Goal: Task Accomplishment & Management: Manage account settings

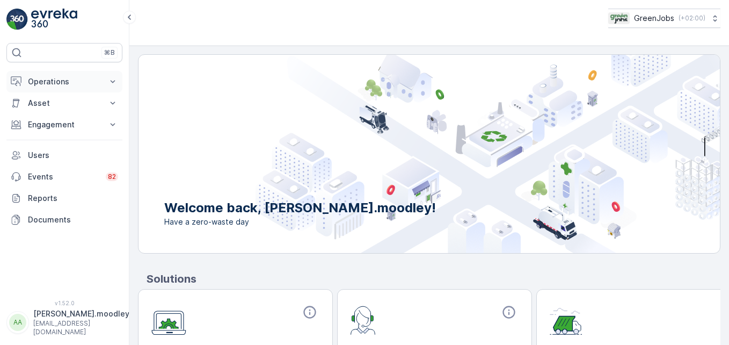
click at [116, 80] on icon at bounding box center [112, 81] width 11 height 11
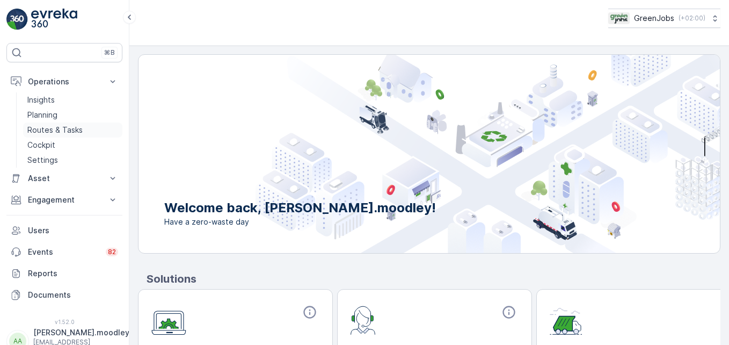
click at [72, 128] on p "Routes & Tasks" at bounding box center [54, 129] width 55 height 11
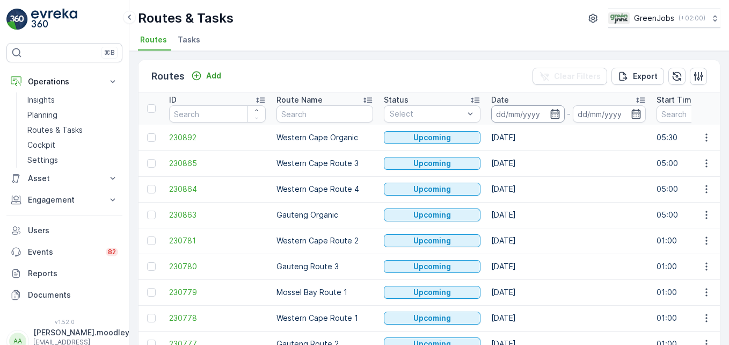
click at [501, 113] on input at bounding box center [528, 113] width 74 height 17
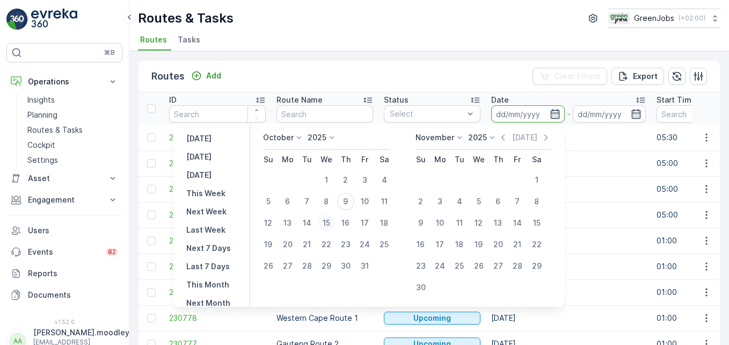
click at [333, 223] on div "15" at bounding box center [326, 222] width 17 height 17
type input "[DATE]"
click at [333, 223] on div "15" at bounding box center [326, 222] width 17 height 17
type input "[DATE]"
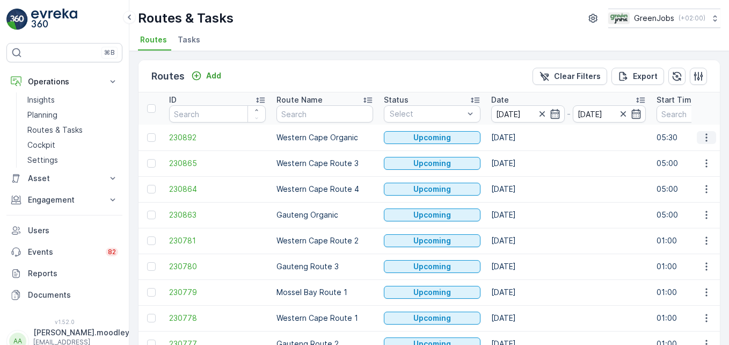
click at [521, 134] on icon "button" at bounding box center [706, 137] width 11 height 11
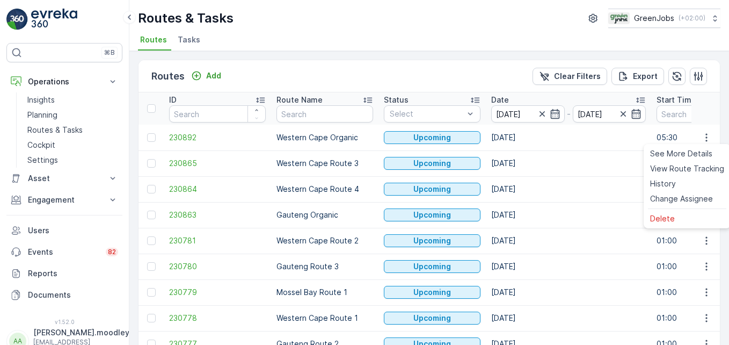
click at [521, 170] on td "[DATE]" at bounding box center [568, 163] width 165 height 26
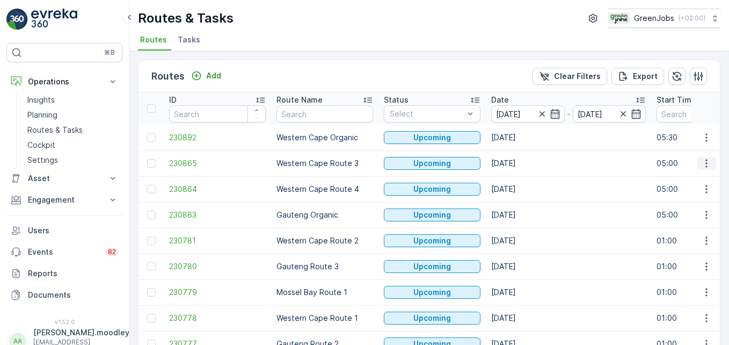
click at [521, 166] on icon "button" at bounding box center [706, 163] width 11 height 11
click at [521, 181] on span "See More Details" at bounding box center [681, 179] width 62 height 11
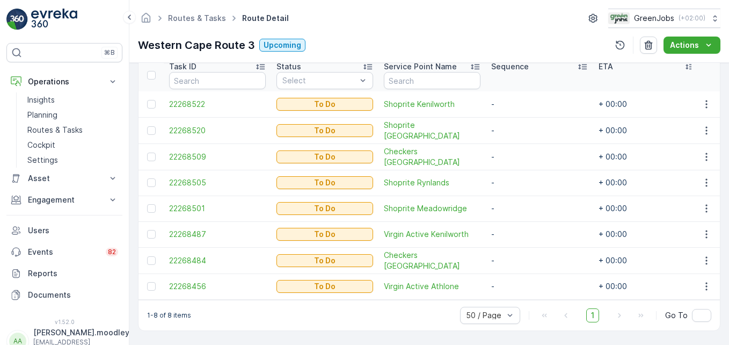
scroll to position [301, 0]
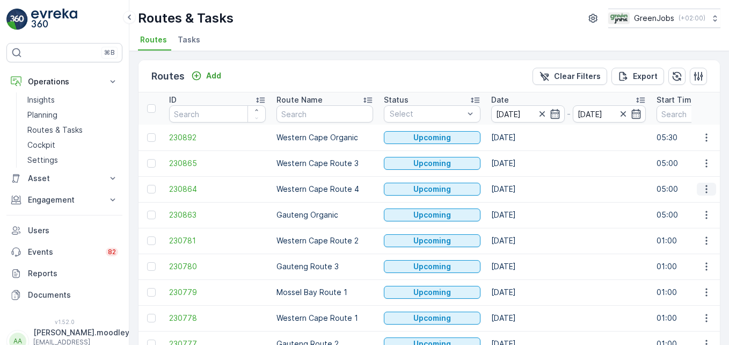
click at [521, 191] on icon "button" at bounding box center [706, 189] width 11 height 11
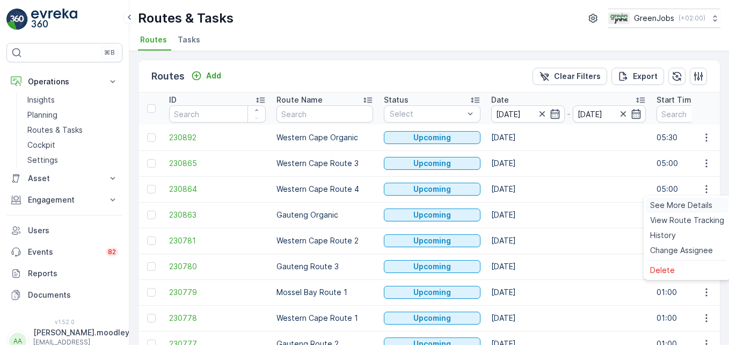
click at [521, 202] on span "See More Details" at bounding box center [681, 205] width 62 height 11
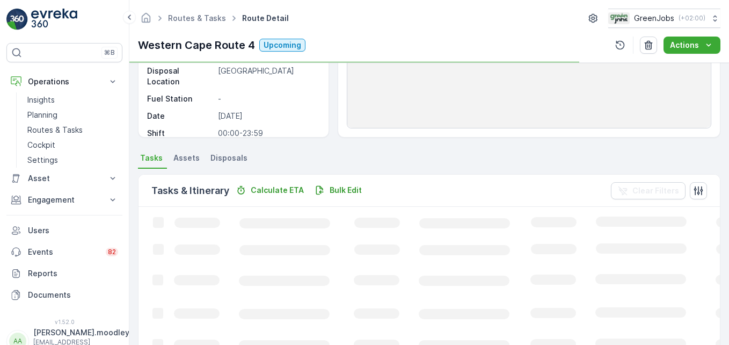
scroll to position [161, 0]
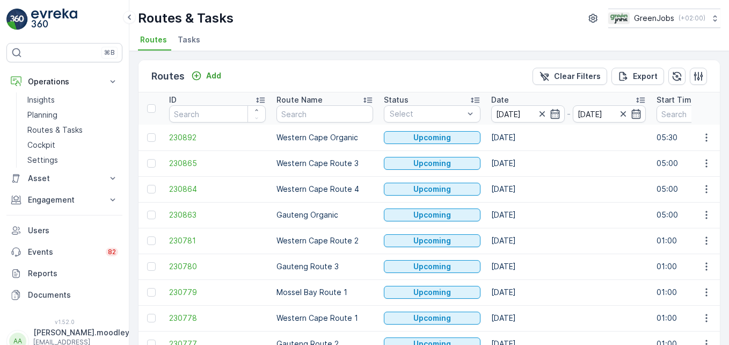
click at [520, 263] on td "[DATE]" at bounding box center [568, 266] width 165 height 26
click at [518, 114] on input "[DATE]" at bounding box center [528, 113] width 74 height 17
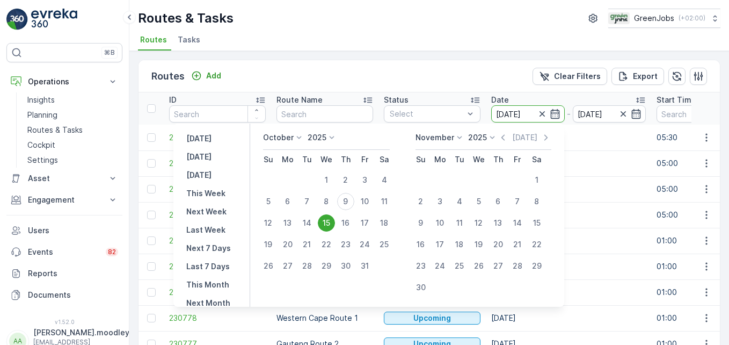
click at [330, 225] on div "15" at bounding box center [326, 222] width 17 height 17
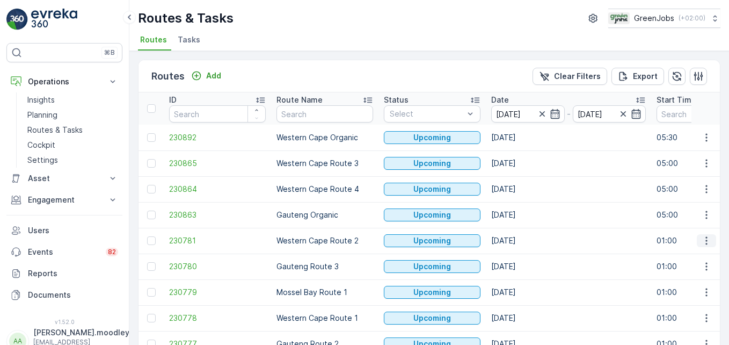
click at [521, 241] on icon "button" at bounding box center [706, 240] width 11 height 11
click at [521, 257] on span "See More Details" at bounding box center [681, 256] width 62 height 11
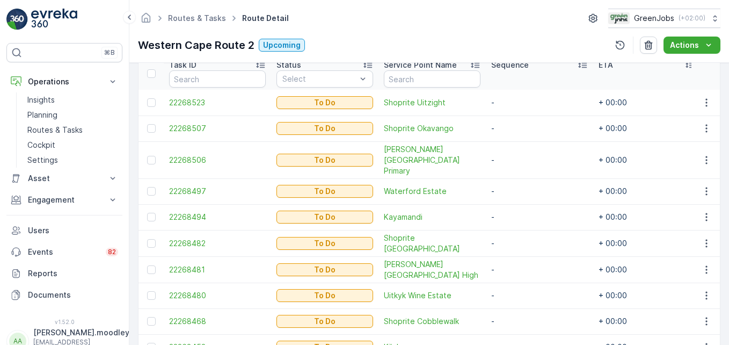
scroll to position [351, 0]
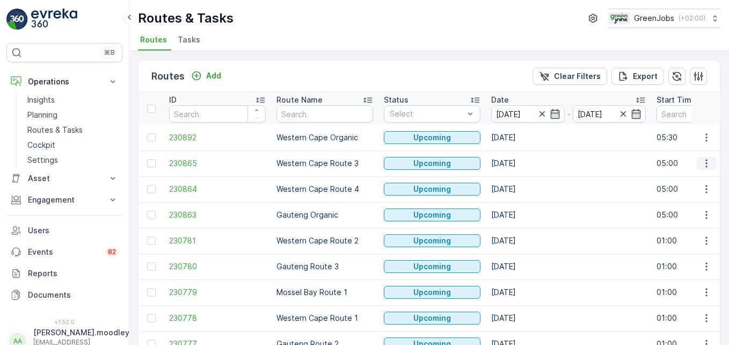
click at [521, 164] on icon "button" at bounding box center [706, 163] width 11 height 11
click at [521, 180] on span "See More Details" at bounding box center [681, 179] width 62 height 11
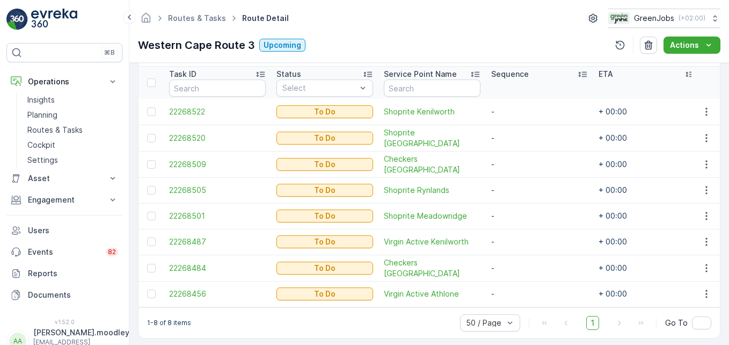
scroll to position [301, 0]
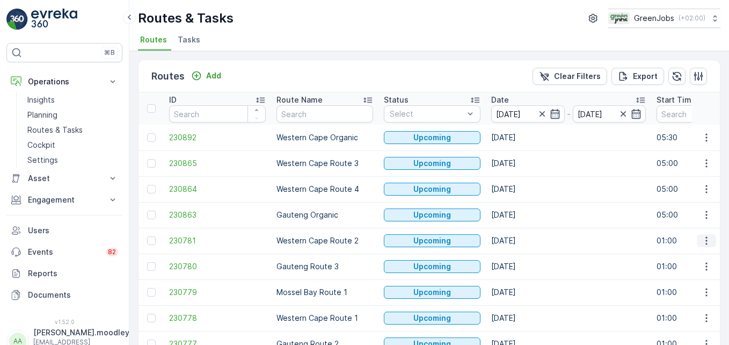
click at [521, 241] on icon "button" at bounding box center [706, 240] width 11 height 11
click at [344, 270] on p "Gauteng Route 3" at bounding box center [324, 266] width 97 height 11
click at [521, 239] on icon "button" at bounding box center [706, 240] width 11 height 11
click at [521, 255] on span "See More Details" at bounding box center [681, 256] width 62 height 11
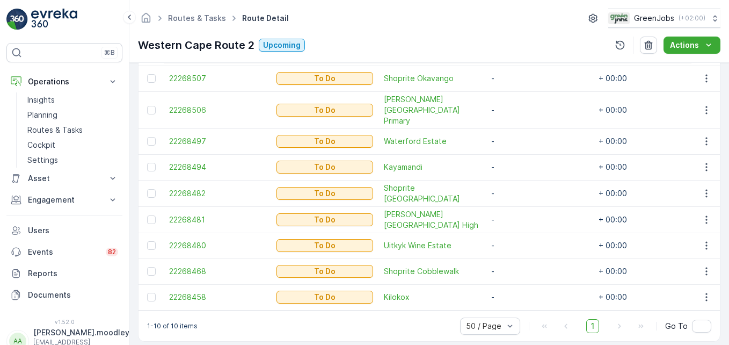
scroll to position [351, 0]
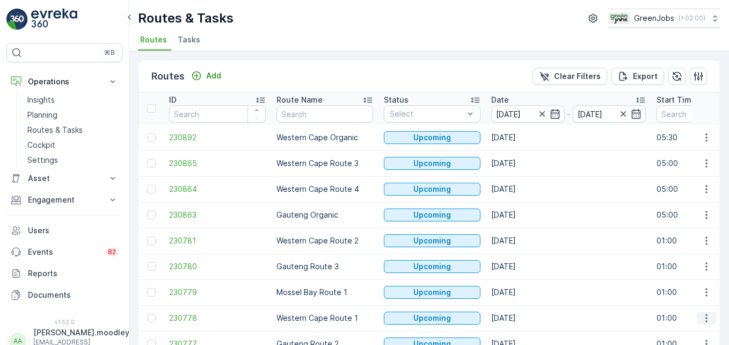
click at [521, 320] on icon "button" at bounding box center [706, 317] width 11 height 11
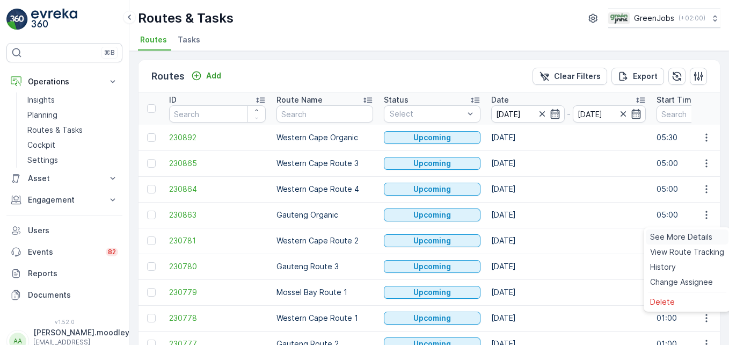
click at [521, 234] on span "See More Details" at bounding box center [681, 236] width 62 height 11
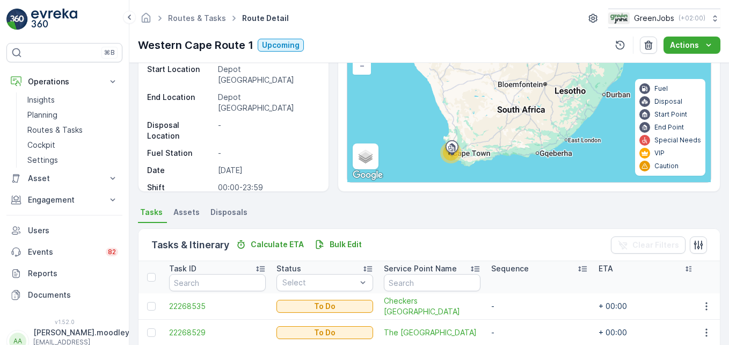
scroll to position [83, 0]
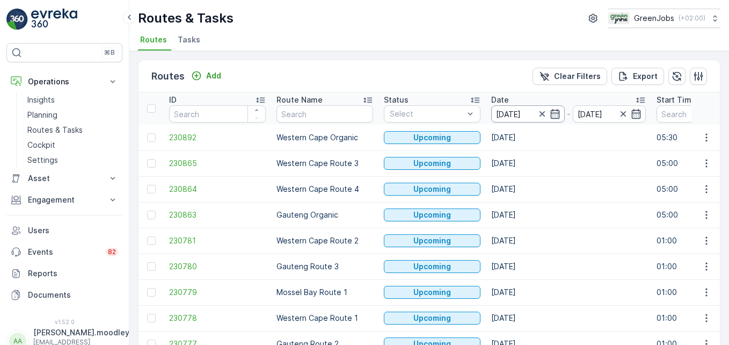
click at [503, 109] on input "[DATE]" at bounding box center [528, 113] width 74 height 17
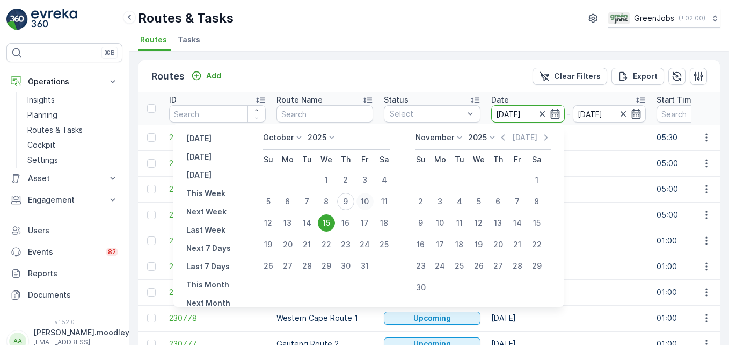
click at [368, 200] on div "10" at bounding box center [364, 201] width 17 height 17
type input "[DATE]"
click at [368, 200] on div "10" at bounding box center [364, 201] width 17 height 17
type input "[DATE]"
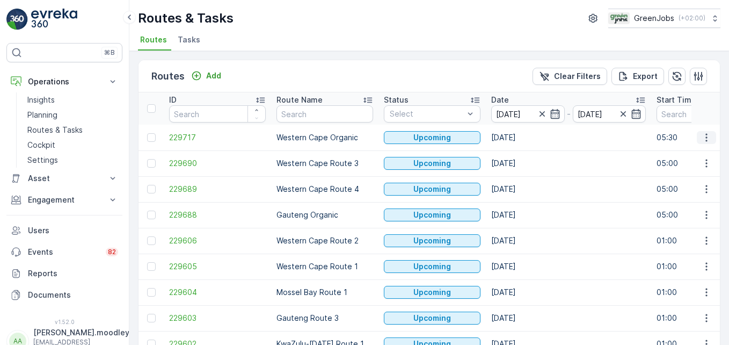
click at [521, 137] on icon "button" at bounding box center [706, 137] width 2 height 8
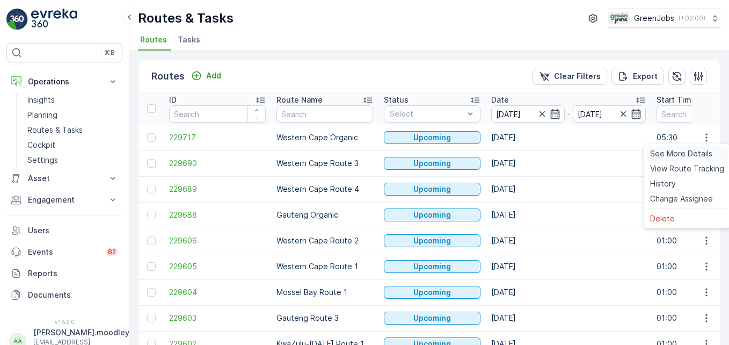
click at [521, 150] on span "See More Details" at bounding box center [681, 153] width 62 height 11
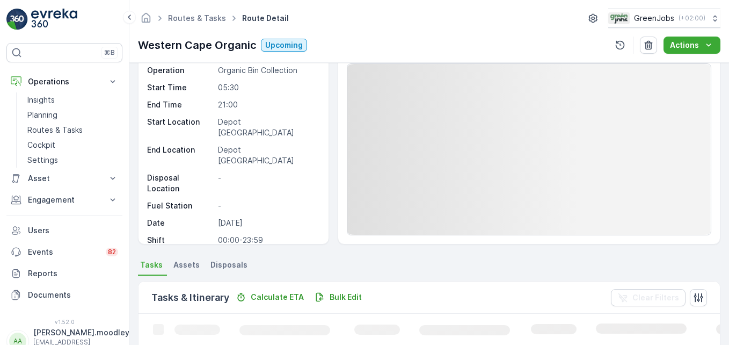
scroll to position [161, 0]
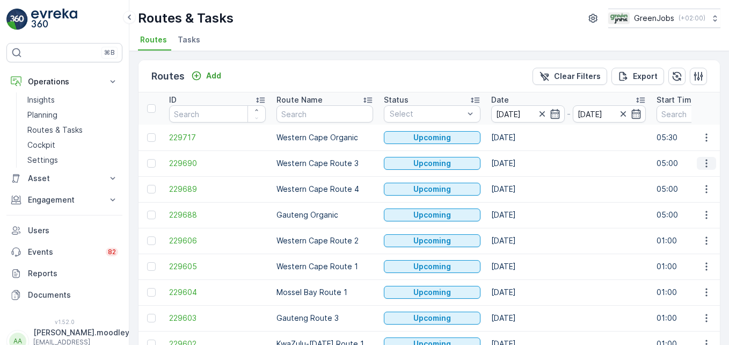
click at [521, 166] on icon "button" at bounding box center [706, 163] width 11 height 11
click at [521, 177] on span "See More Details" at bounding box center [681, 179] width 62 height 11
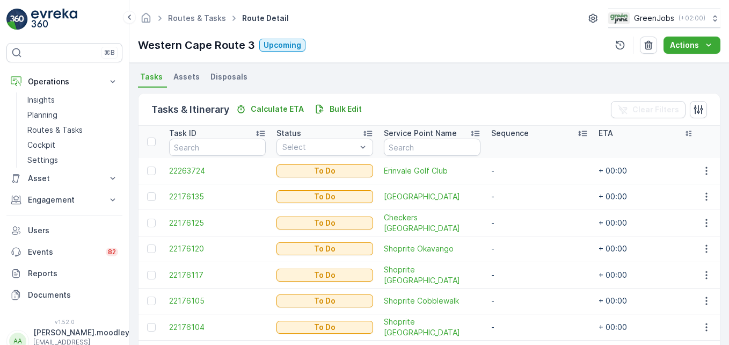
scroll to position [213, 0]
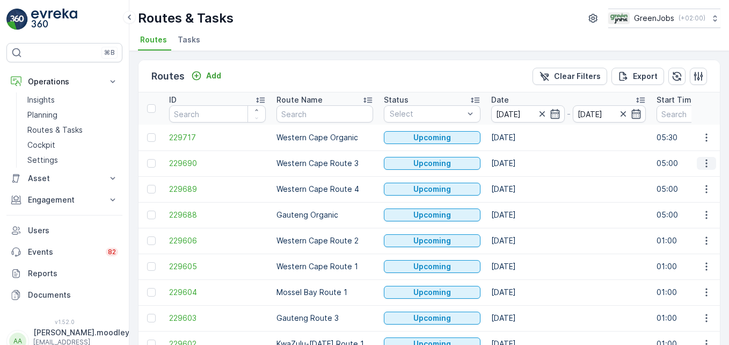
click at [521, 162] on icon "button" at bounding box center [706, 163] width 11 height 11
click at [521, 182] on span "See More Details" at bounding box center [681, 179] width 62 height 11
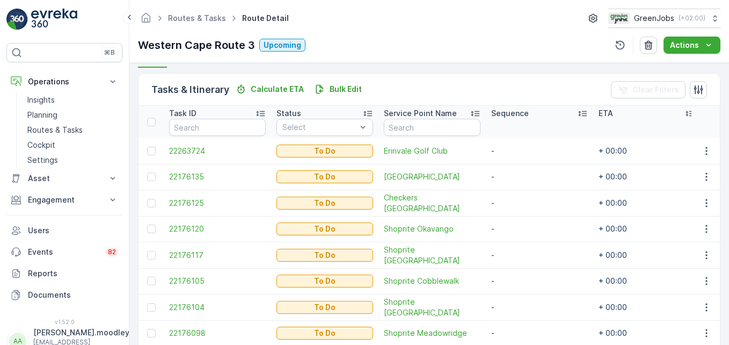
scroll to position [268, 0]
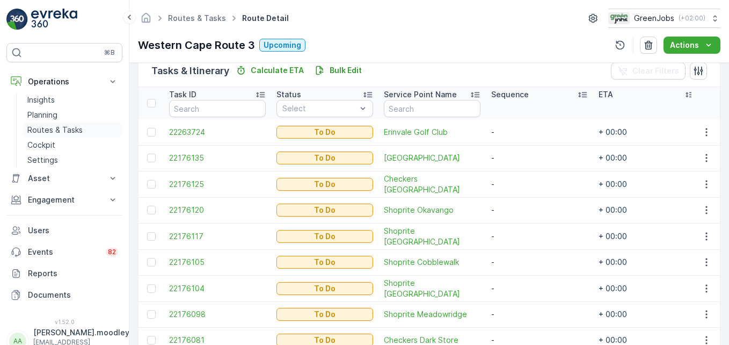
click at [70, 131] on p "Routes & Tasks" at bounding box center [54, 129] width 55 height 11
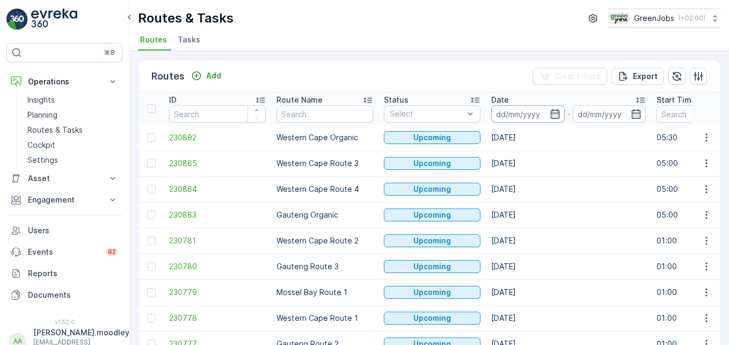
click at [500, 109] on input at bounding box center [528, 113] width 74 height 17
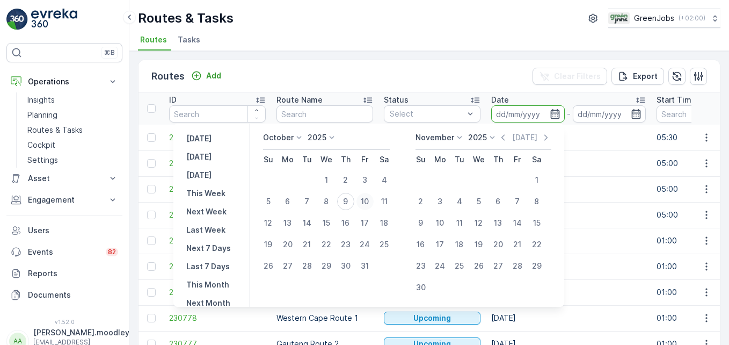
click at [370, 199] on div "10" at bounding box center [364, 201] width 17 height 17
type input "[DATE]"
click at [371, 199] on div "10" at bounding box center [364, 201] width 17 height 17
type input "[DATE]"
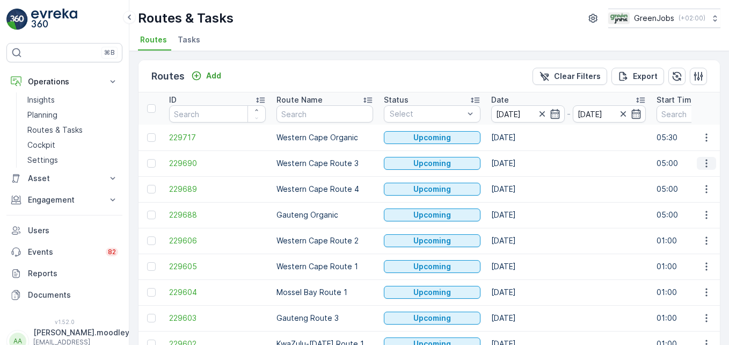
click at [521, 163] on icon "button" at bounding box center [706, 163] width 11 height 11
click at [521, 178] on span "See More Details" at bounding box center [681, 179] width 62 height 11
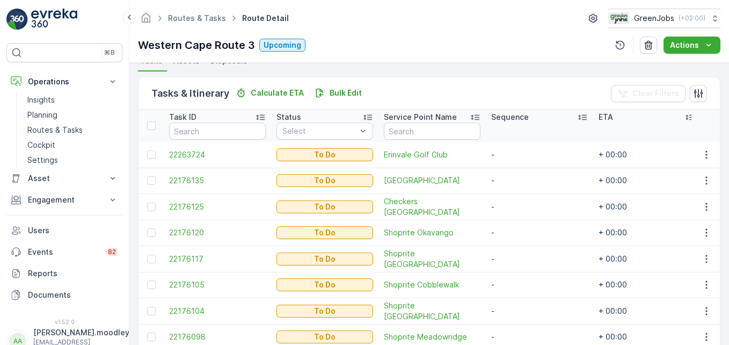
scroll to position [263, 0]
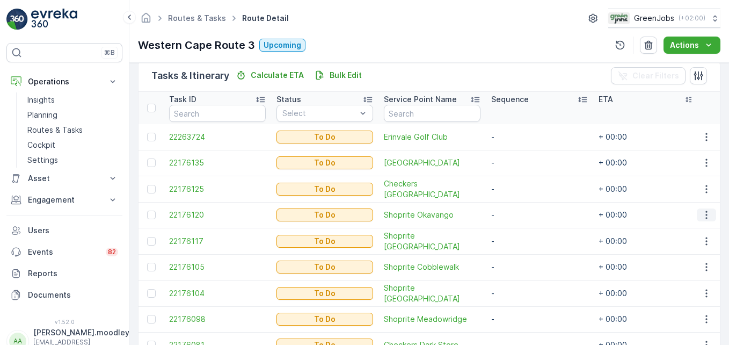
click at [521, 215] on icon "button" at bounding box center [706, 215] width 2 height 8
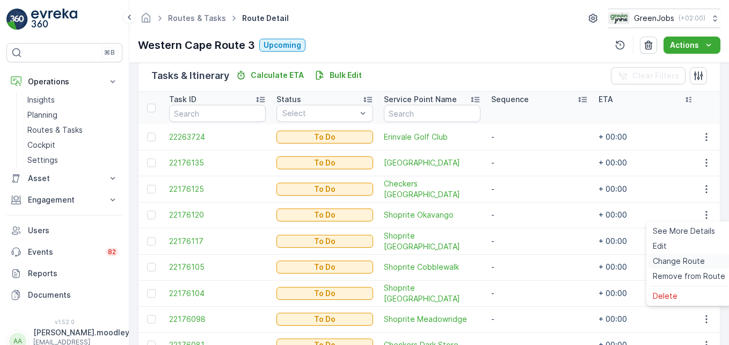
click at [521, 263] on span "Change Route" at bounding box center [679, 260] width 52 height 11
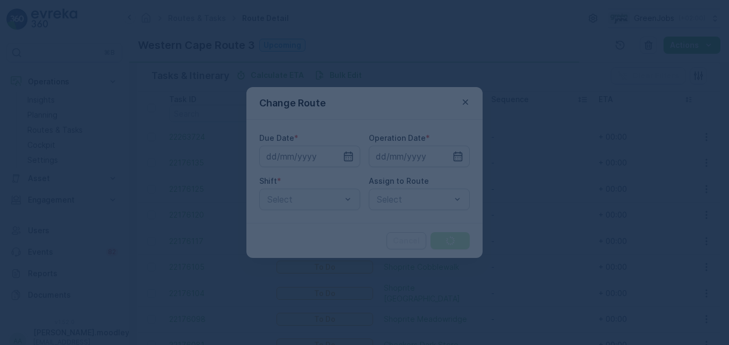
type input "[DATE]"
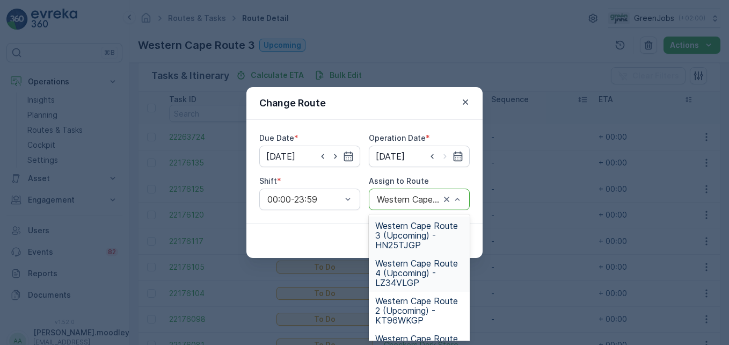
click at [411, 275] on span "Western Cape Route 4 (Upcoming) - LZ34VLGP" at bounding box center [419, 272] width 88 height 29
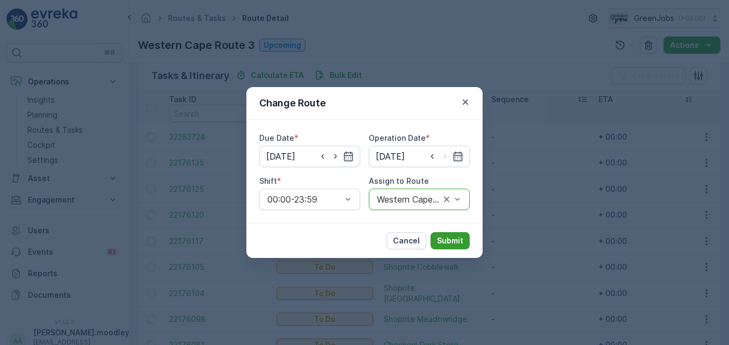
click at [451, 244] on p "Submit" at bounding box center [450, 240] width 26 height 11
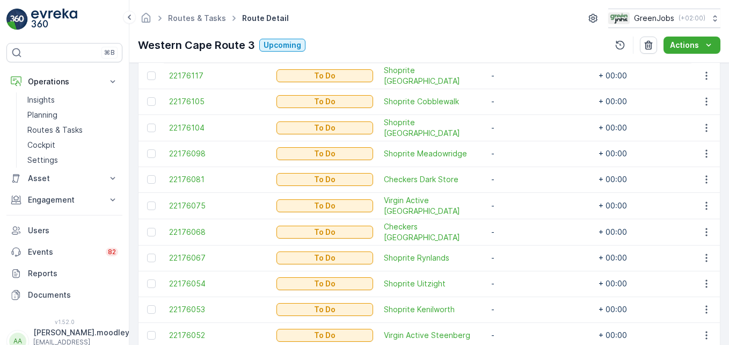
scroll to position [424, 0]
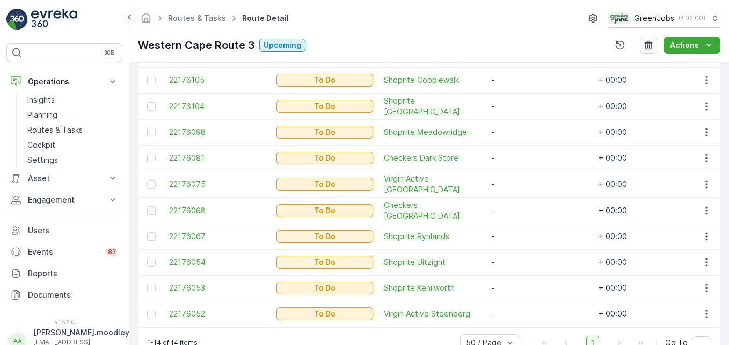
drag, startPoint x: 708, startPoint y: 77, endPoint x: 713, endPoint y: 85, distance: 9.4
click at [521, 77] on icon "button" at bounding box center [706, 80] width 11 height 11
click at [521, 127] on span "Change Route" at bounding box center [679, 125] width 52 height 11
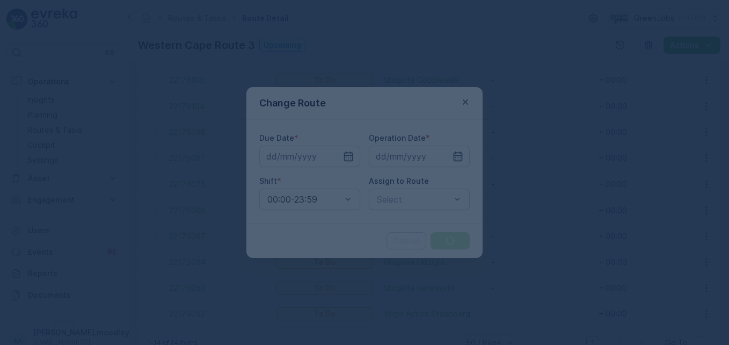
type input "[DATE]"
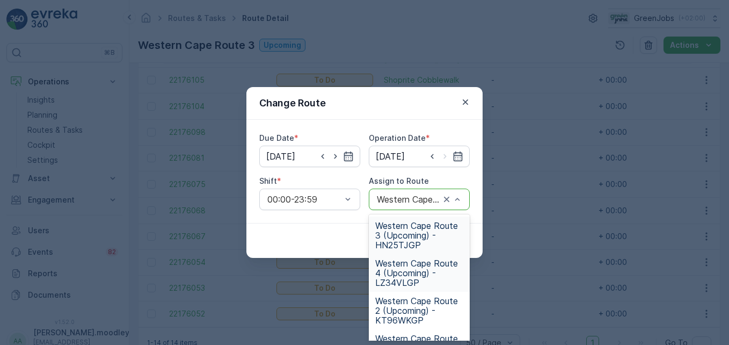
click at [416, 276] on span "Western Cape Route 4 (Upcoming) - LZ34VLGP" at bounding box center [419, 272] width 88 height 29
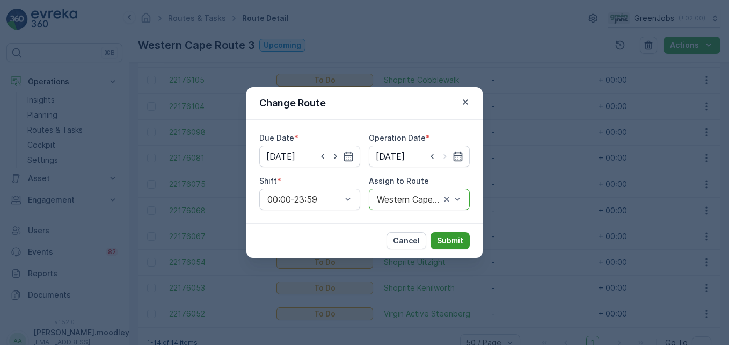
click at [457, 239] on p "Submit" at bounding box center [450, 240] width 26 height 11
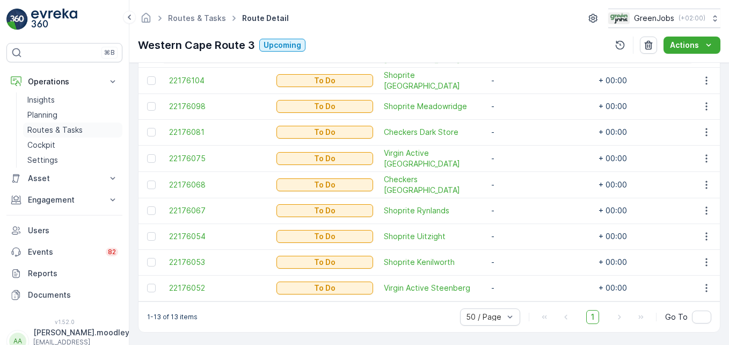
drag, startPoint x: 46, startPoint y: 131, endPoint x: 99, endPoint y: 131, distance: 53.1
click at [46, 131] on p "Routes & Tasks" at bounding box center [54, 129] width 55 height 11
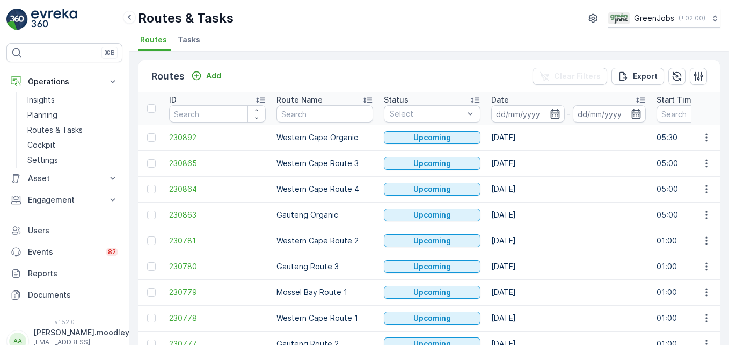
click at [512, 113] on input at bounding box center [528, 113] width 74 height 17
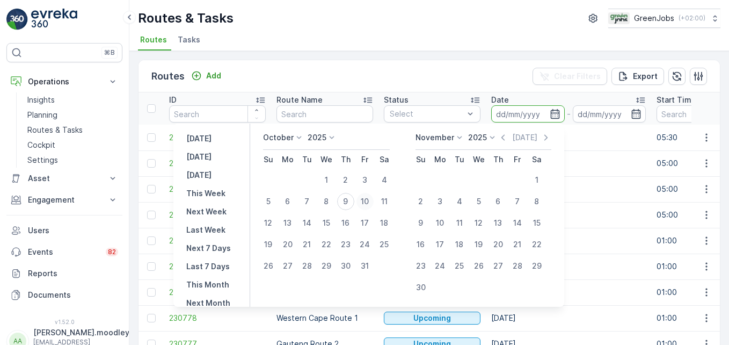
click at [372, 200] on div "10" at bounding box center [364, 201] width 17 height 17
type input "[DATE]"
click at [372, 200] on div "10" at bounding box center [364, 201] width 17 height 17
type input "[DATE]"
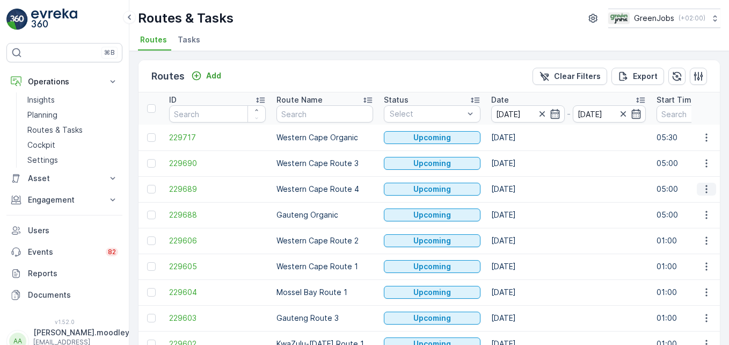
click at [521, 190] on button "button" at bounding box center [706, 188] width 19 height 13
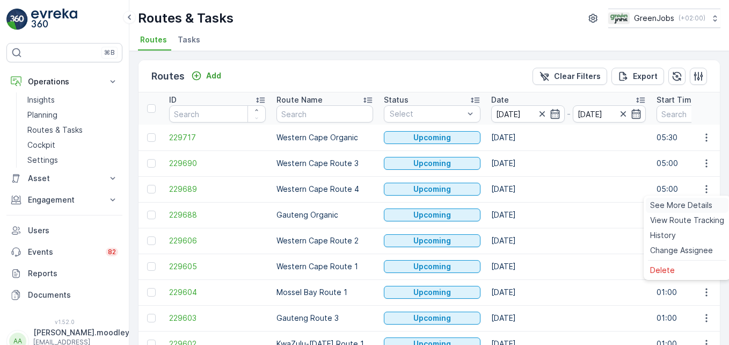
click at [521, 209] on span "See More Details" at bounding box center [681, 205] width 62 height 11
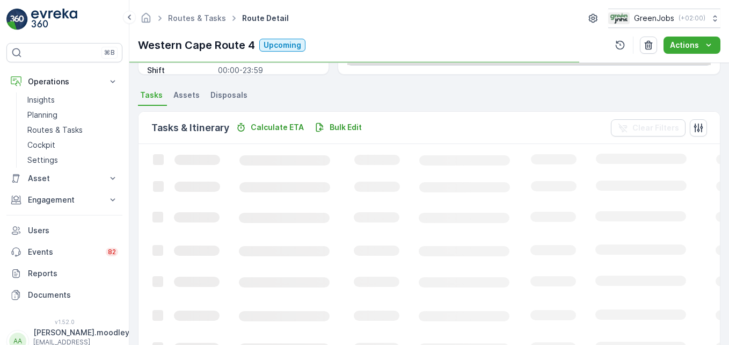
scroll to position [209, 0]
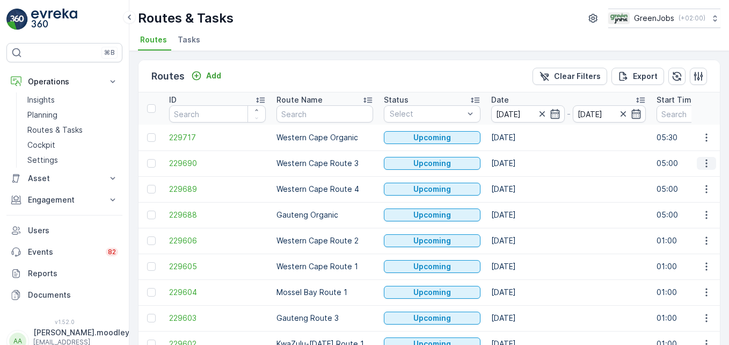
click at [521, 163] on button "button" at bounding box center [706, 163] width 19 height 13
click at [521, 181] on span "See More Details" at bounding box center [681, 179] width 62 height 11
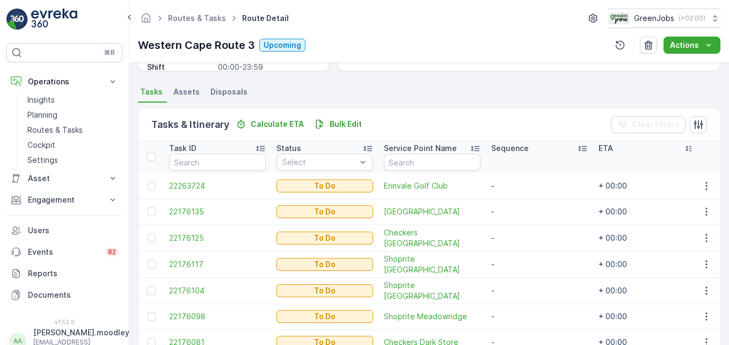
scroll to position [268, 0]
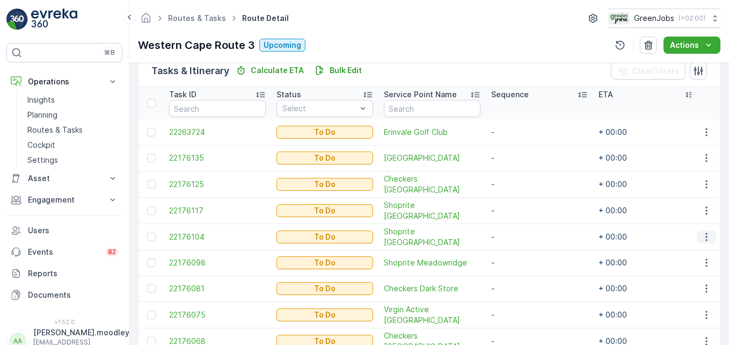
click at [521, 236] on icon "button" at bounding box center [706, 236] width 2 height 8
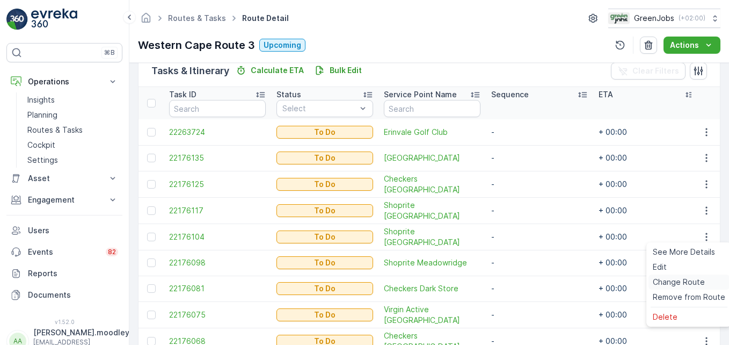
click at [521, 282] on span "Change Route" at bounding box center [679, 281] width 52 height 11
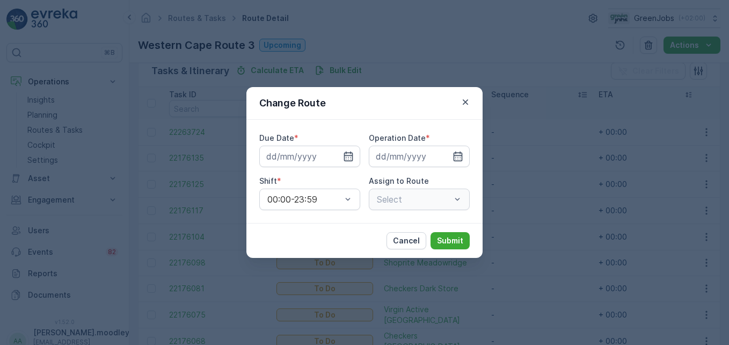
type input "[DATE]"
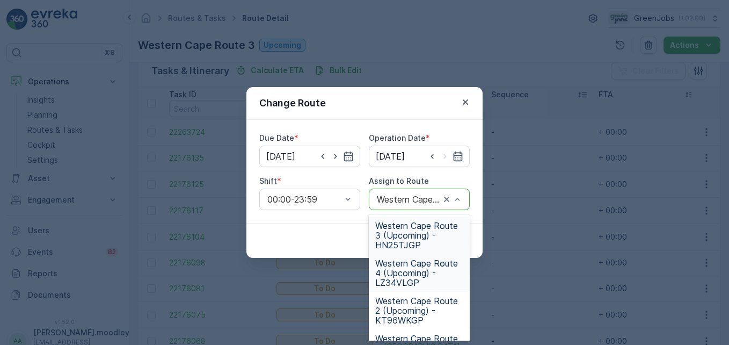
click at [396, 280] on span "Western Cape Route 4 (Upcoming) - LZ34VLGP" at bounding box center [419, 272] width 88 height 29
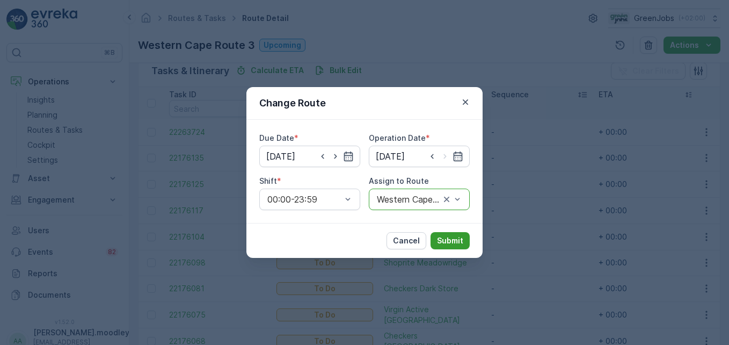
click at [449, 242] on p "Submit" at bounding box center [450, 240] width 26 height 11
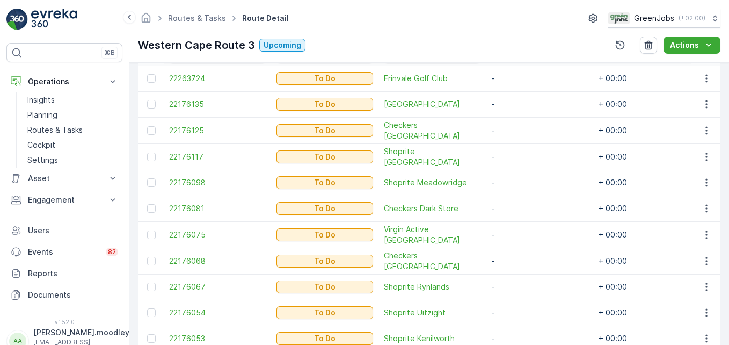
scroll to position [376, 0]
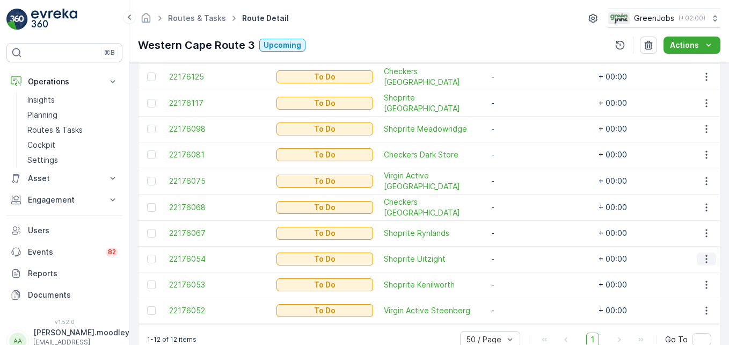
click at [521, 257] on icon "button" at bounding box center [706, 259] width 2 height 8
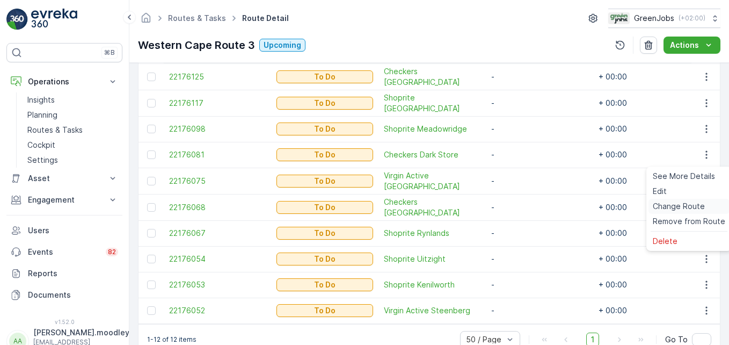
click at [521, 202] on span "Change Route" at bounding box center [679, 206] width 52 height 11
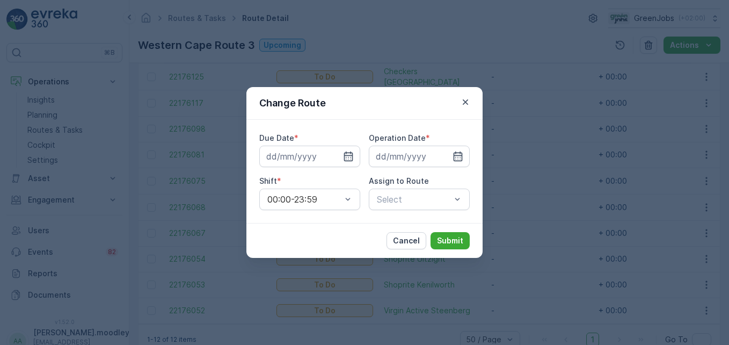
type input "[DATE]"
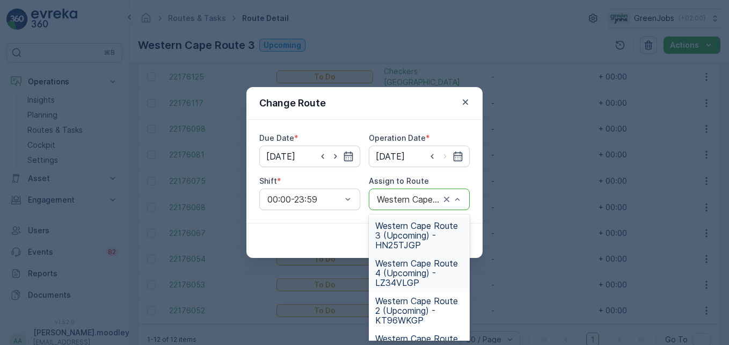
click at [406, 268] on span "Western Cape Route 4 (Upcoming) - LZ34VLGP" at bounding box center [419, 272] width 88 height 29
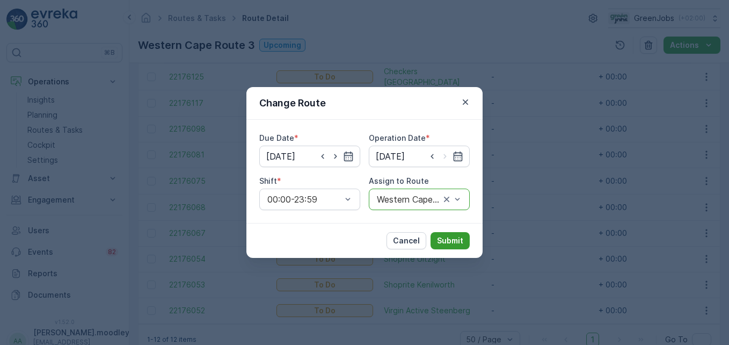
click at [452, 242] on p "Submit" at bounding box center [450, 240] width 26 height 11
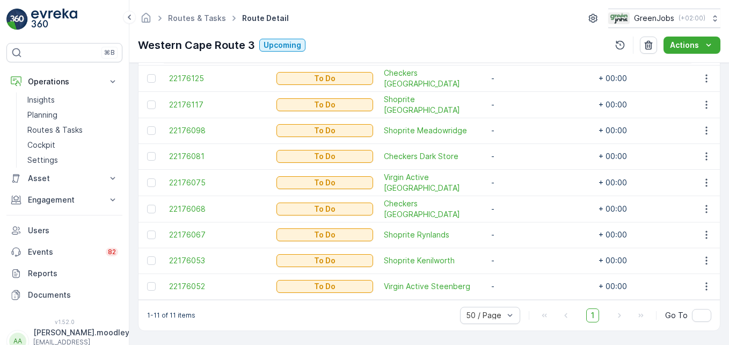
scroll to position [322, 0]
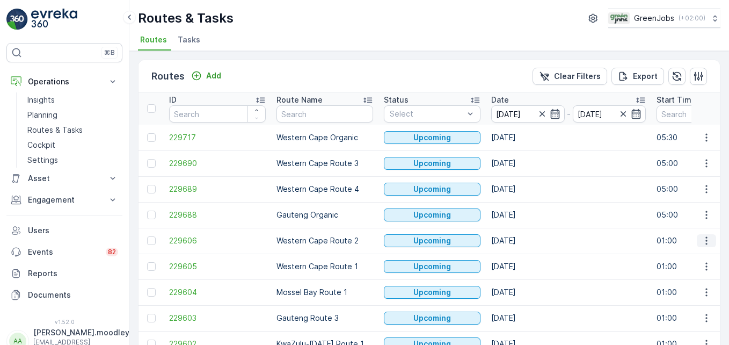
click at [521, 240] on icon "button" at bounding box center [706, 241] width 2 height 8
click at [521, 254] on span "See More Details" at bounding box center [681, 256] width 62 height 11
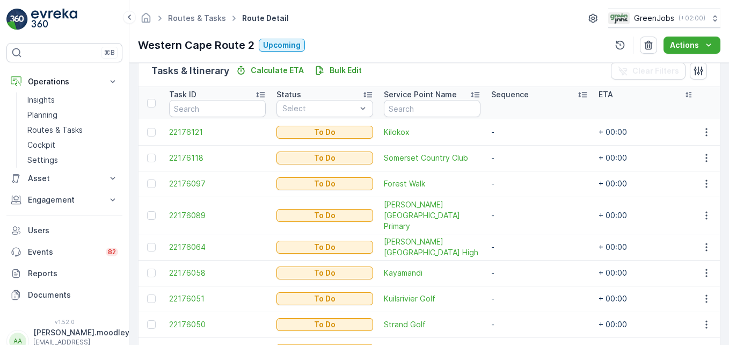
scroll to position [322, 0]
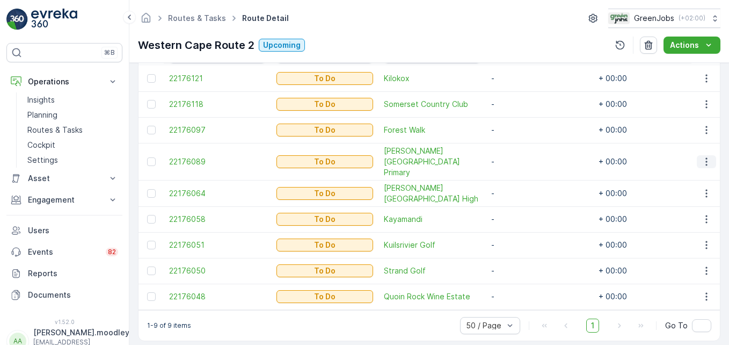
click at [521, 156] on icon "button" at bounding box center [706, 161] width 11 height 11
click at [521, 217] on span "Remove from Route" at bounding box center [689, 216] width 72 height 11
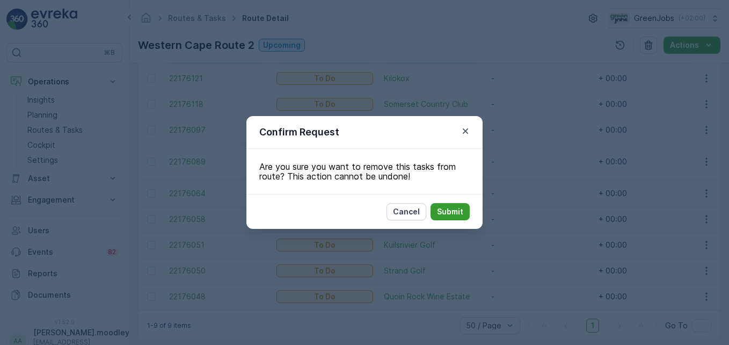
click at [455, 210] on p "Submit" at bounding box center [450, 211] width 26 height 11
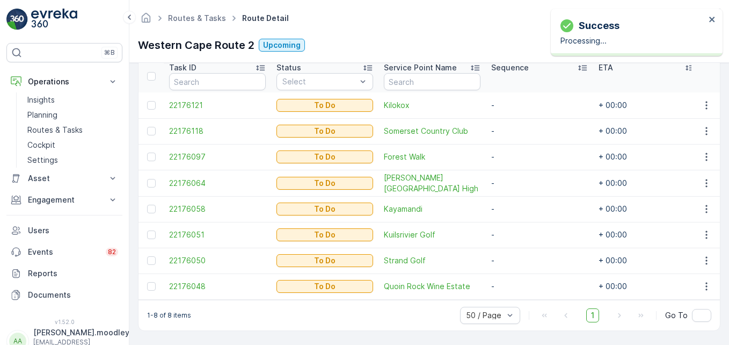
scroll to position [300, 0]
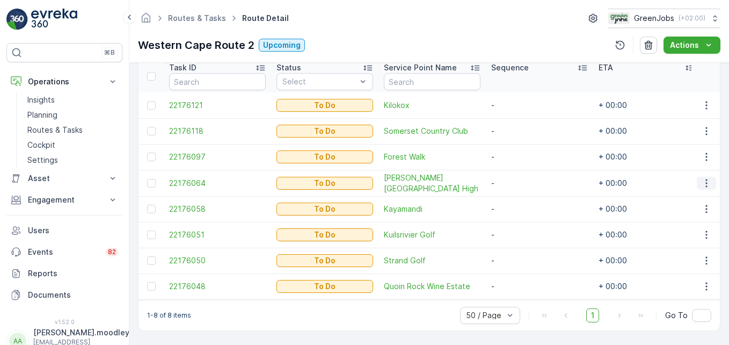
click at [521, 179] on icon "button" at bounding box center [706, 183] width 11 height 11
click at [521, 237] on span "Remove from Route" at bounding box center [689, 238] width 72 height 11
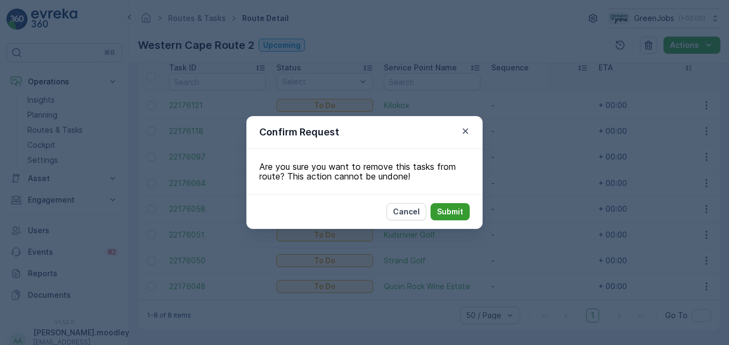
click at [455, 212] on p "Submit" at bounding box center [450, 211] width 26 height 11
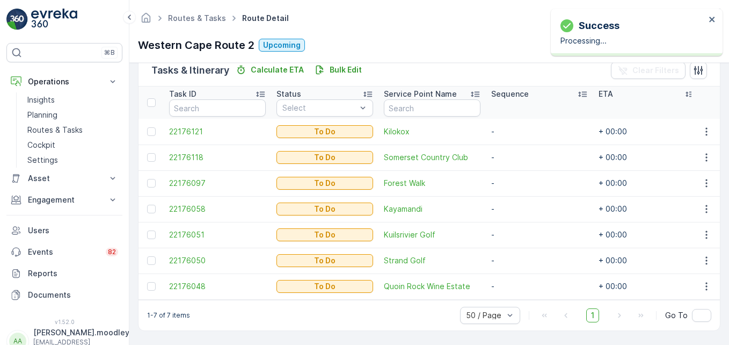
scroll to position [274, 0]
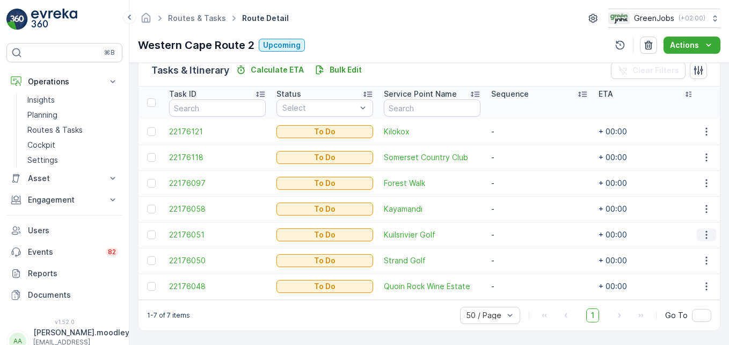
click at [521, 231] on icon "button" at bounding box center [706, 235] width 2 height 8
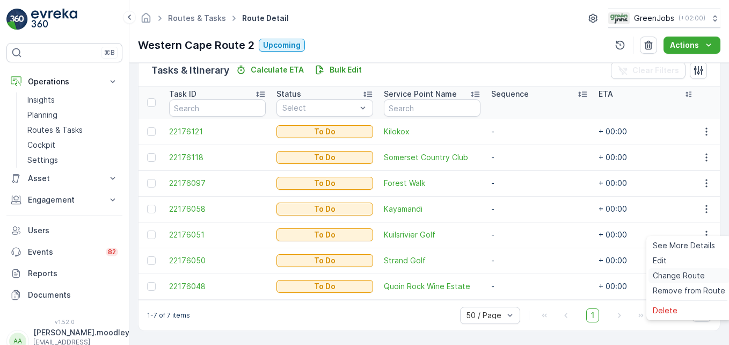
click at [521, 276] on span "Change Route" at bounding box center [679, 275] width 52 height 11
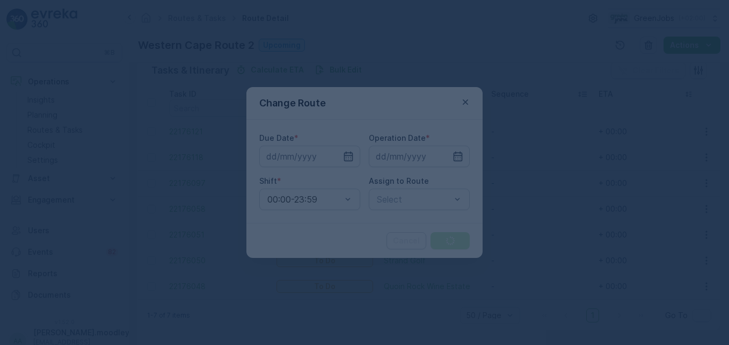
type input "[DATE]"
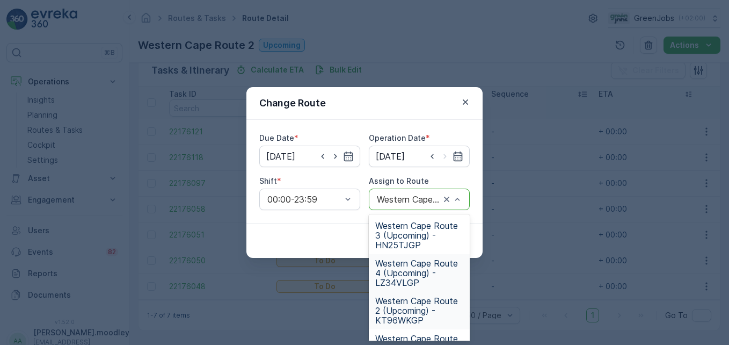
click at [406, 275] on span "Western Cape Route 4 (Upcoming) - LZ34VLGP" at bounding box center [419, 272] width 88 height 29
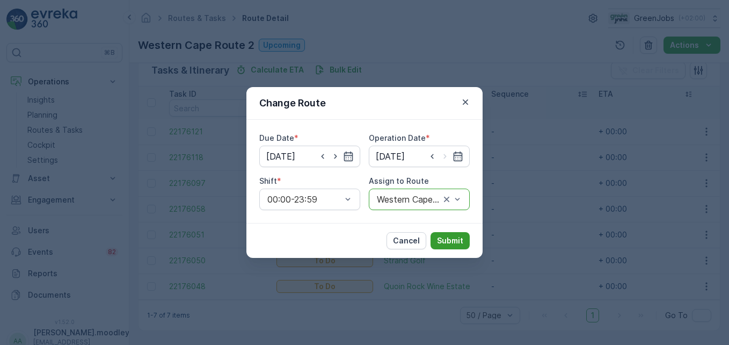
click at [443, 241] on p "Submit" at bounding box center [450, 240] width 26 height 11
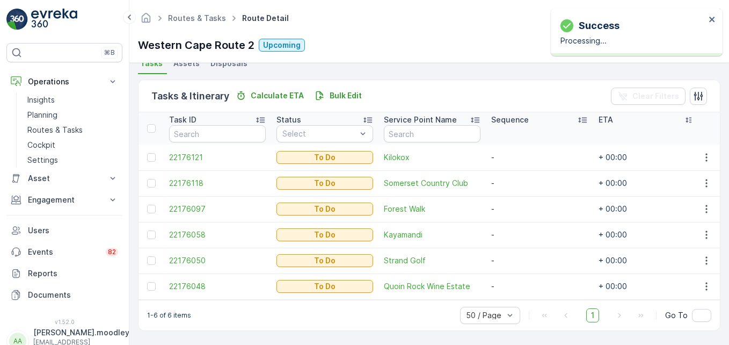
scroll to position [248, 0]
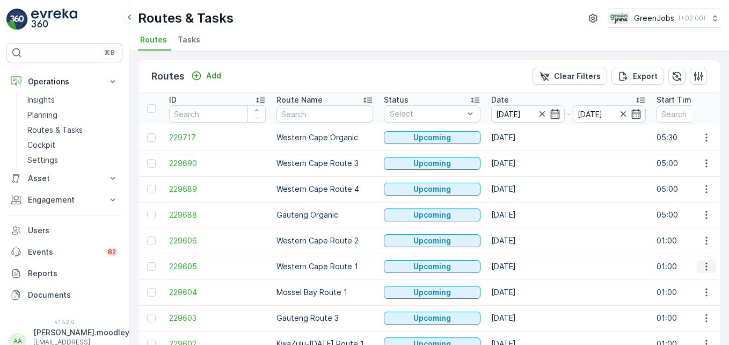
click at [521, 267] on icon "button" at bounding box center [706, 266] width 11 height 11
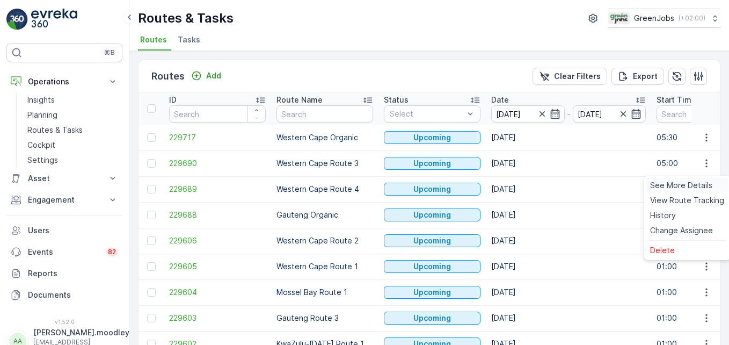
click at [521, 183] on span "See More Details" at bounding box center [681, 185] width 62 height 11
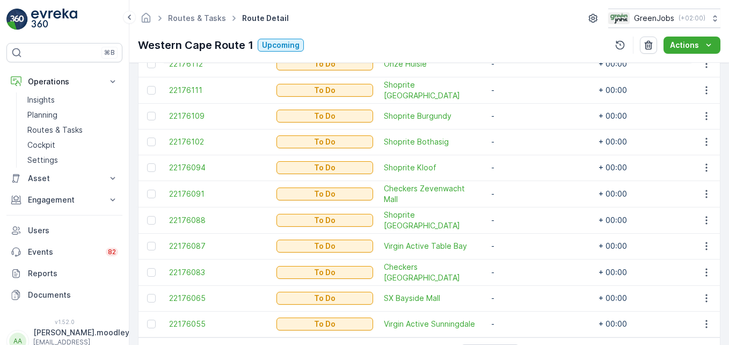
scroll to position [429, 0]
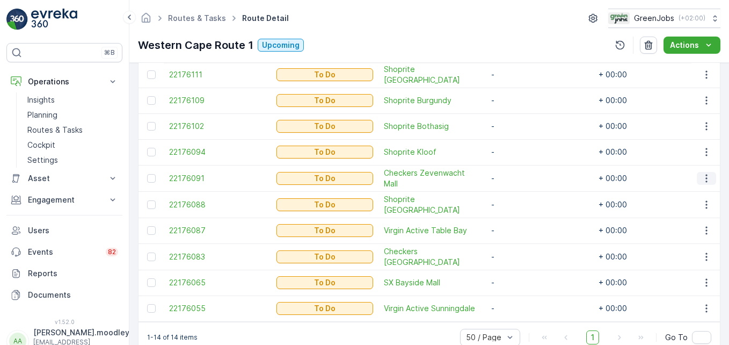
click at [521, 178] on icon "button" at bounding box center [706, 178] width 11 height 11
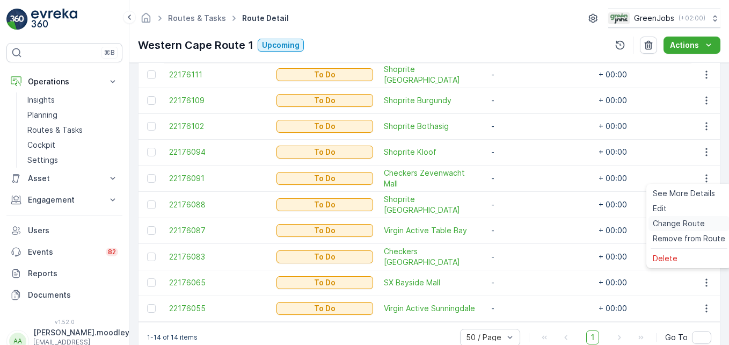
click at [521, 223] on span "Change Route" at bounding box center [679, 223] width 52 height 11
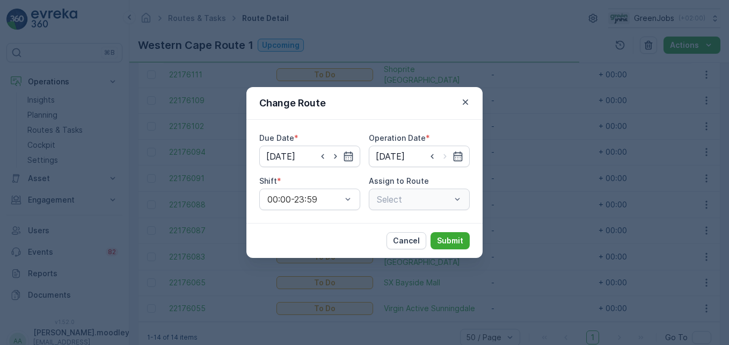
type input "[DATE]"
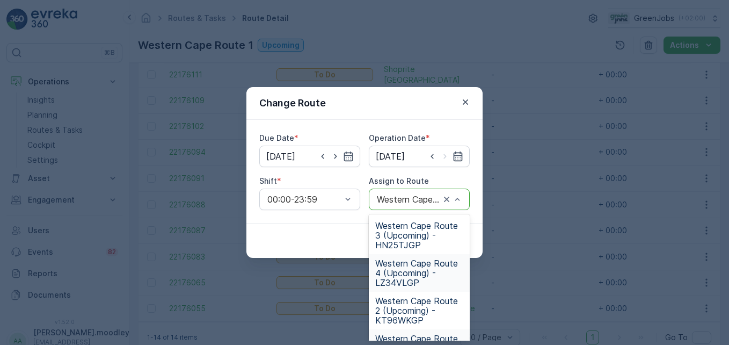
click at [430, 273] on span "Western Cape Route 4 (Upcoming) - LZ34VLGP" at bounding box center [419, 272] width 88 height 29
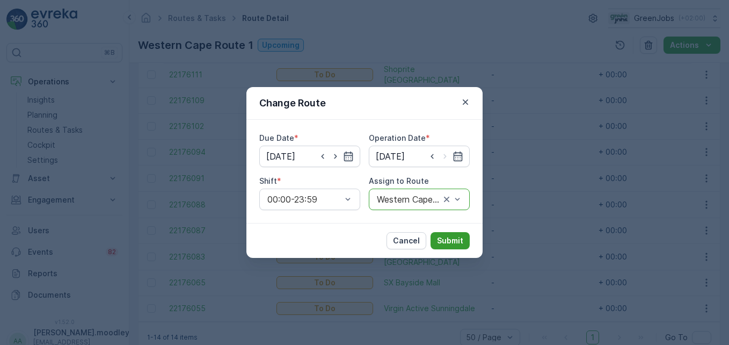
click at [456, 244] on p "Submit" at bounding box center [450, 240] width 26 height 11
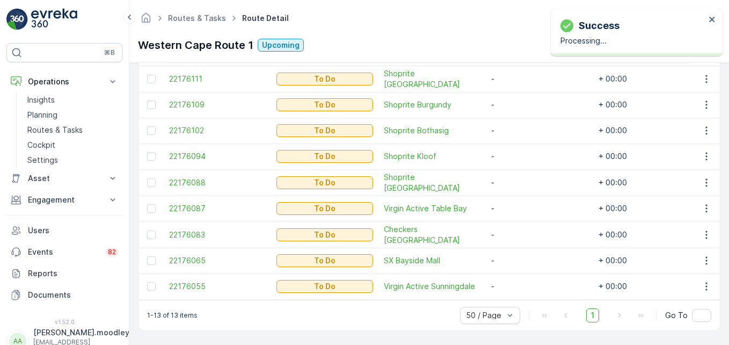
scroll to position [429, 0]
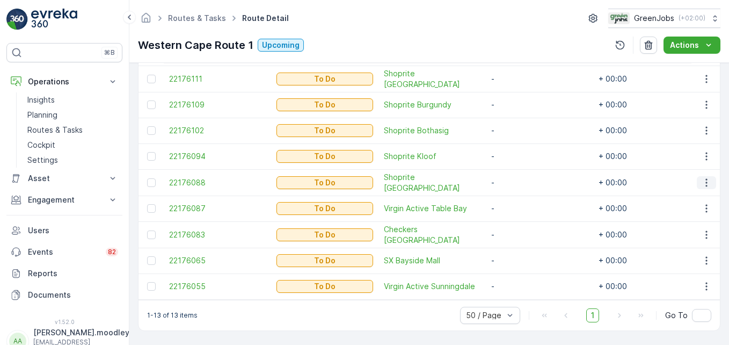
click at [521, 177] on icon "button" at bounding box center [706, 182] width 11 height 11
click at [521, 221] on span "Change Route" at bounding box center [679, 223] width 52 height 11
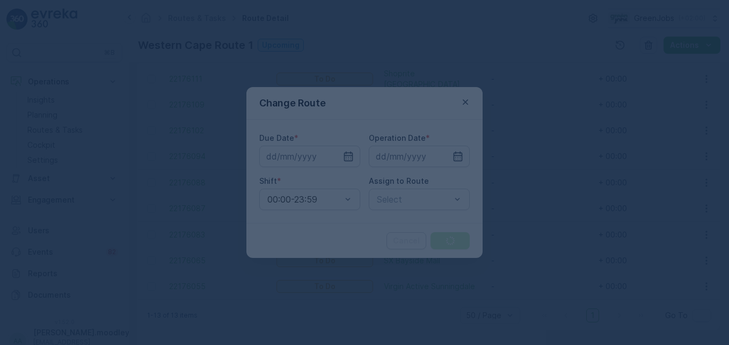
type input "[DATE]"
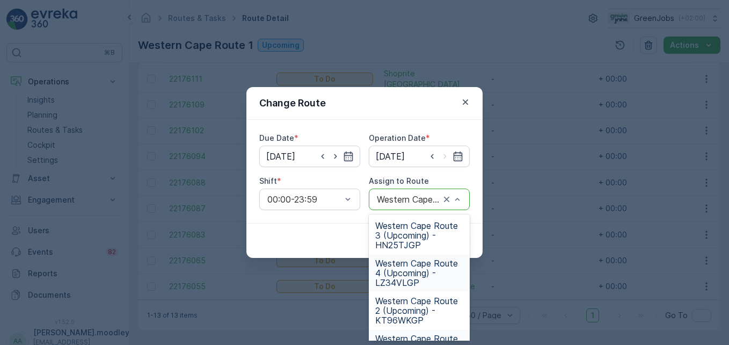
click at [413, 272] on span "Western Cape Route 4 (Upcoming) - LZ34VLGP" at bounding box center [419, 272] width 88 height 29
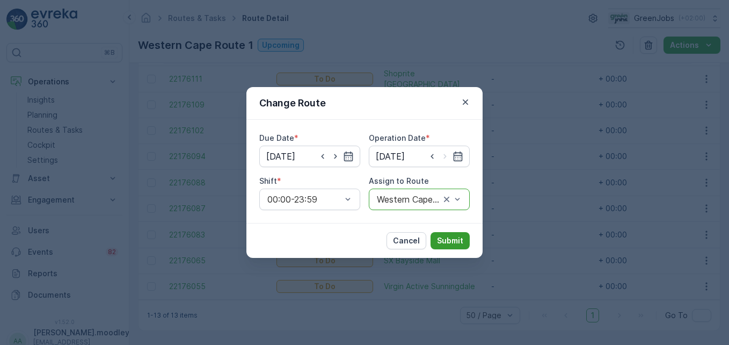
click at [454, 243] on p "Submit" at bounding box center [450, 240] width 26 height 11
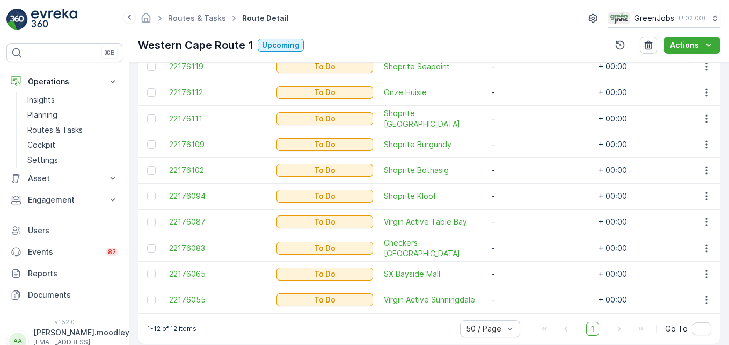
scroll to position [403, 0]
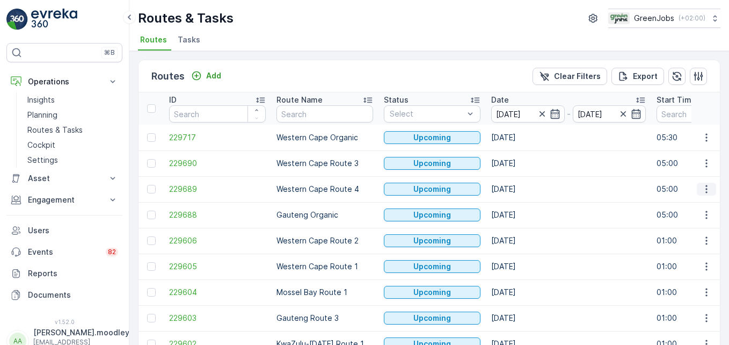
click at [521, 190] on icon "button" at bounding box center [706, 189] width 11 height 11
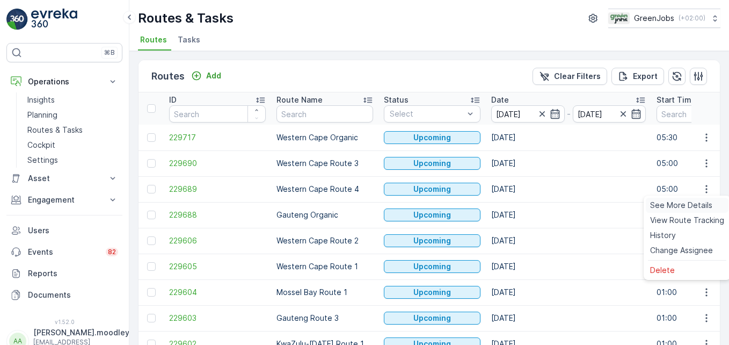
click at [521, 204] on span "See More Details" at bounding box center [681, 205] width 62 height 11
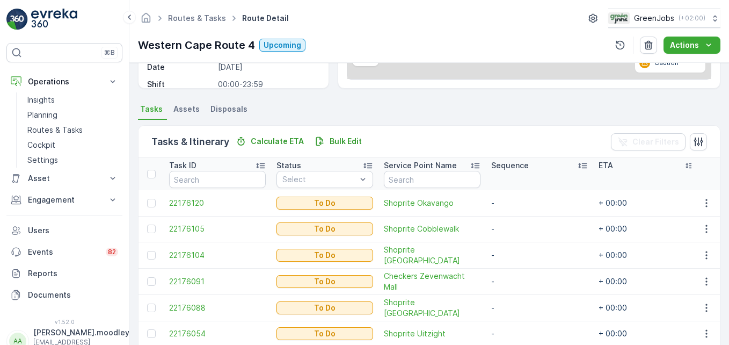
scroll to position [268, 0]
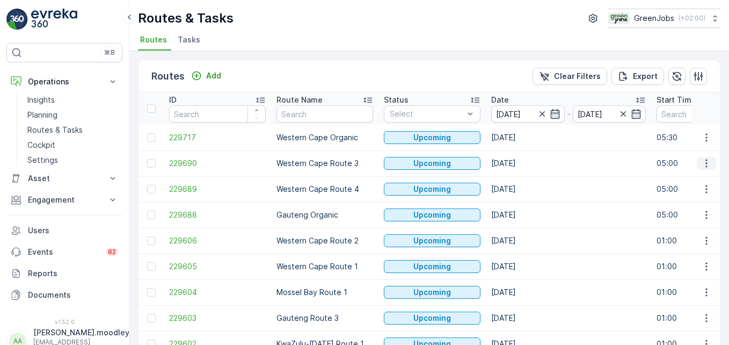
click at [521, 162] on icon "button" at bounding box center [706, 163] width 11 height 11
click at [521, 175] on span "See More Details" at bounding box center [681, 179] width 62 height 11
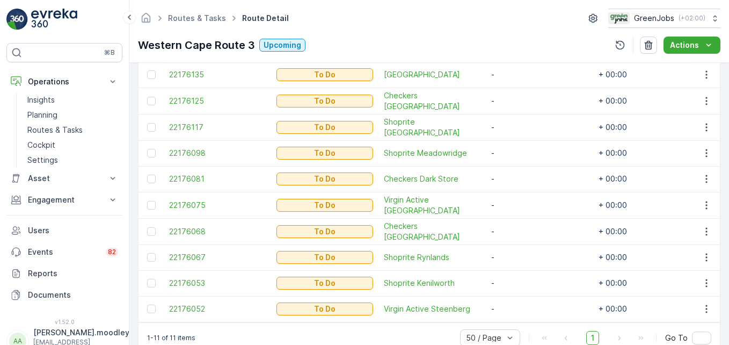
scroll to position [378, 0]
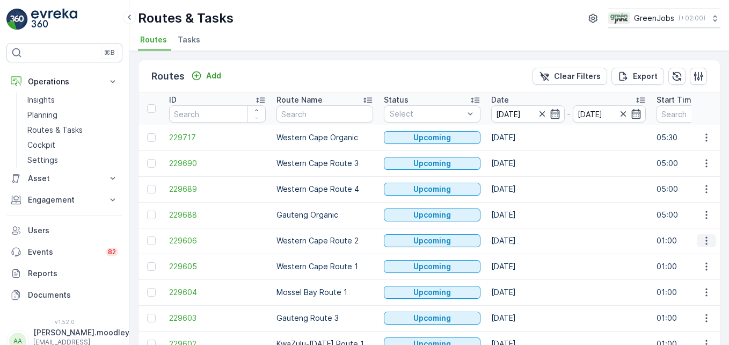
click at [521, 243] on icon "button" at bounding box center [706, 240] width 11 height 11
click at [521, 252] on span "See More Details" at bounding box center [681, 256] width 62 height 11
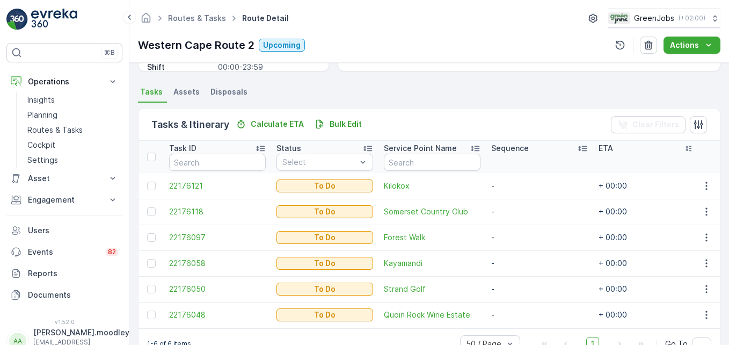
scroll to position [248, 0]
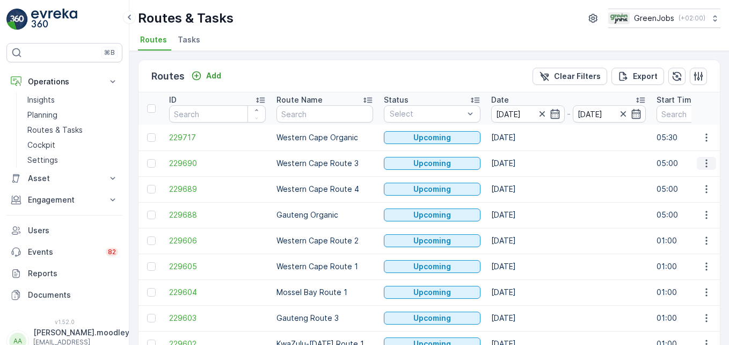
click at [521, 163] on icon "button" at bounding box center [706, 163] width 11 height 11
click at [521, 178] on span "See More Details" at bounding box center [681, 179] width 62 height 11
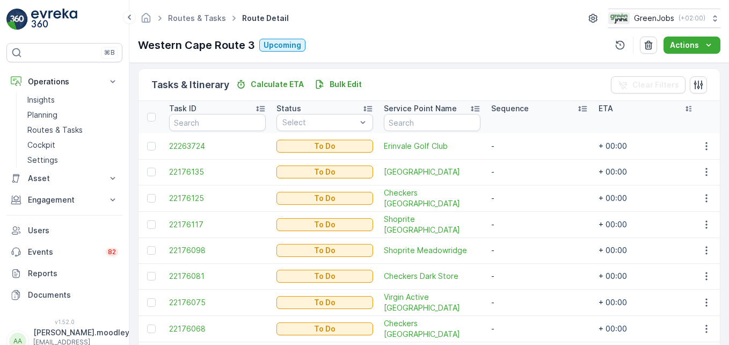
scroll to position [268, 0]
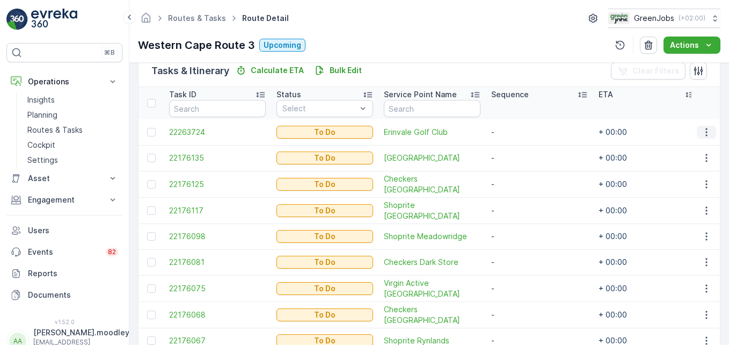
click at [521, 131] on icon "button" at bounding box center [706, 132] width 2 height 8
click at [521, 178] on span "Change Route" at bounding box center [679, 178] width 52 height 11
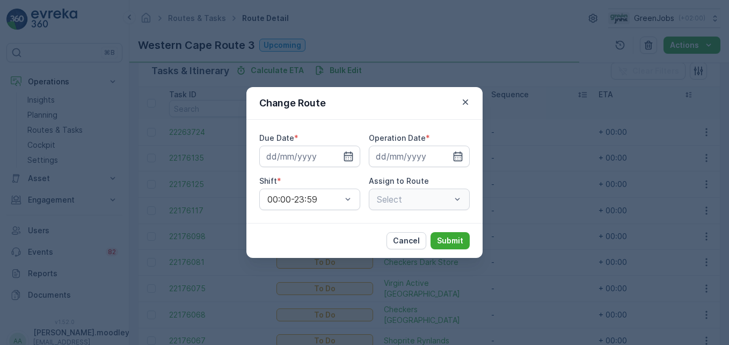
type input "[DATE]"
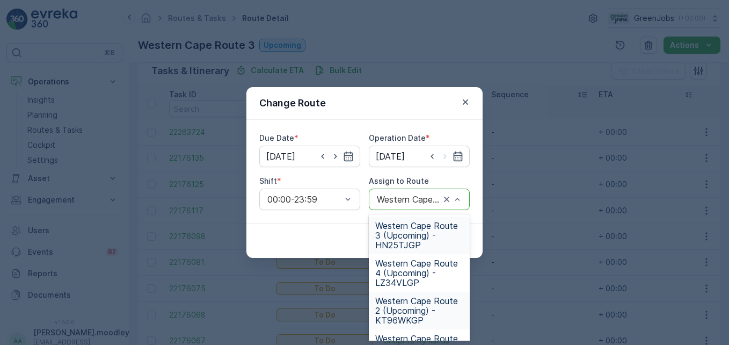
click at [406, 312] on span "Western Cape Route 2 (Upcoming) - KT96WKGP" at bounding box center [419, 310] width 88 height 29
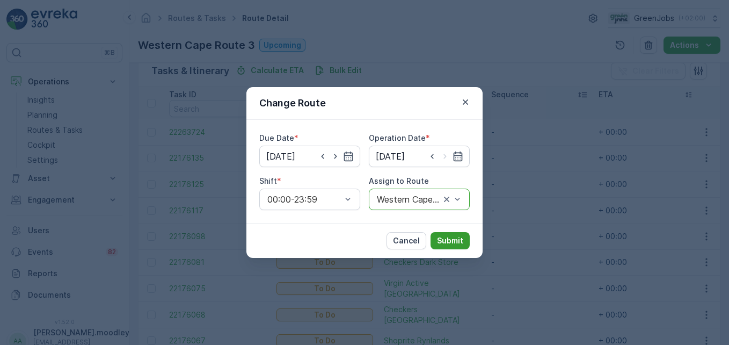
click at [446, 239] on p "Submit" at bounding box center [450, 240] width 26 height 11
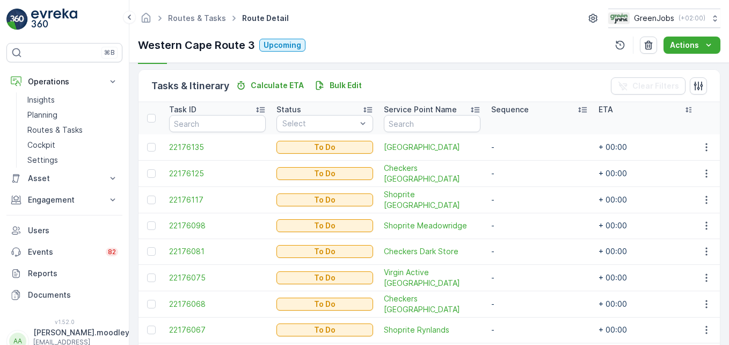
scroll to position [245, 0]
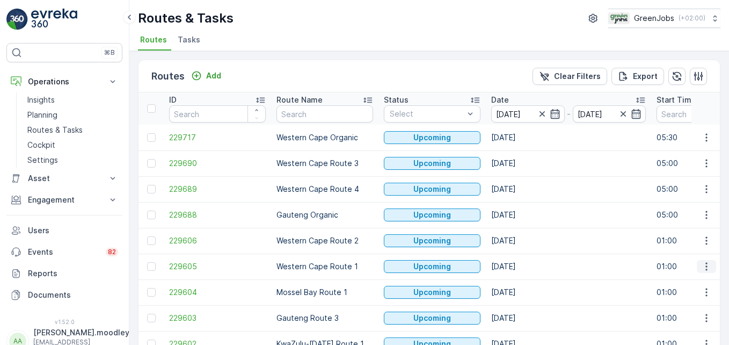
click at [521, 268] on icon "button" at bounding box center [706, 266] width 11 height 11
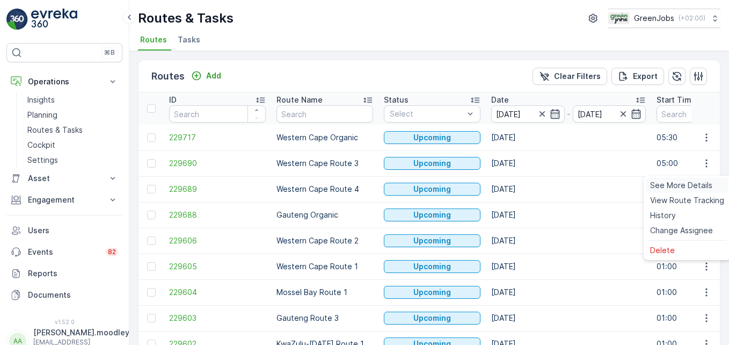
click at [521, 187] on span "See More Details" at bounding box center [681, 185] width 62 height 11
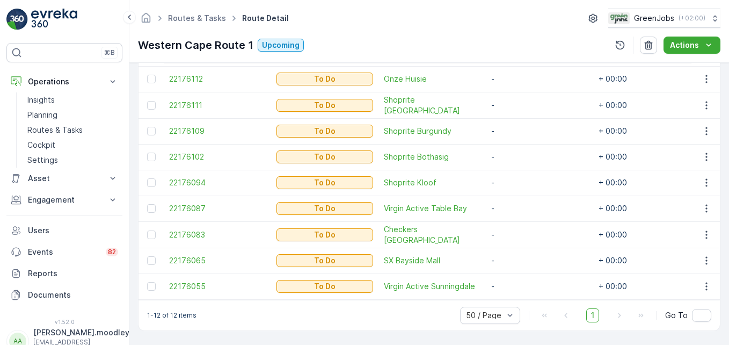
scroll to position [349, 0]
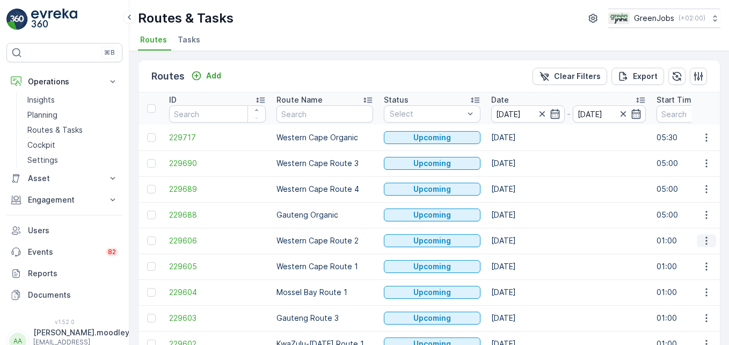
click at [521, 238] on icon "button" at bounding box center [706, 240] width 11 height 11
click at [521, 257] on span "See More Details" at bounding box center [681, 256] width 62 height 11
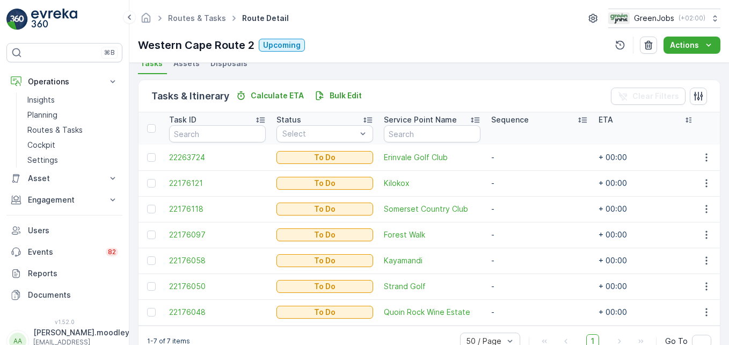
scroll to position [268, 0]
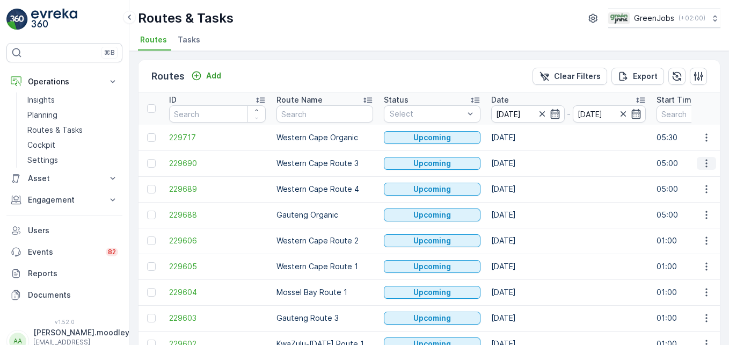
click at [521, 163] on icon "button" at bounding box center [706, 163] width 11 height 11
click at [521, 180] on span "See More Details" at bounding box center [681, 179] width 62 height 11
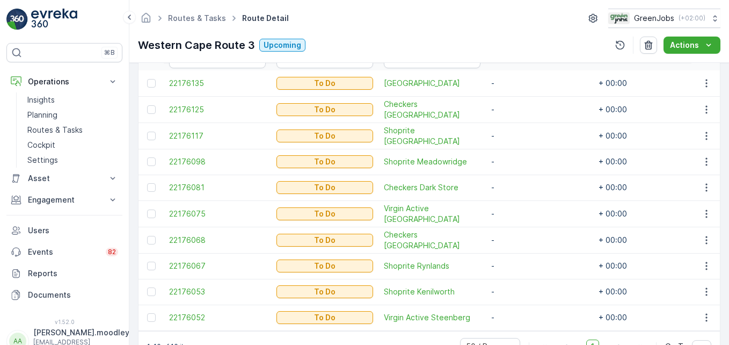
scroll to position [298, 0]
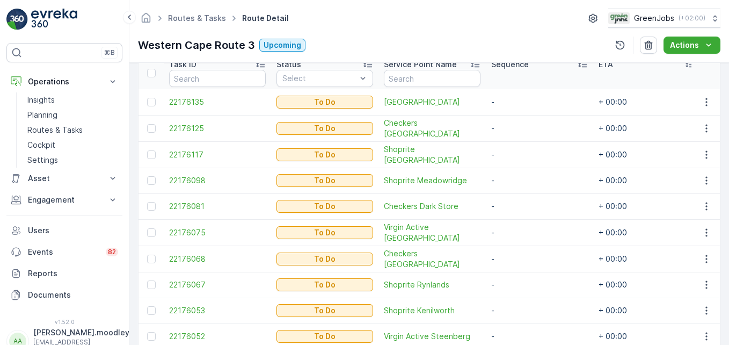
click at [521, 227] on td "-" at bounding box center [539, 232] width 107 height 26
click at [498, 211] on td "-" at bounding box center [539, 206] width 107 height 26
click at [231, 149] on span "22176117" at bounding box center [217, 154] width 97 height 11
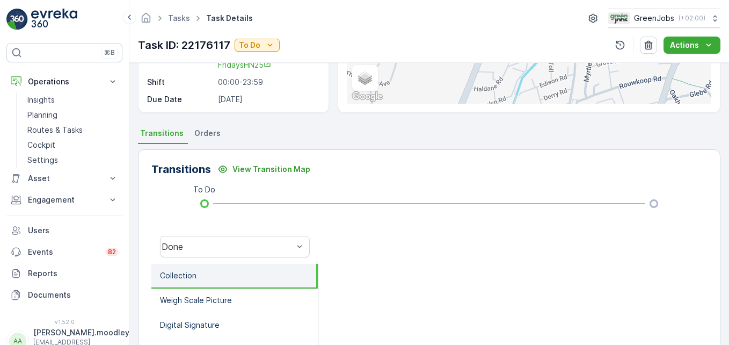
scroll to position [215, 0]
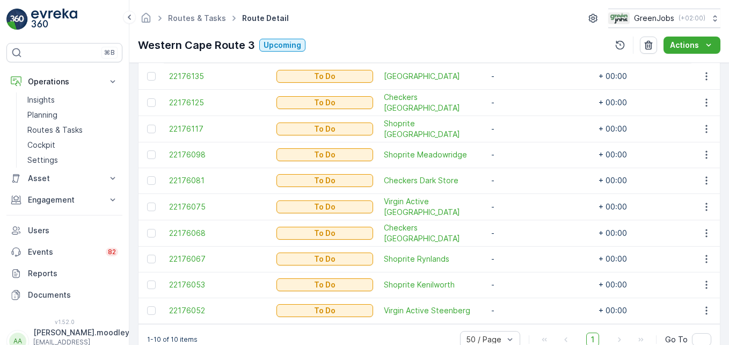
scroll to position [298, 0]
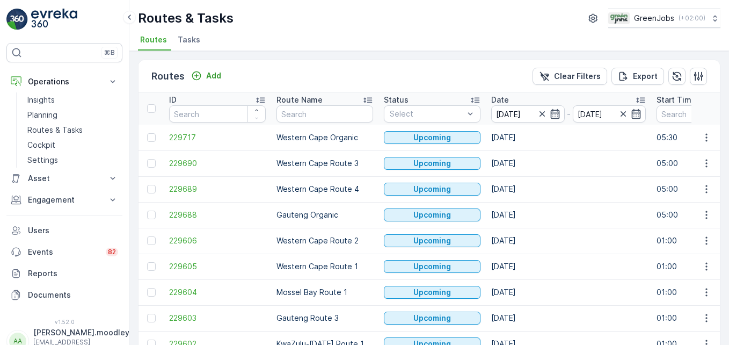
click at [344, 217] on p "Gauteng Organic" at bounding box center [324, 214] width 97 height 11
click at [521, 157] on button "button" at bounding box center [706, 163] width 19 height 13
click at [521, 177] on span "See More Details" at bounding box center [681, 179] width 62 height 11
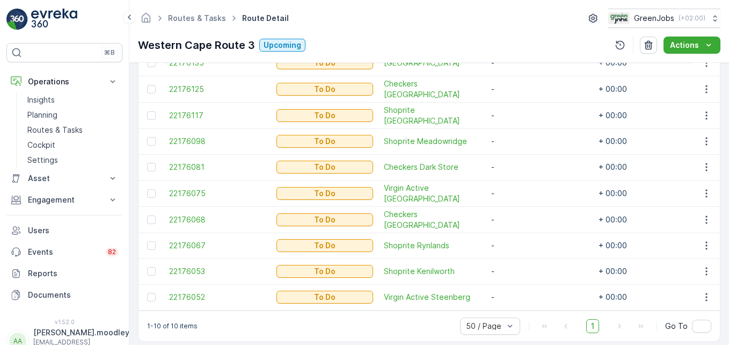
scroll to position [352, 0]
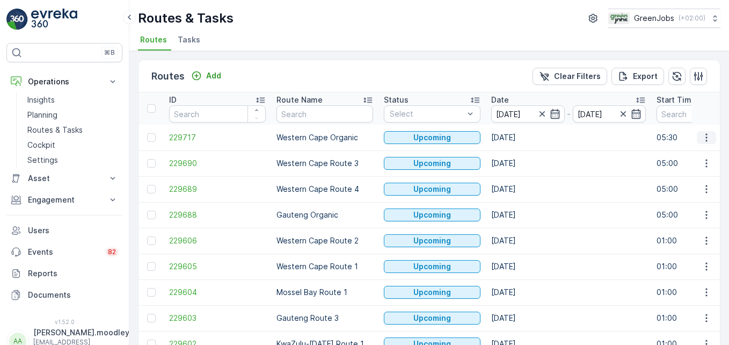
click at [521, 134] on icon "button" at bounding box center [706, 137] width 11 height 11
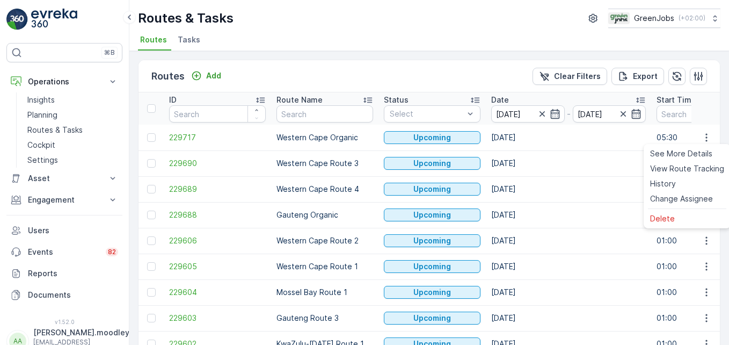
click at [521, 168] on td "[DATE]" at bounding box center [568, 163] width 165 height 26
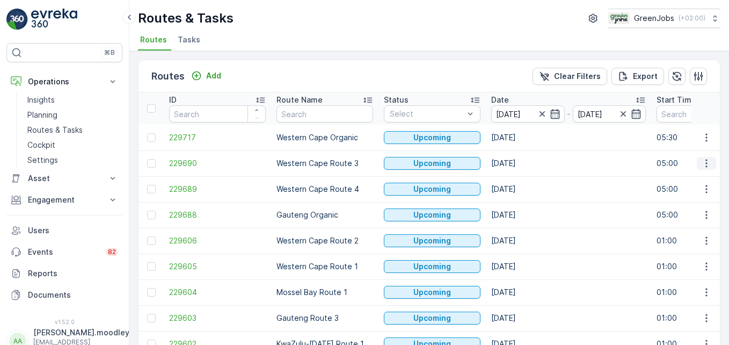
click at [521, 162] on icon "button" at bounding box center [706, 163] width 11 height 11
click at [521, 178] on span "See More Details" at bounding box center [681, 179] width 62 height 11
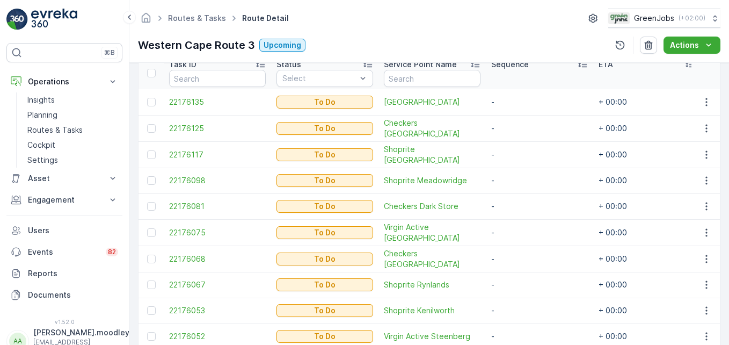
scroll to position [245, 0]
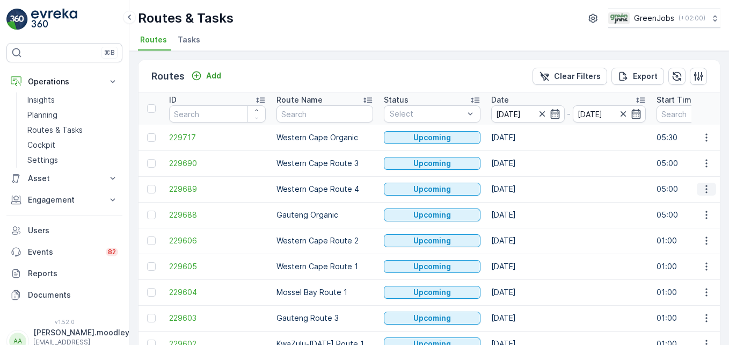
click at [521, 189] on icon "button" at bounding box center [706, 189] width 11 height 11
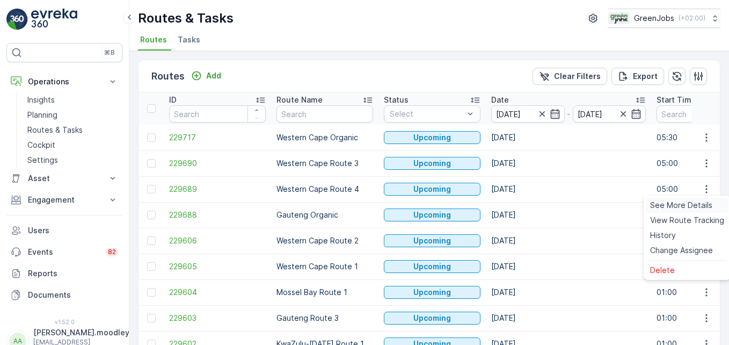
click at [521, 205] on span "See More Details" at bounding box center [681, 205] width 62 height 11
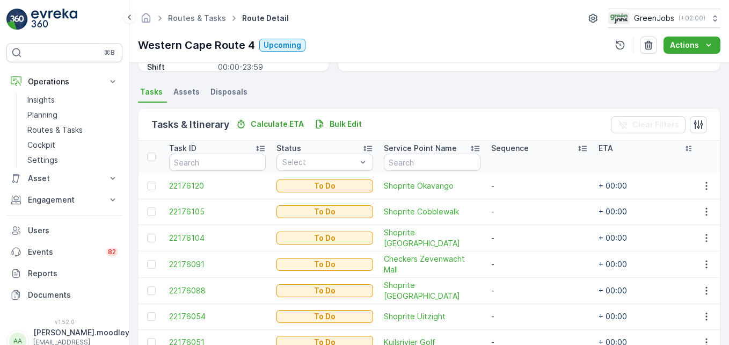
scroll to position [268, 0]
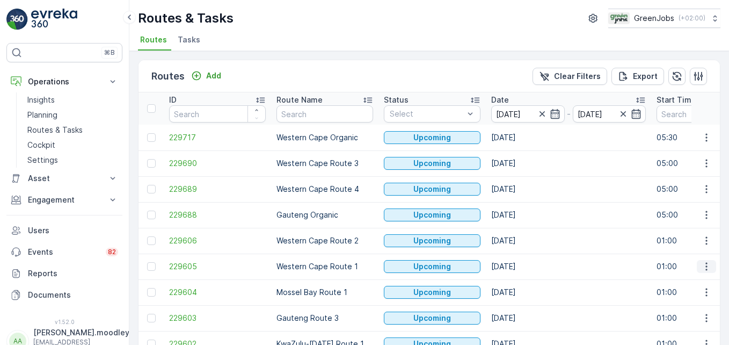
click at [521, 265] on icon "button" at bounding box center [706, 266] width 11 height 11
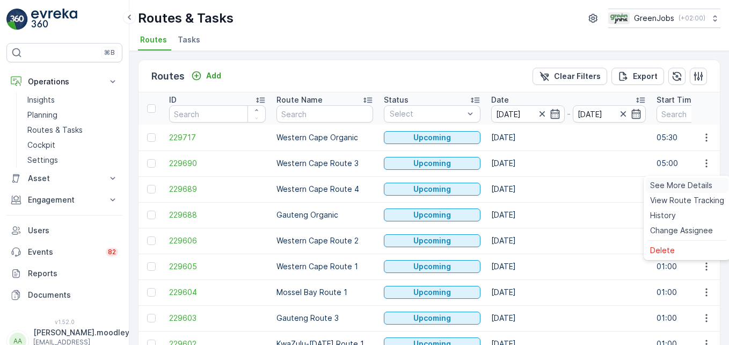
click at [521, 185] on span "See More Details" at bounding box center [681, 185] width 62 height 11
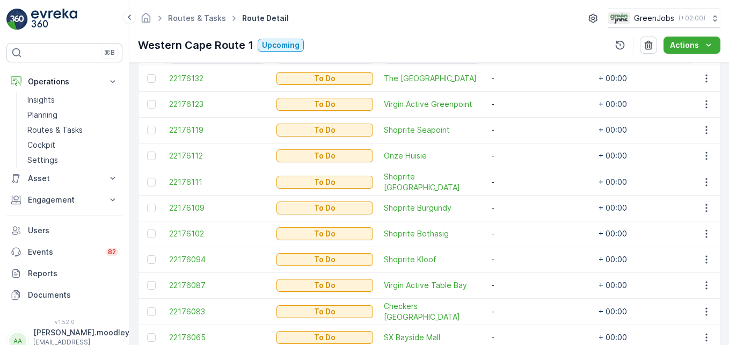
scroll to position [268, 0]
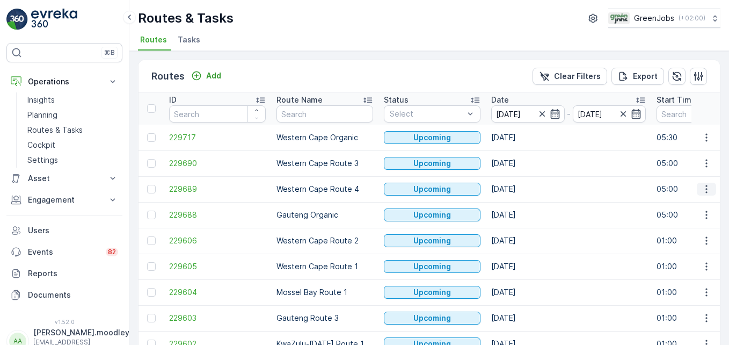
click at [521, 189] on icon "button" at bounding box center [706, 189] width 11 height 11
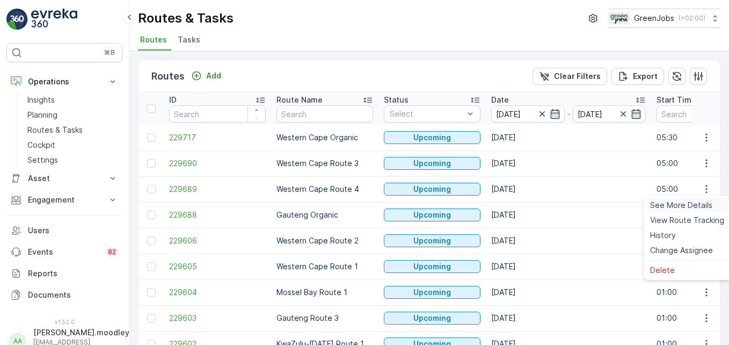
click at [521, 206] on span "See More Details" at bounding box center [681, 205] width 62 height 11
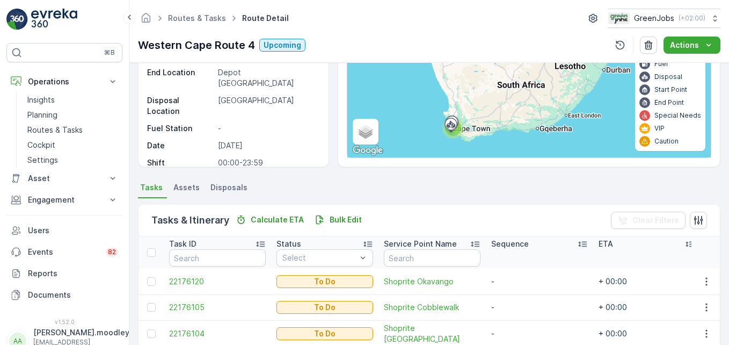
scroll to position [268, 0]
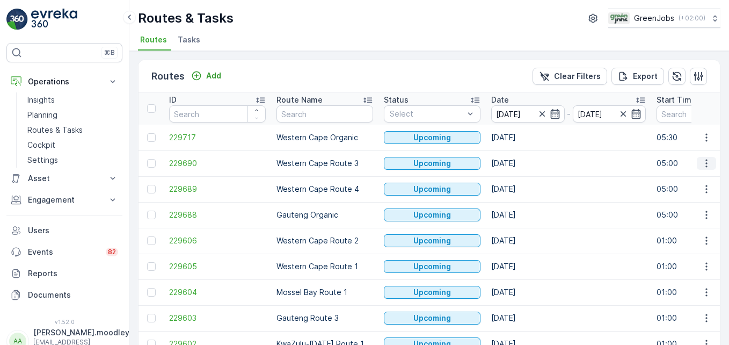
click at [521, 160] on icon "button" at bounding box center [706, 163] width 11 height 11
click at [521, 178] on span "See More Details" at bounding box center [681, 179] width 62 height 11
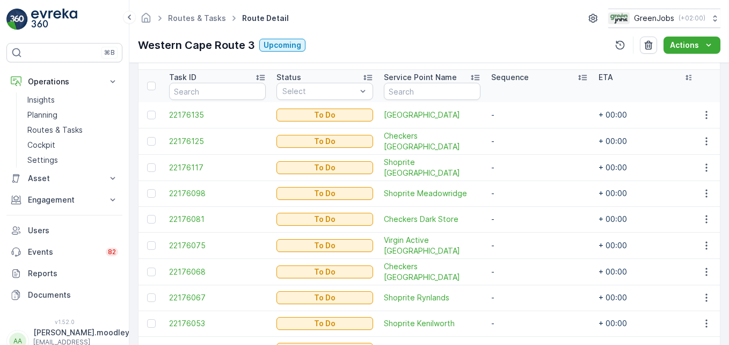
scroll to position [268, 0]
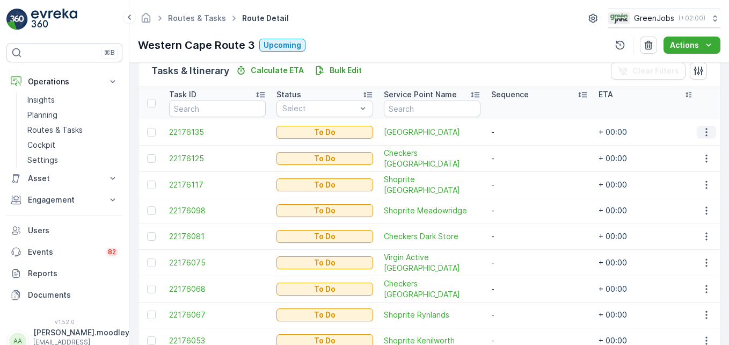
click at [521, 129] on icon "button" at bounding box center [706, 132] width 11 height 11
click at [521, 177] on span "Change Route" at bounding box center [679, 178] width 52 height 11
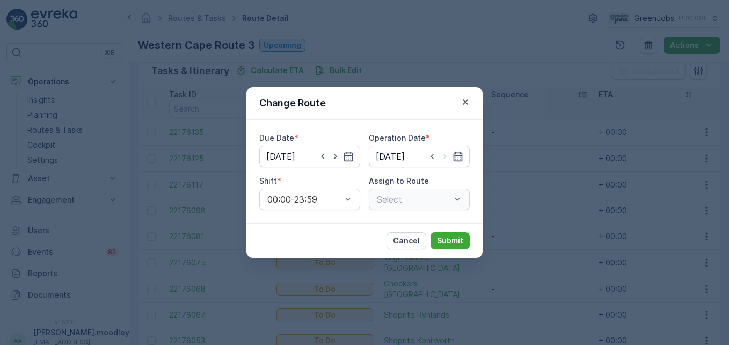
type input "[DATE]"
click at [351, 158] on icon "button" at bounding box center [348, 156] width 11 height 11
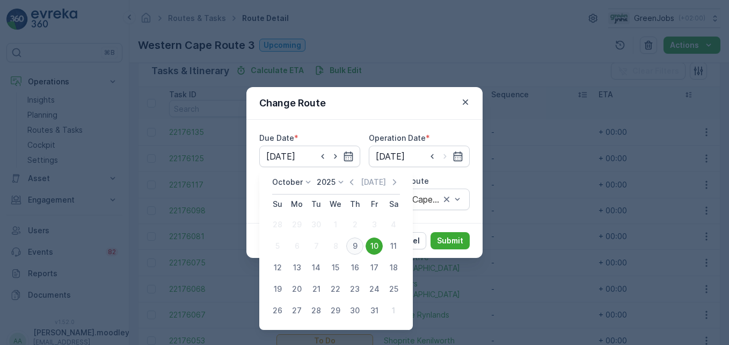
click at [356, 245] on div "9" at bounding box center [354, 245] width 17 height 17
type input "[DATE]"
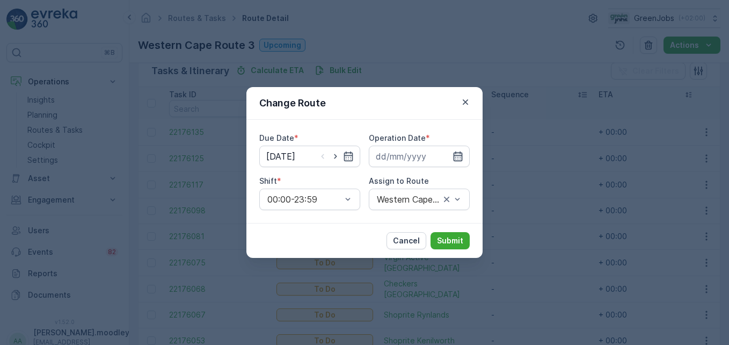
click at [462, 155] on icon "button" at bounding box center [457, 156] width 9 height 10
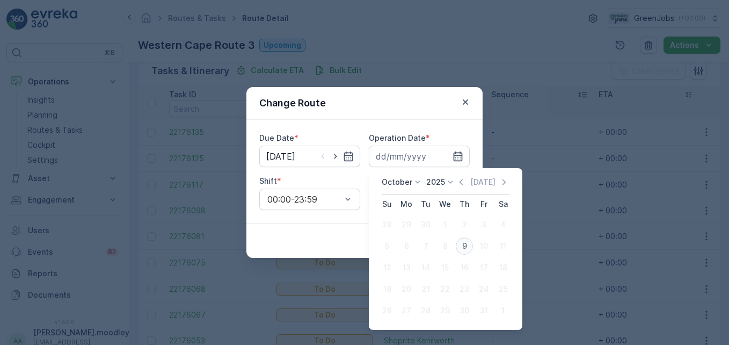
click at [464, 247] on div "9" at bounding box center [464, 245] width 17 height 17
type input "[DATE]"
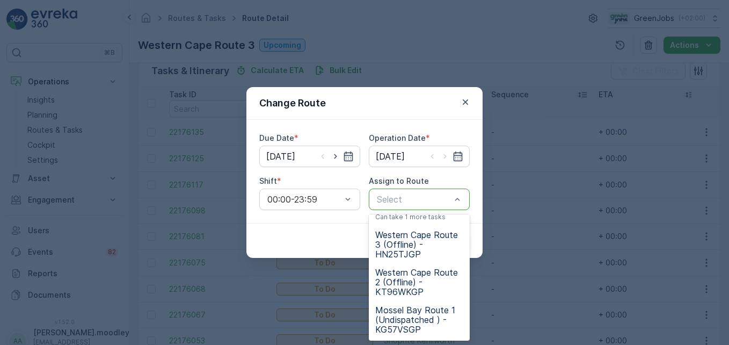
scroll to position [304, 0]
click at [397, 249] on span "Western Cape Route 3 (Offline) - HN25TJGP" at bounding box center [419, 244] width 88 height 29
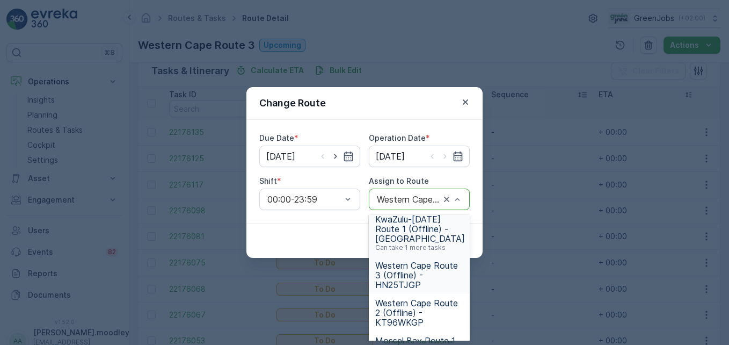
scroll to position [268, 0]
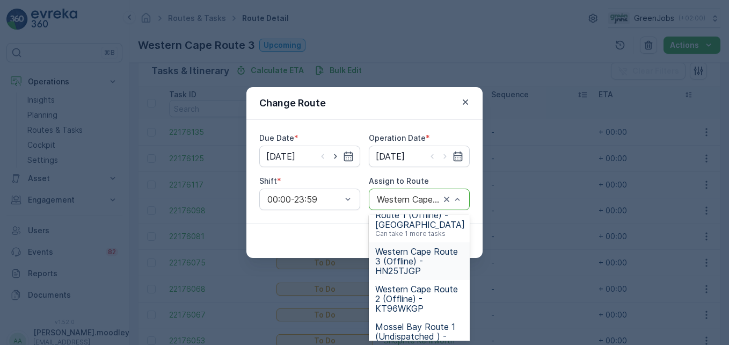
click at [406, 275] on span "Western Cape Route 3 (Offline) - HN25TJGP" at bounding box center [419, 260] width 88 height 29
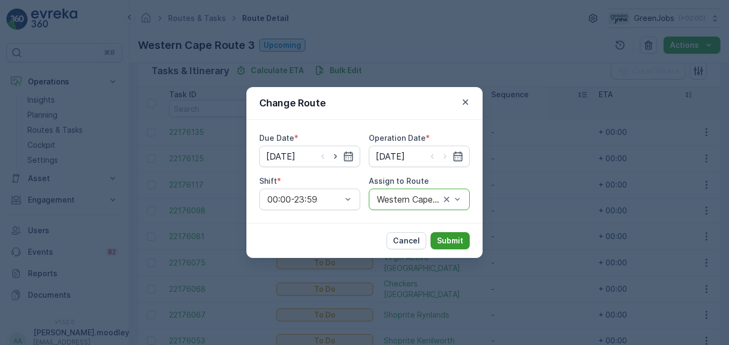
click at [455, 235] on button "Submit" at bounding box center [449, 240] width 39 height 17
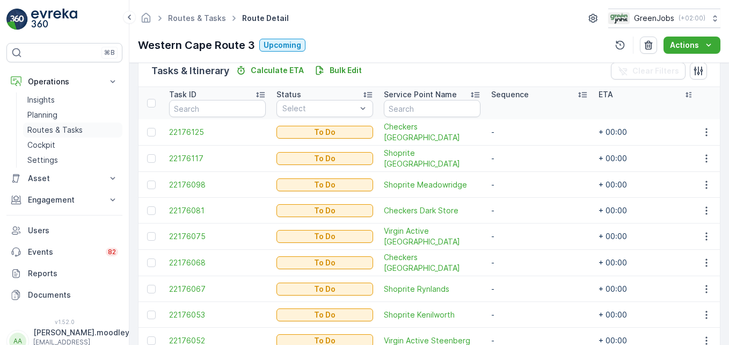
click at [70, 127] on p "Routes & Tasks" at bounding box center [54, 129] width 55 height 11
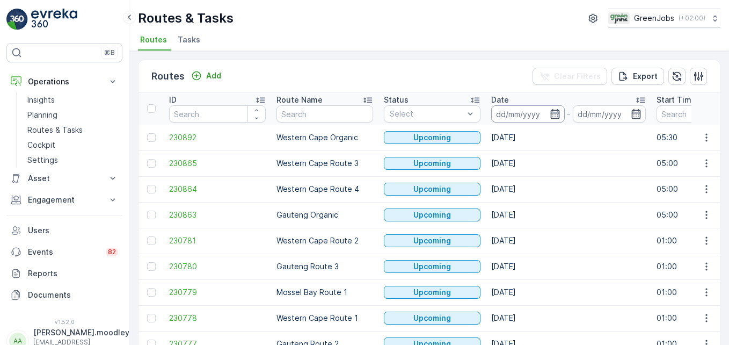
click at [520, 109] on input at bounding box center [528, 113] width 74 height 17
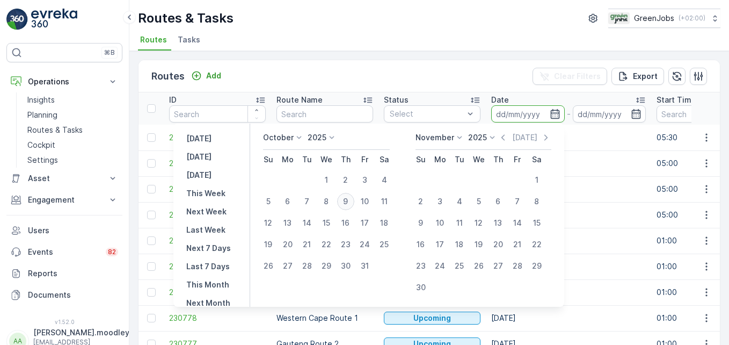
click at [351, 200] on div "9" at bounding box center [345, 201] width 17 height 17
type input "[DATE]"
click at [351, 200] on div "9" at bounding box center [345, 201] width 17 height 17
type input "[DATE]"
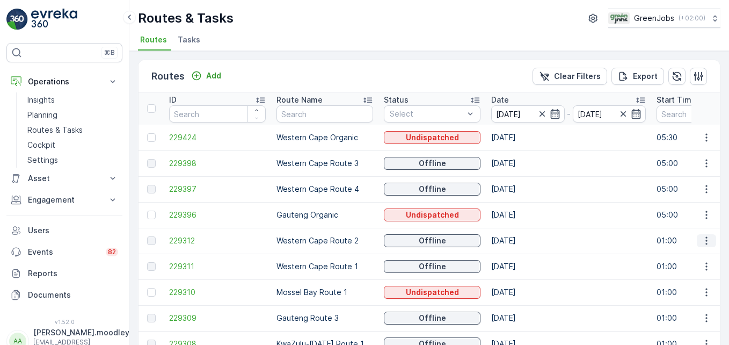
click at [521, 239] on icon "button" at bounding box center [706, 240] width 11 height 11
click at [521, 258] on span "See More Details" at bounding box center [681, 256] width 62 height 11
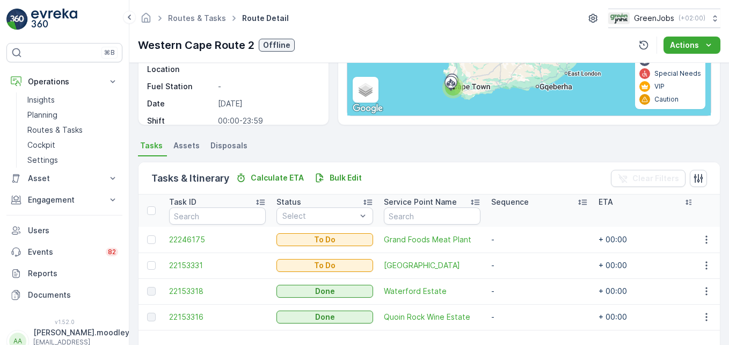
scroll to position [209, 0]
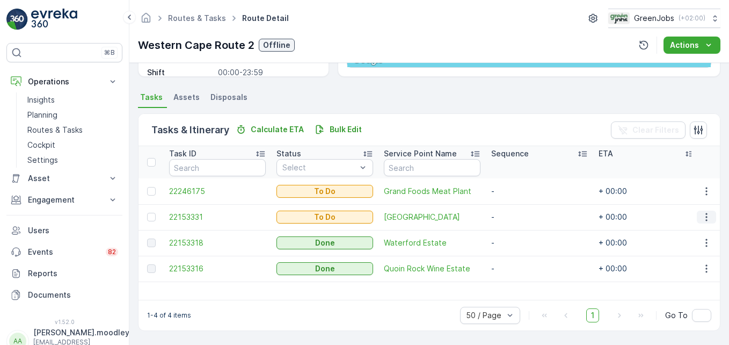
click at [521, 217] on icon "button" at bounding box center [706, 216] width 11 height 11
click at [521, 262] on span "Change Route" at bounding box center [679, 263] width 52 height 11
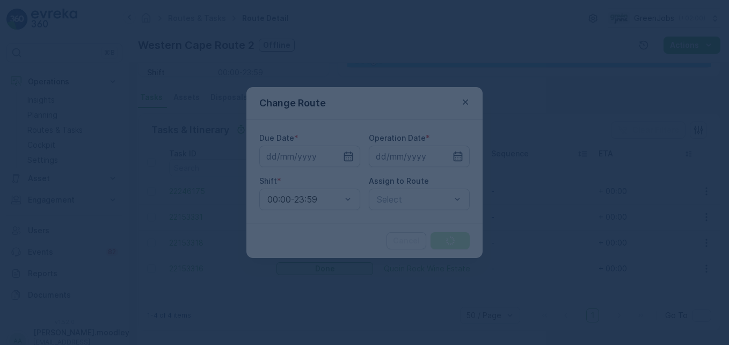
type input "[DATE]"
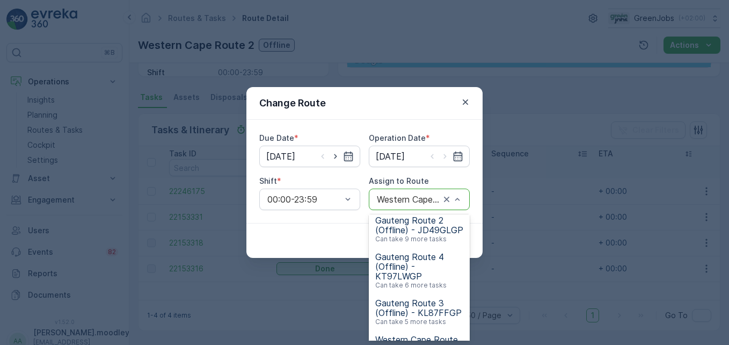
scroll to position [107, 0]
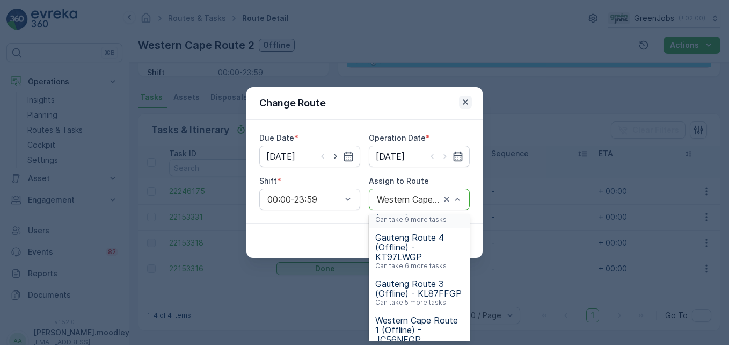
click at [467, 101] on icon "button" at bounding box center [465, 102] width 11 height 11
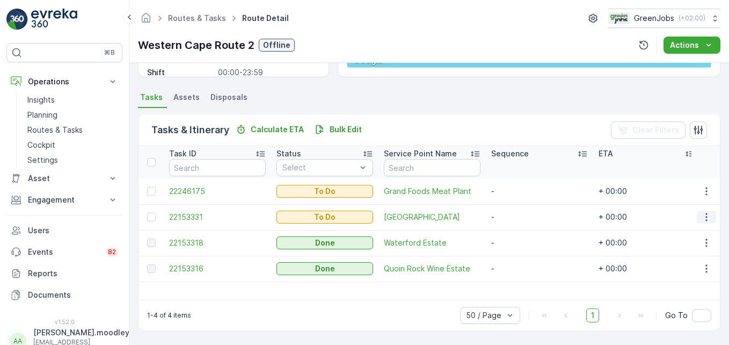
click at [521, 216] on icon "button" at bounding box center [706, 216] width 11 height 11
click at [521, 279] on span "Remove from Route" at bounding box center [689, 278] width 72 height 11
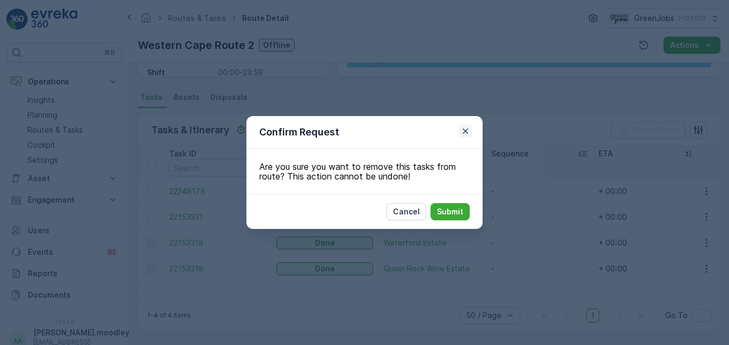
click at [465, 129] on icon "button" at bounding box center [465, 131] width 11 height 11
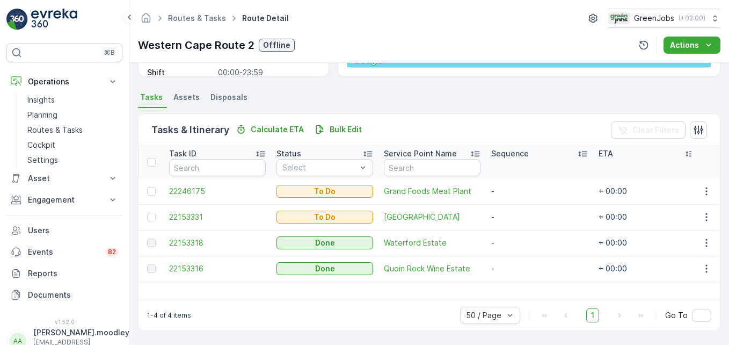
click at [506, 184] on td "-" at bounding box center [539, 191] width 107 height 26
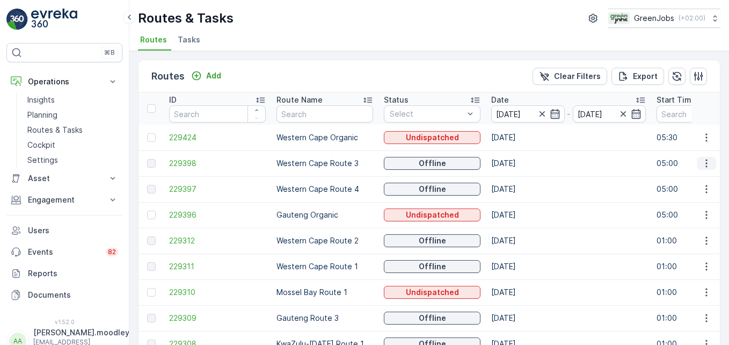
click at [521, 164] on icon "button" at bounding box center [706, 163] width 11 height 11
click at [521, 179] on span "See More Details" at bounding box center [681, 179] width 62 height 11
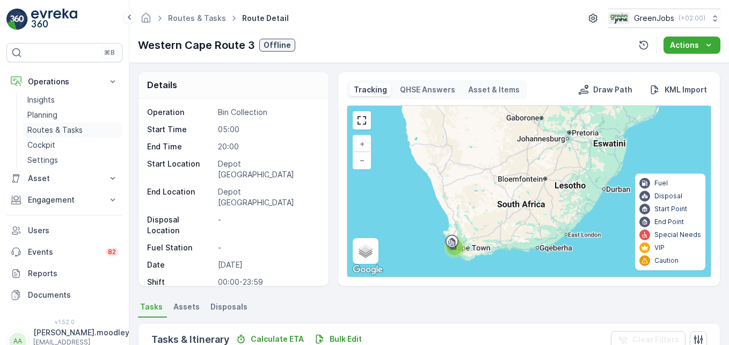
click at [48, 130] on p "Routes & Tasks" at bounding box center [54, 129] width 55 height 11
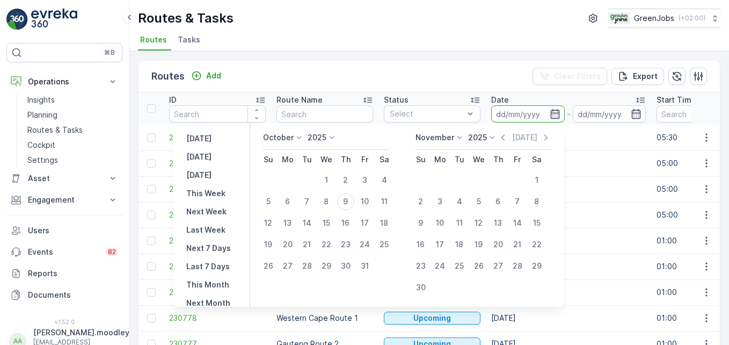
click at [505, 116] on input at bounding box center [528, 113] width 74 height 17
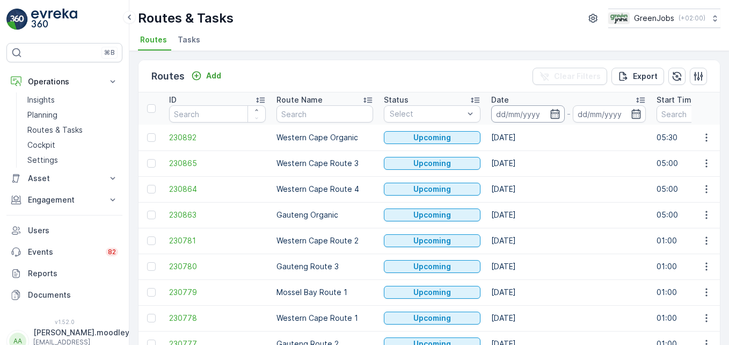
click at [500, 113] on input at bounding box center [528, 113] width 74 height 17
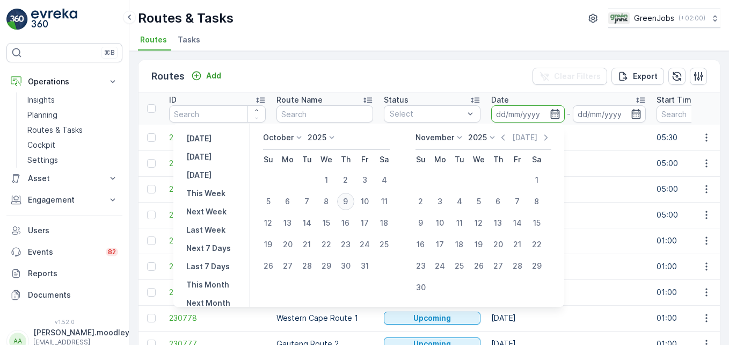
click at [354, 199] on div "9" at bounding box center [345, 201] width 17 height 17
type input "[DATE]"
click at [354, 199] on div "9" at bounding box center [345, 201] width 17 height 17
type input "[DATE]"
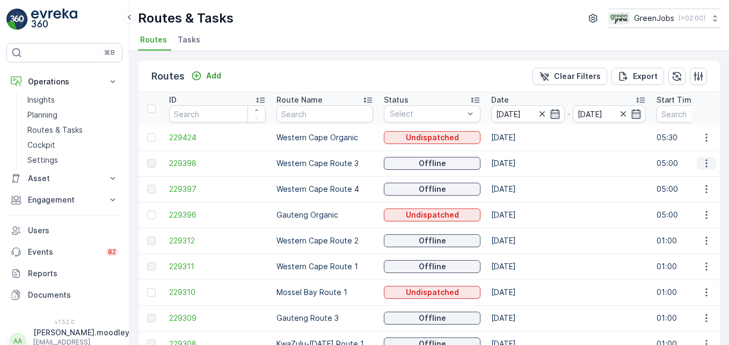
click at [521, 164] on icon "button" at bounding box center [706, 163] width 2 height 8
click at [521, 179] on span "See More Details" at bounding box center [681, 179] width 62 height 11
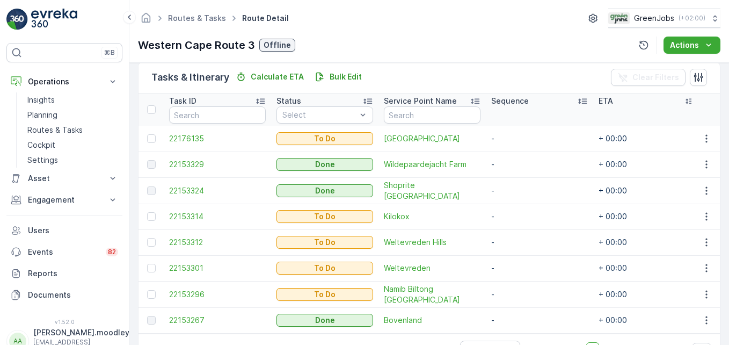
scroll to position [246, 0]
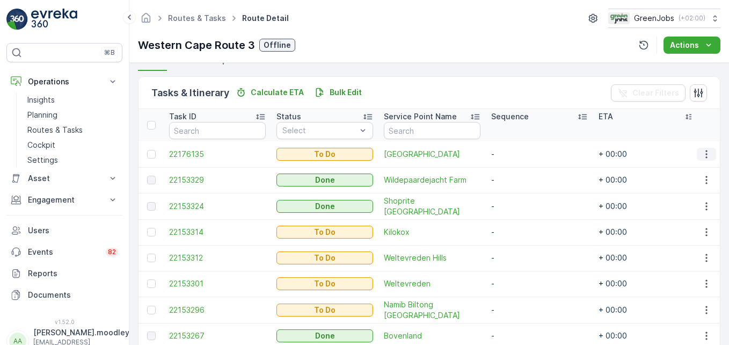
click at [521, 158] on icon "button" at bounding box center [706, 154] width 11 height 11
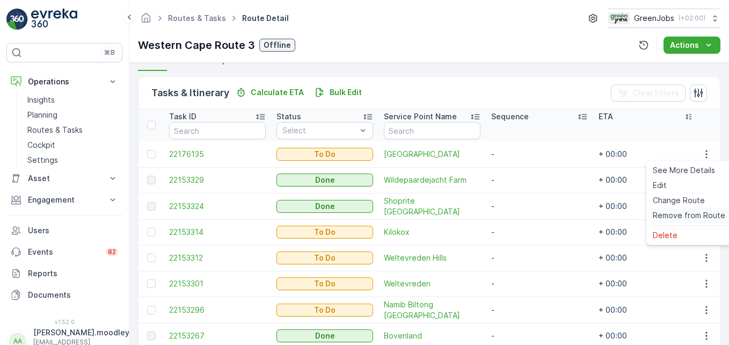
click at [521, 215] on span "Remove from Route" at bounding box center [689, 215] width 72 height 11
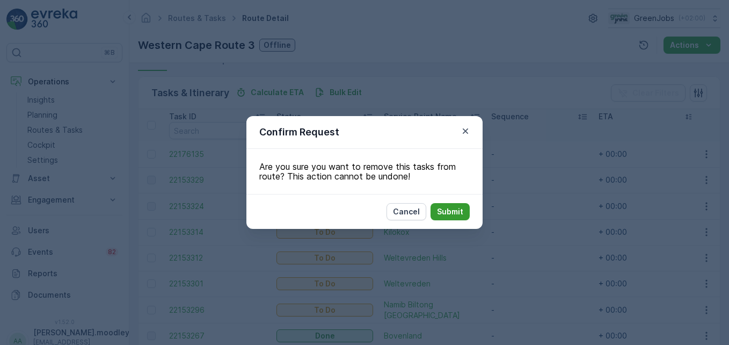
click at [452, 213] on p "Submit" at bounding box center [450, 211] width 26 height 11
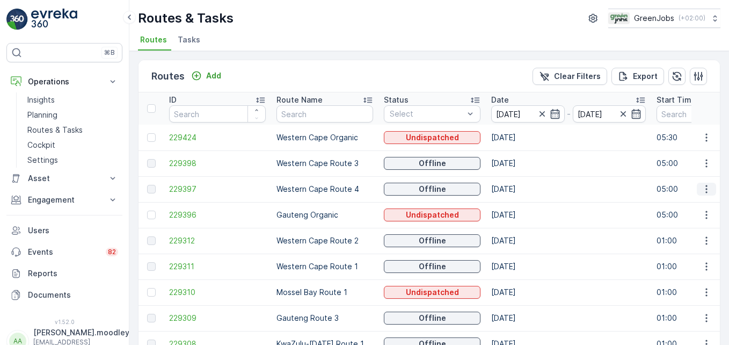
click at [521, 186] on icon "button" at bounding box center [706, 189] width 11 height 11
click at [521, 203] on span "See More Details" at bounding box center [681, 205] width 62 height 11
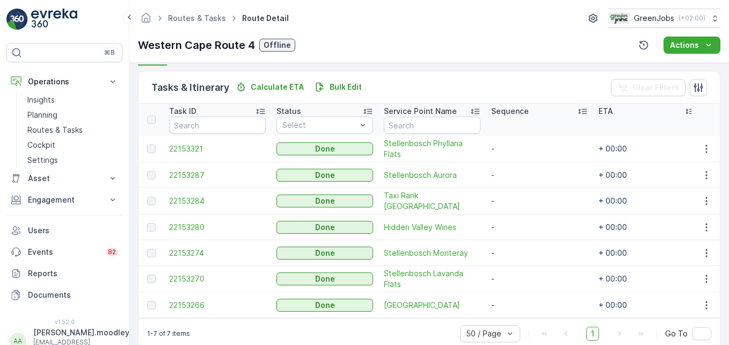
scroll to position [268, 0]
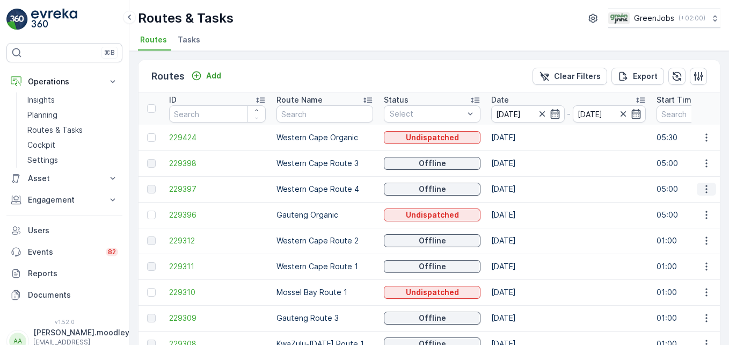
click at [521, 192] on icon "button" at bounding box center [706, 189] width 11 height 11
click at [521, 205] on span "See More Details" at bounding box center [681, 205] width 62 height 11
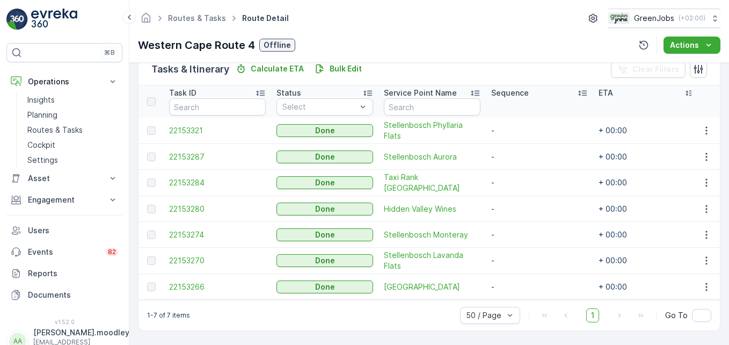
scroll to position [275, 0]
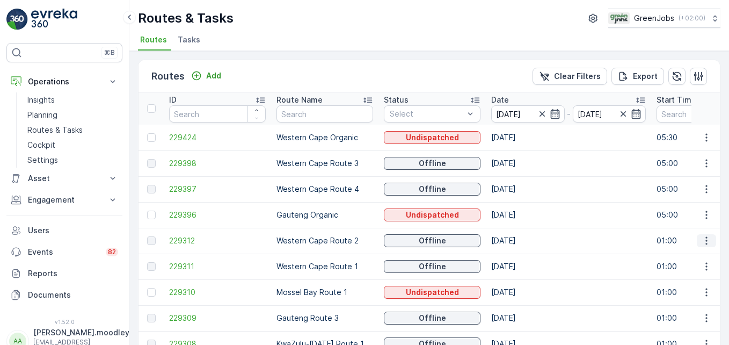
click at [521, 244] on icon "button" at bounding box center [706, 241] width 2 height 8
click at [521, 258] on span "See More Details" at bounding box center [681, 256] width 62 height 11
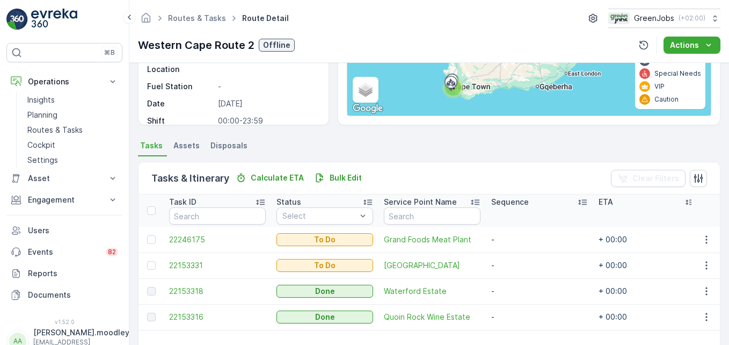
scroll to position [209, 0]
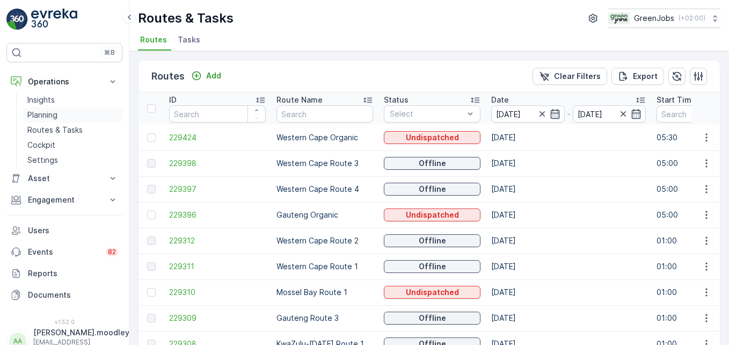
click at [36, 113] on p "Planning" at bounding box center [42, 114] width 30 height 11
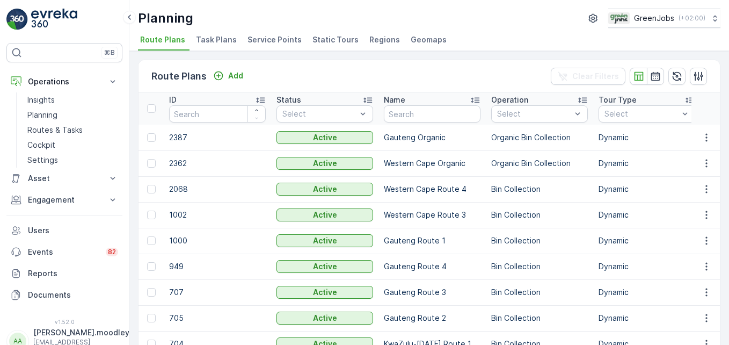
click at [273, 40] on span "Service Points" at bounding box center [274, 39] width 54 height 11
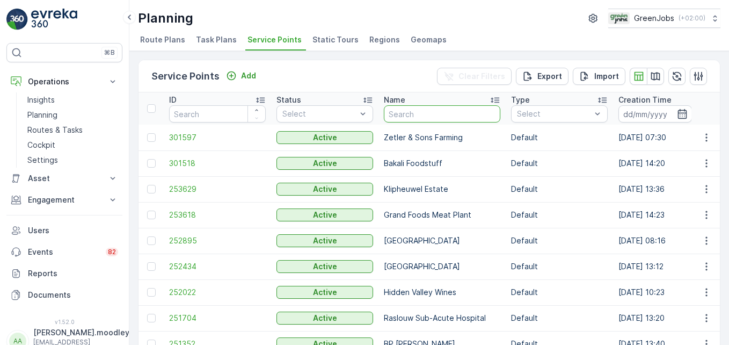
click at [407, 117] on input "text" at bounding box center [442, 113] width 116 height 17
type input "[GEOGRAPHIC_DATA]"
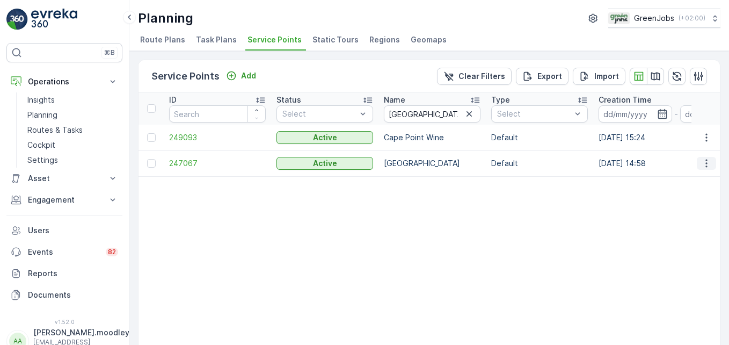
click at [521, 163] on icon "button" at bounding box center [706, 163] width 2 height 8
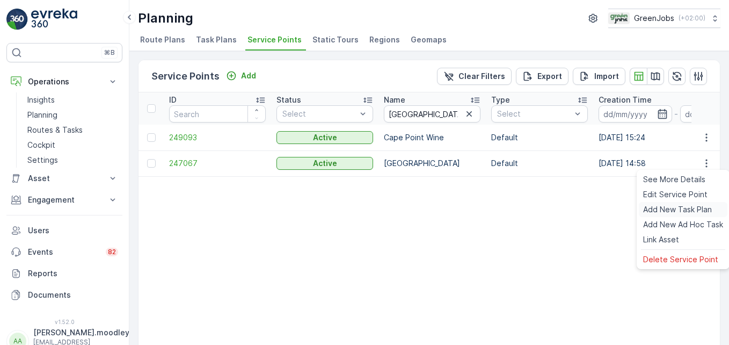
click at [521, 209] on span "Add New Task Plan" at bounding box center [677, 209] width 69 height 11
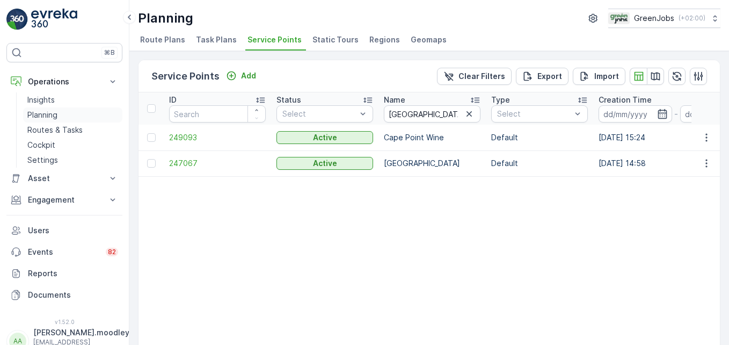
click at [49, 113] on p "Planning" at bounding box center [42, 114] width 30 height 11
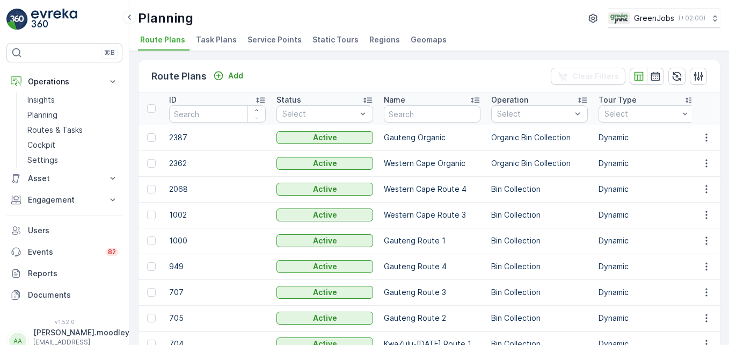
click at [272, 38] on span "Service Points" at bounding box center [274, 39] width 54 height 11
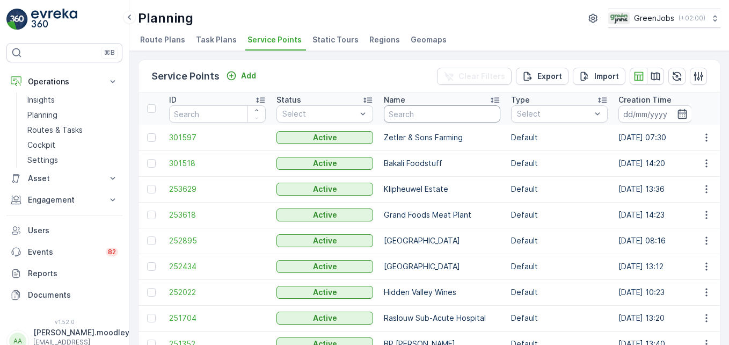
click at [442, 115] on input "text" at bounding box center [442, 113] width 116 height 17
type input "cape"
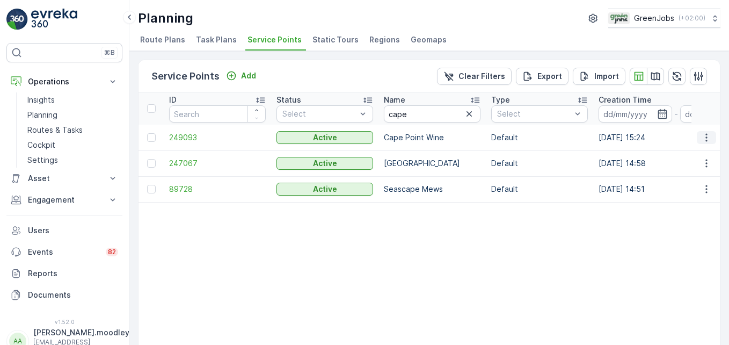
click at [521, 137] on icon "button" at bounding box center [706, 137] width 11 height 11
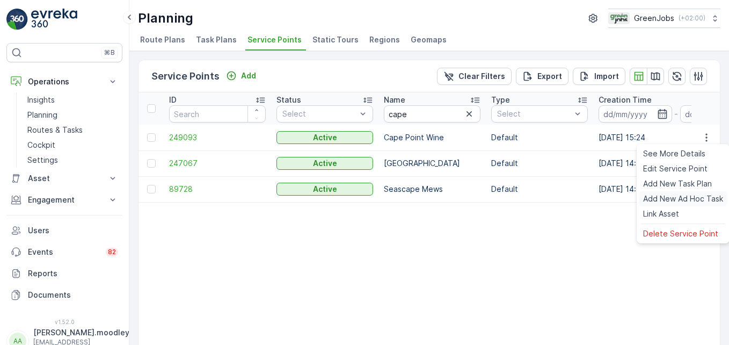
click at [521, 199] on span "Add New Ad Hoc Task" at bounding box center [683, 198] width 80 height 11
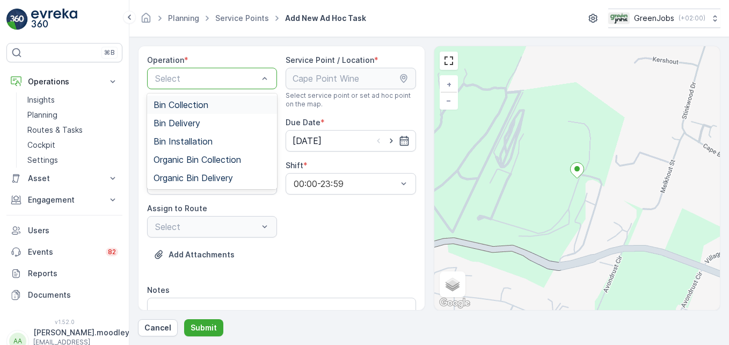
click at [180, 103] on span "Bin Collection" at bounding box center [180, 105] width 55 height 10
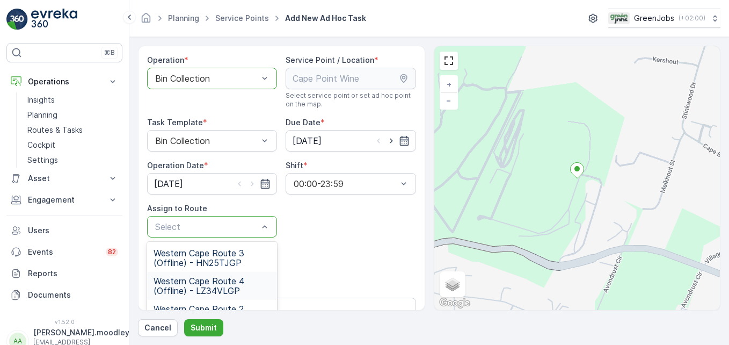
click at [224, 286] on span "Western Cape Route 4 (Offline) - LZ34VLGP" at bounding box center [211, 285] width 117 height 19
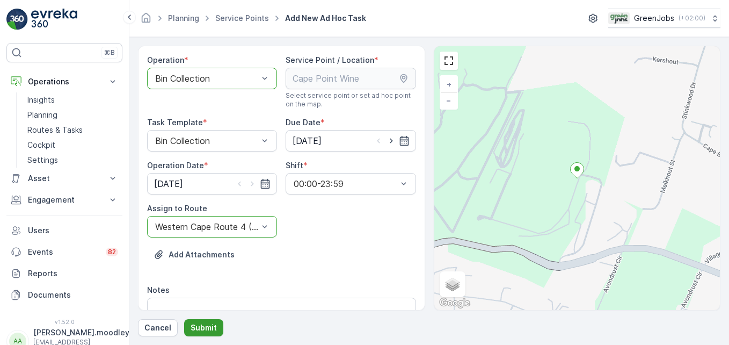
click at [209, 325] on p "Submit" at bounding box center [204, 327] width 26 height 11
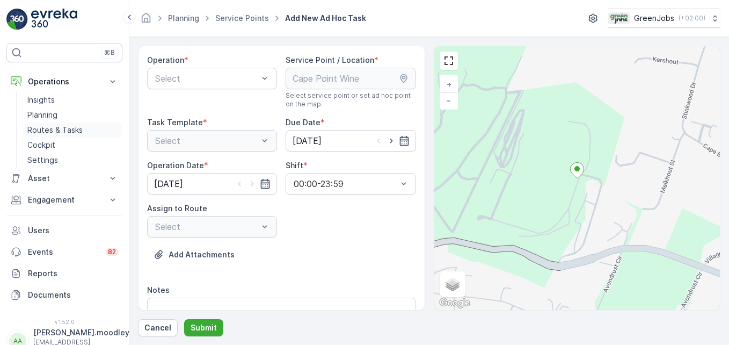
click at [48, 129] on p "Routes & Tasks" at bounding box center [54, 129] width 55 height 11
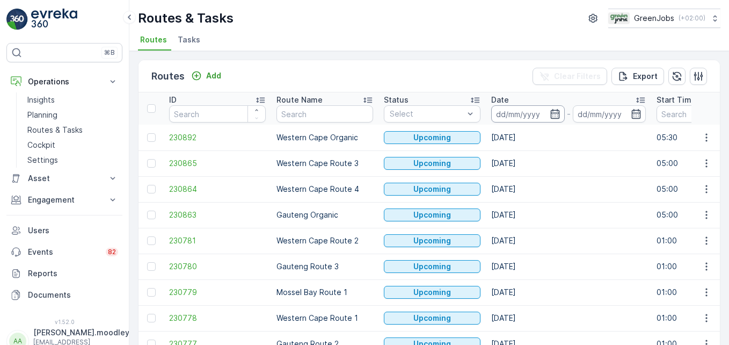
click at [504, 113] on input at bounding box center [528, 113] width 74 height 17
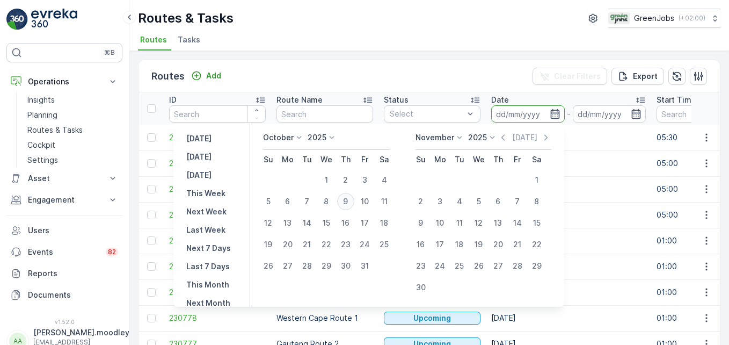
click at [354, 198] on div "9" at bounding box center [345, 201] width 17 height 17
type input "[DATE]"
click at [353, 198] on div "9" at bounding box center [345, 201] width 17 height 17
type input "[DATE]"
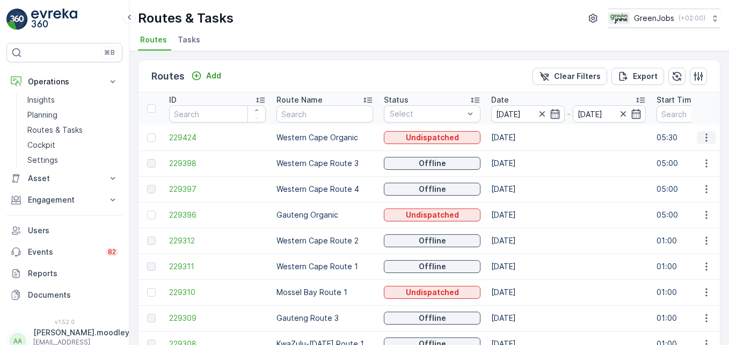
click at [521, 133] on icon "button" at bounding box center [706, 137] width 11 height 11
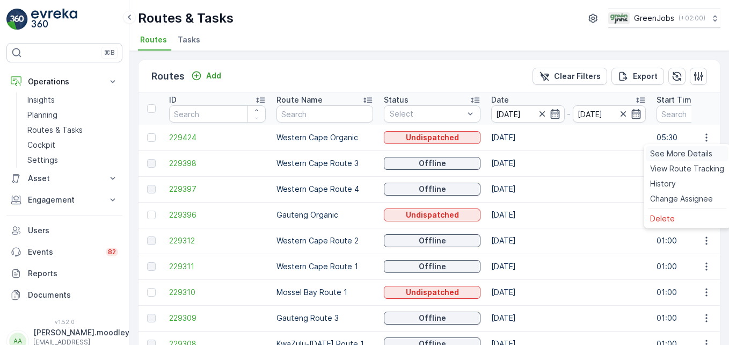
click at [521, 153] on span "See More Details" at bounding box center [681, 153] width 62 height 11
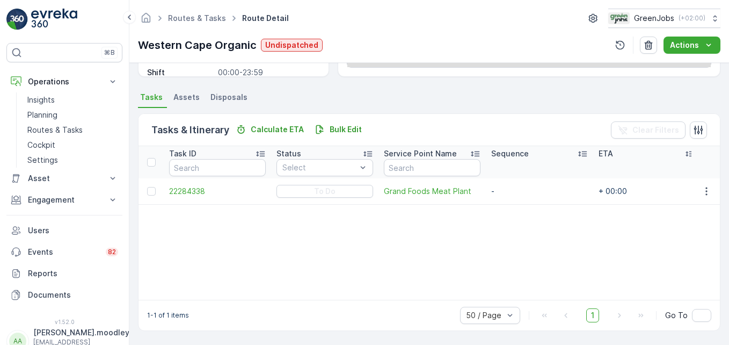
scroll to position [209, 0]
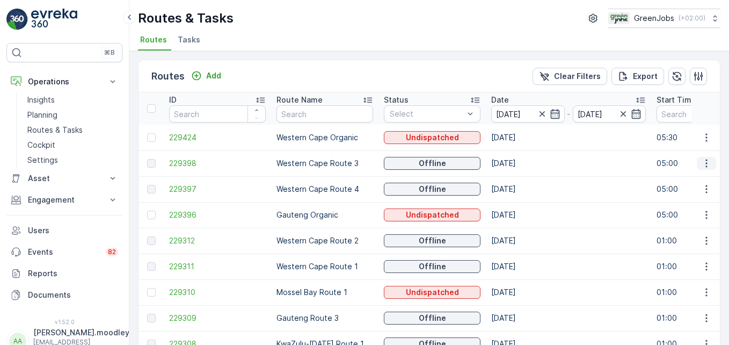
click at [521, 163] on icon "button" at bounding box center [706, 163] width 2 height 8
click at [521, 174] on span "See More Details" at bounding box center [681, 179] width 62 height 11
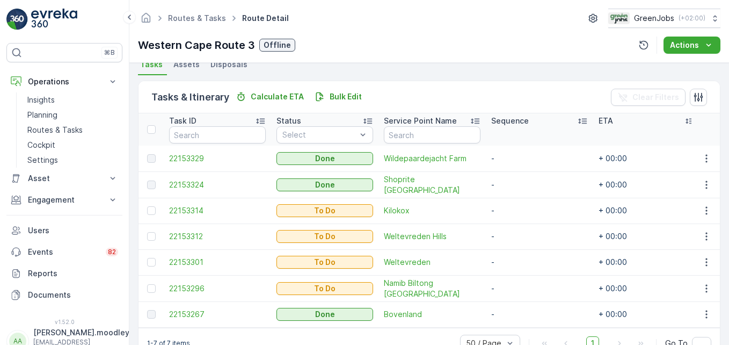
scroll to position [268, 0]
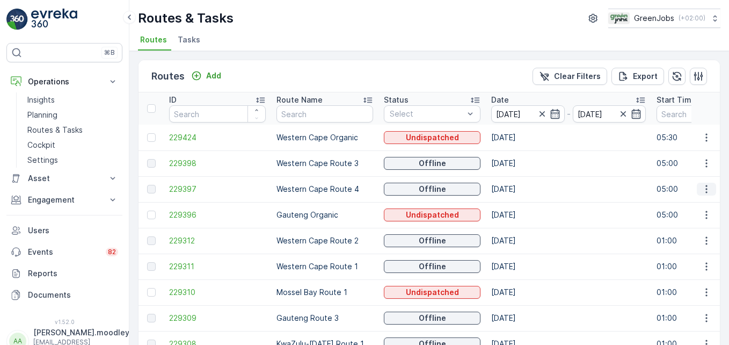
click at [521, 184] on icon "button" at bounding box center [706, 189] width 11 height 11
click at [521, 203] on span "See More Details" at bounding box center [681, 205] width 62 height 11
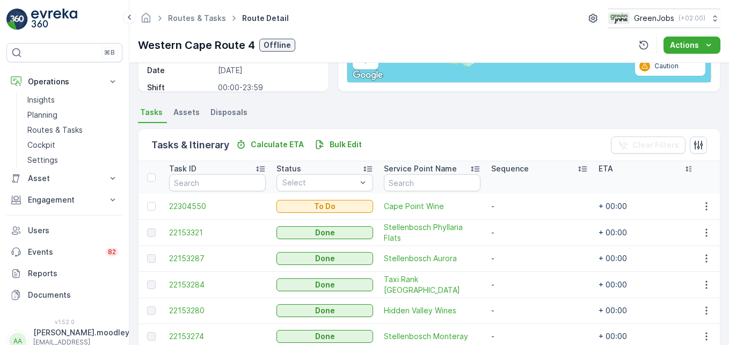
scroll to position [140, 0]
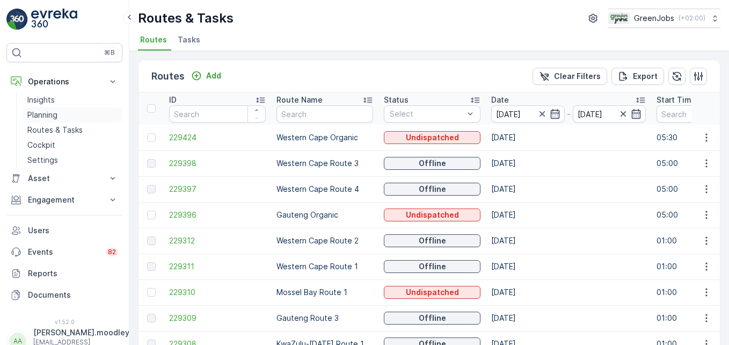
click at [49, 112] on p "Planning" at bounding box center [42, 114] width 30 height 11
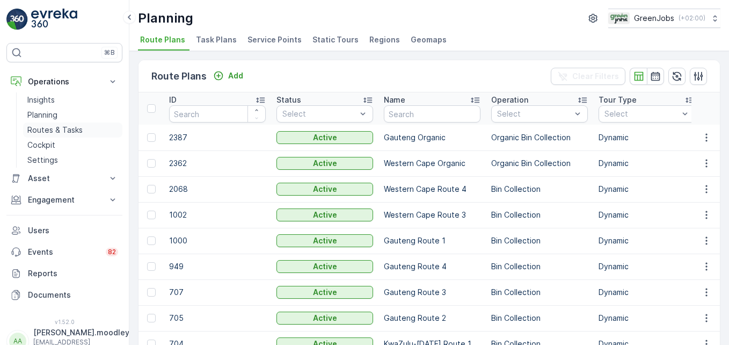
click at [64, 129] on p "Routes & Tasks" at bounding box center [54, 129] width 55 height 11
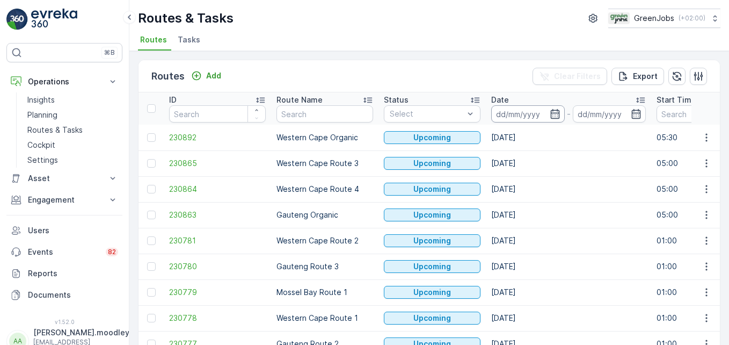
click at [509, 112] on input at bounding box center [528, 113] width 74 height 17
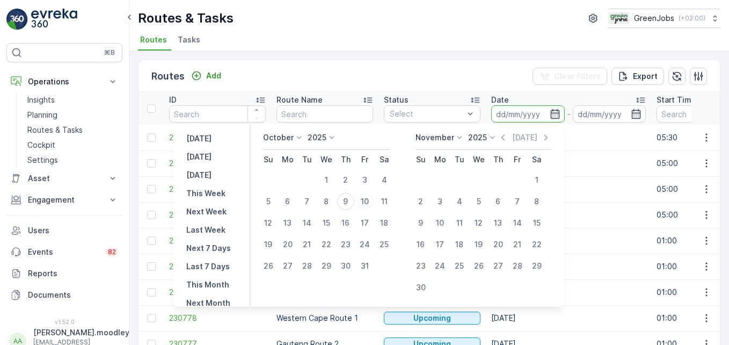
click at [370, 201] on div "10" at bounding box center [364, 201] width 17 height 17
type input "[DATE]"
click at [370, 201] on div "10" at bounding box center [364, 201] width 17 height 17
type input "[DATE]"
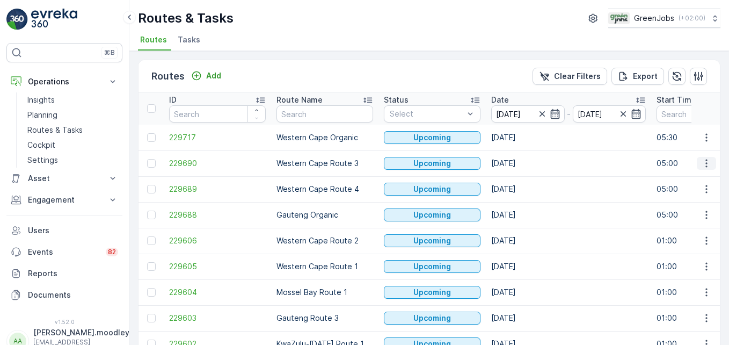
click at [521, 164] on icon "button" at bounding box center [706, 163] width 11 height 11
click at [521, 179] on span "See More Details" at bounding box center [681, 179] width 62 height 11
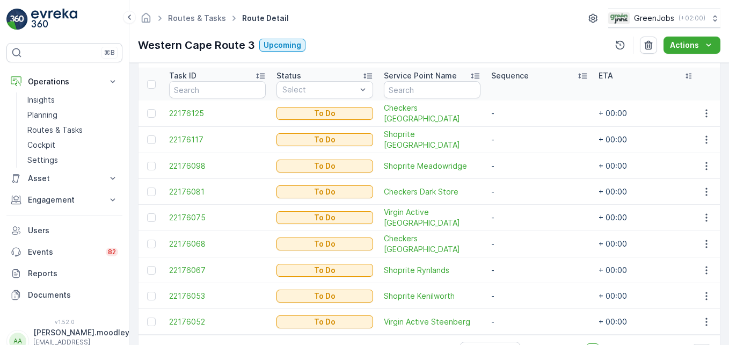
scroll to position [268, 0]
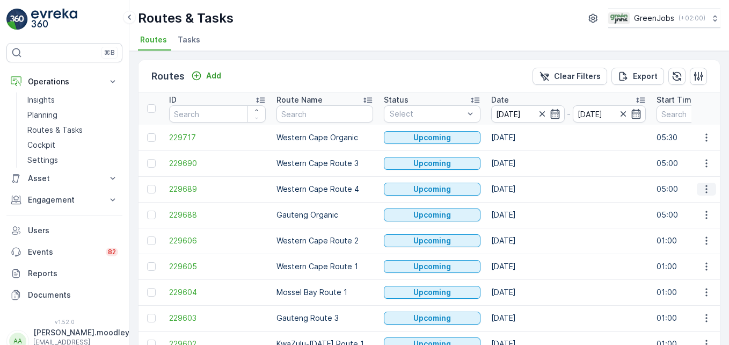
click at [521, 189] on icon "button" at bounding box center [706, 189] width 11 height 11
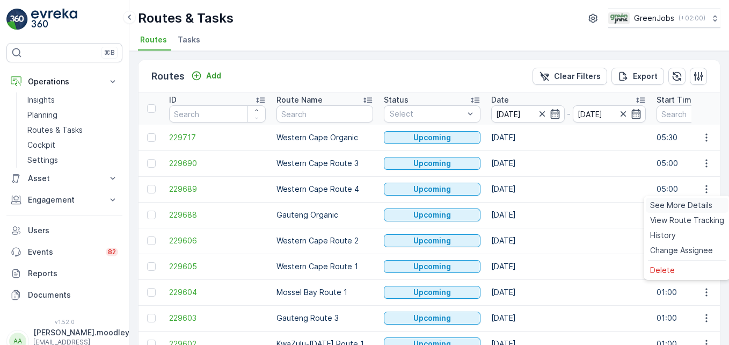
click at [521, 203] on span "See More Details" at bounding box center [681, 205] width 62 height 11
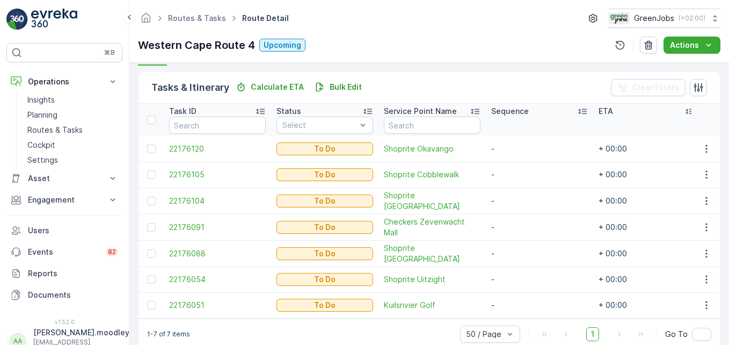
scroll to position [268, 0]
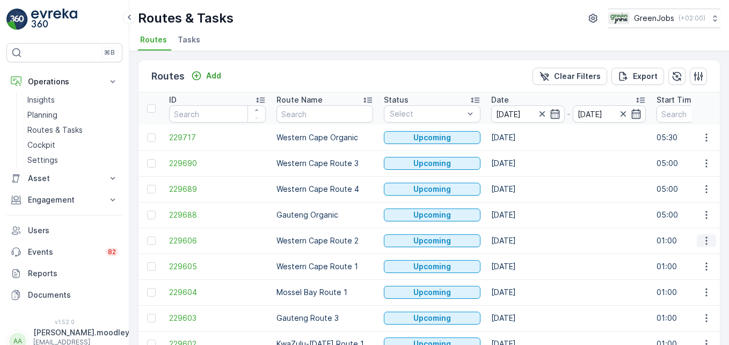
click at [521, 239] on icon "button" at bounding box center [706, 240] width 11 height 11
click at [521, 258] on span "See More Details" at bounding box center [681, 256] width 62 height 11
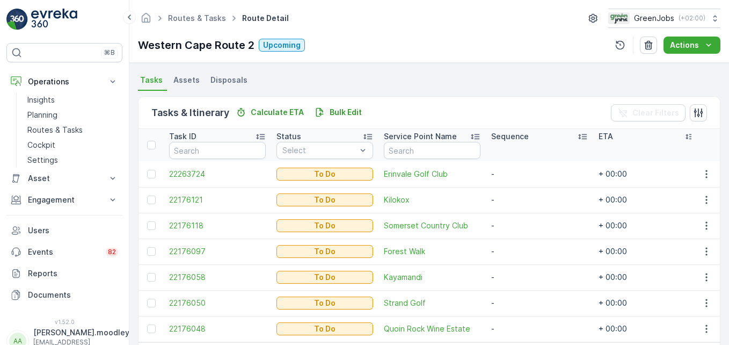
scroll to position [268, 0]
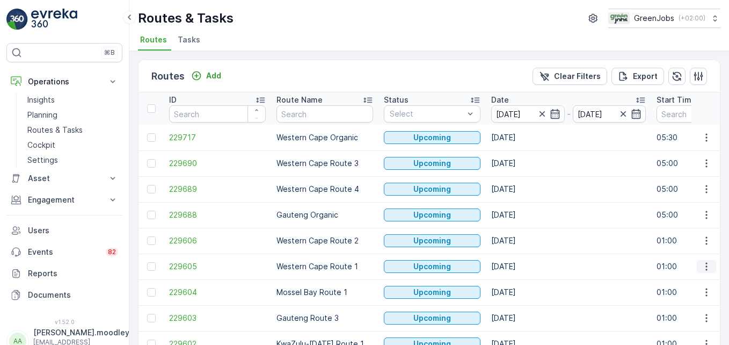
click at [521, 268] on icon "button" at bounding box center [706, 266] width 11 height 11
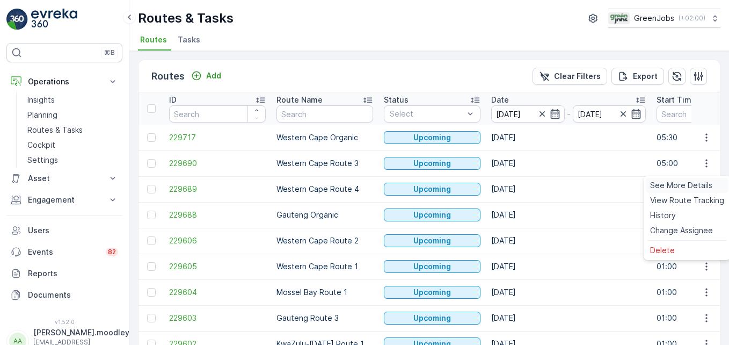
click at [521, 182] on span "See More Details" at bounding box center [681, 185] width 62 height 11
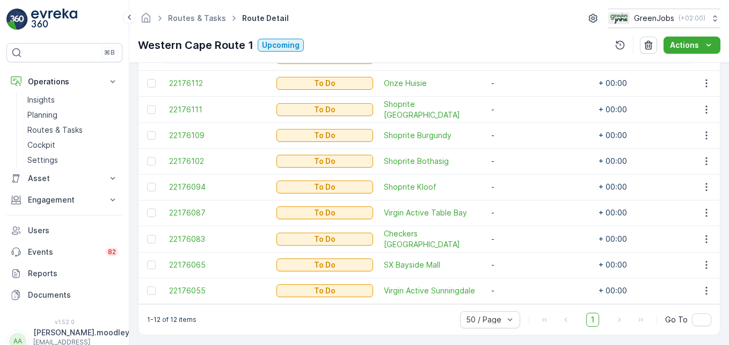
scroll to position [403, 0]
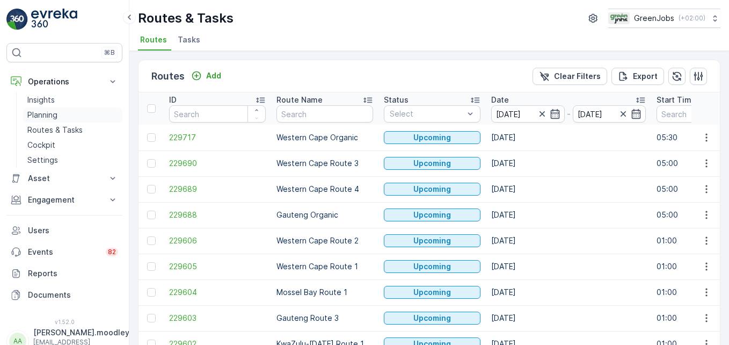
click at [52, 108] on link "Planning" at bounding box center [72, 114] width 99 height 15
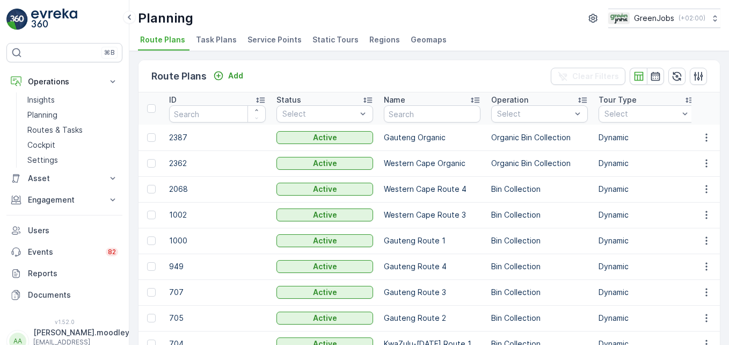
click at [268, 40] on span "Service Points" at bounding box center [274, 39] width 54 height 11
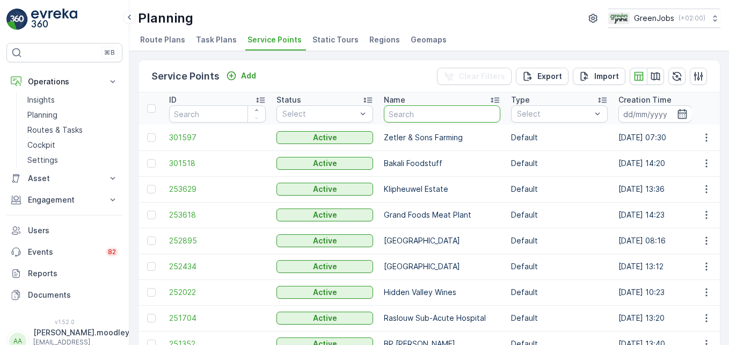
click at [427, 119] on input "text" at bounding box center [442, 113] width 116 height 17
type input "cape"
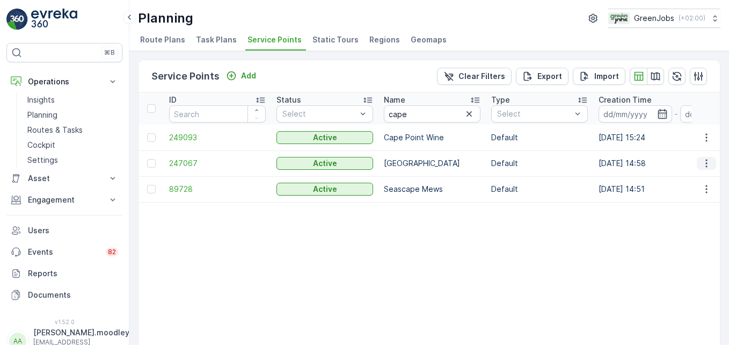
click at [521, 165] on icon "button" at bounding box center [706, 163] width 11 height 11
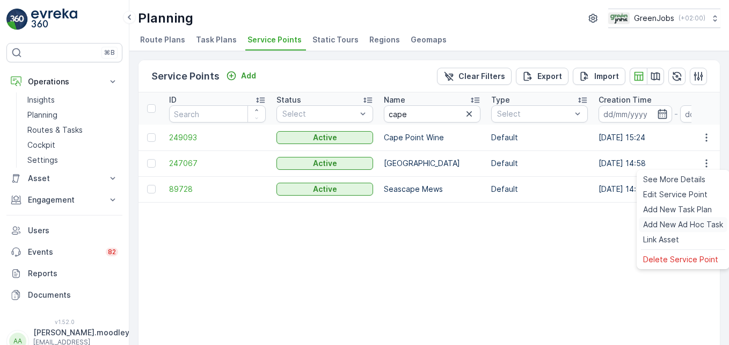
click at [521, 224] on span "Add New Ad Hoc Task" at bounding box center [683, 224] width 80 height 11
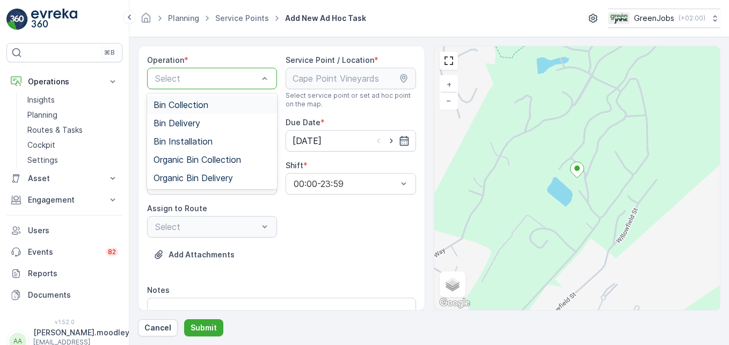
click at [201, 105] on span "Bin Collection" at bounding box center [180, 105] width 55 height 10
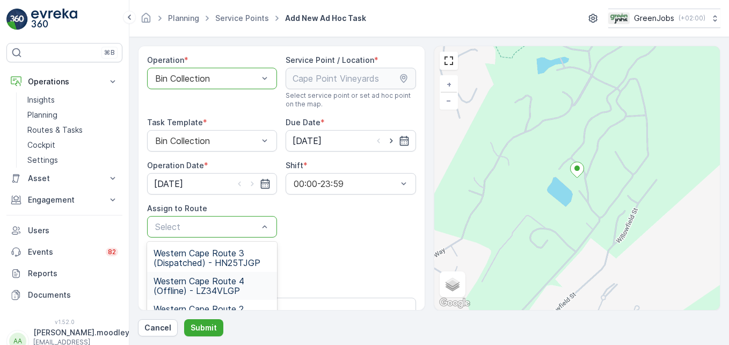
click at [219, 284] on span "Western Cape Route 4 (Offline) - LZ34VLGP" at bounding box center [211, 285] width 117 height 19
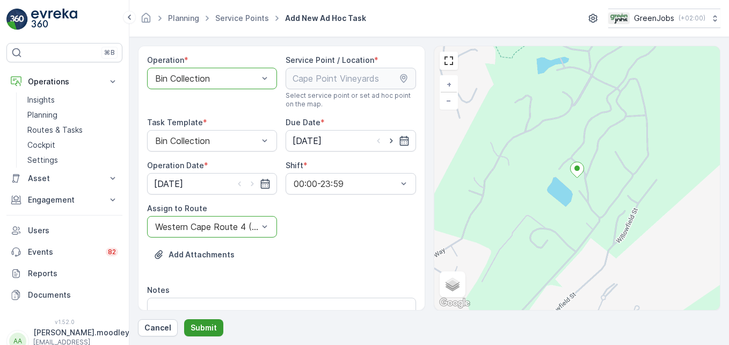
click at [206, 328] on p "Submit" at bounding box center [204, 327] width 26 height 11
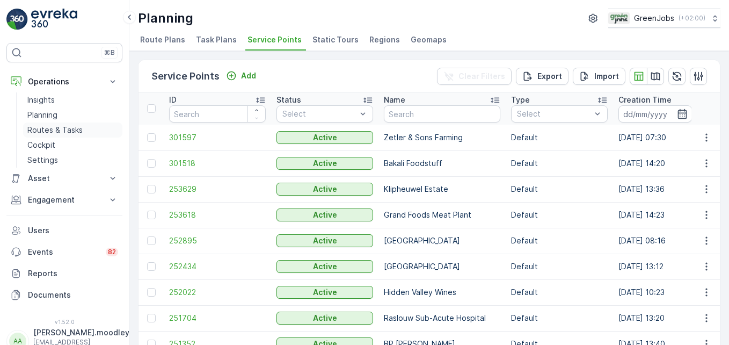
click at [54, 131] on p "Routes & Tasks" at bounding box center [54, 129] width 55 height 11
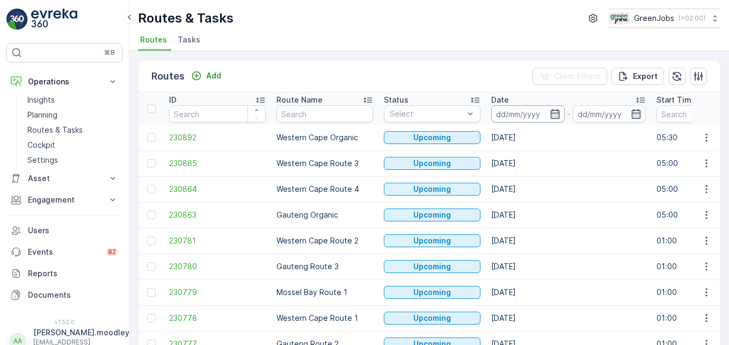
click at [506, 111] on input at bounding box center [528, 113] width 74 height 17
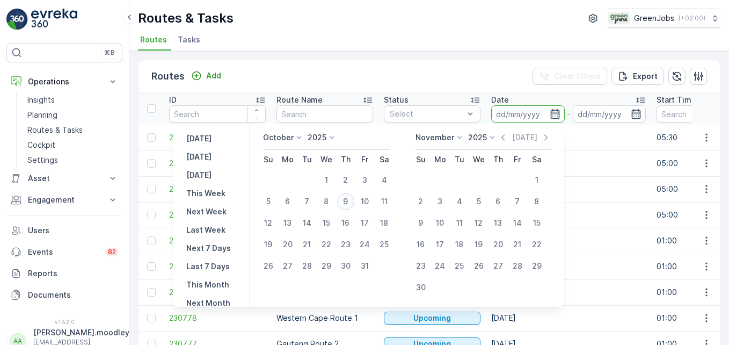
click at [348, 200] on div "9" at bounding box center [345, 201] width 17 height 17
type input "[DATE]"
click at [348, 200] on div "9" at bounding box center [345, 201] width 17 height 17
type input "[DATE]"
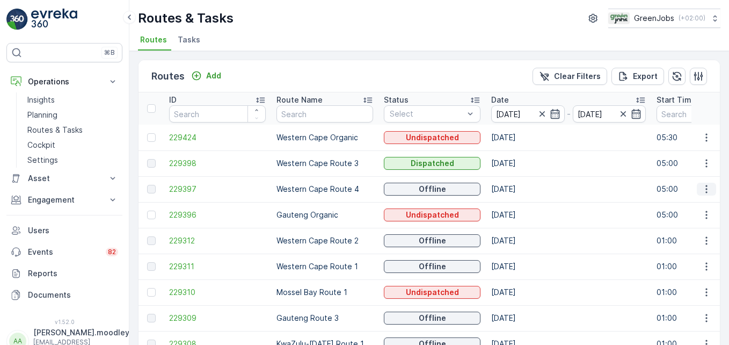
click at [521, 186] on icon "button" at bounding box center [706, 189] width 2 height 8
click at [521, 205] on span "See More Details" at bounding box center [681, 205] width 62 height 11
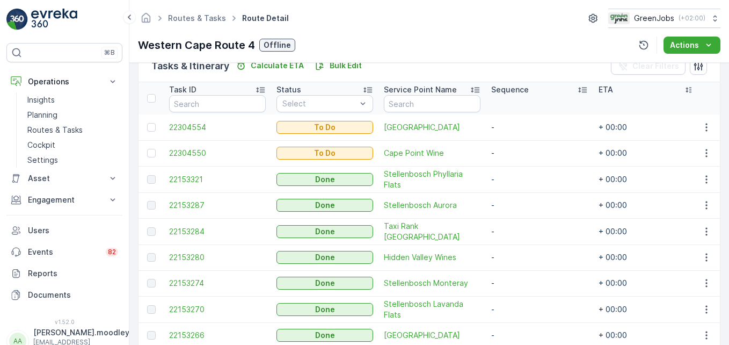
scroll to position [219, 0]
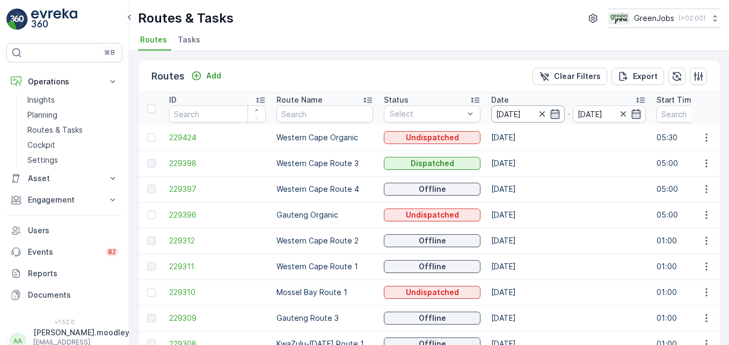
click at [504, 114] on input "[DATE]" at bounding box center [528, 113] width 74 height 17
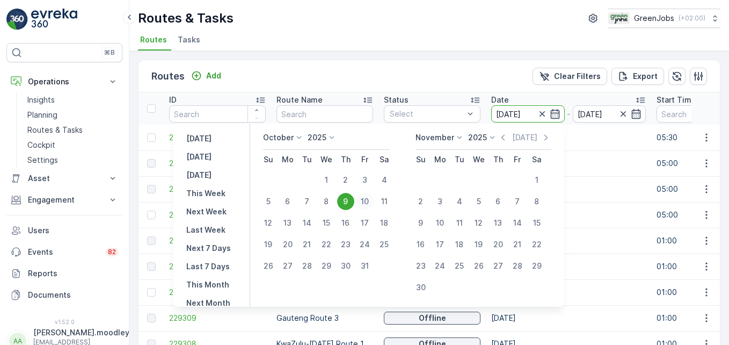
click at [370, 199] on div "10" at bounding box center [364, 201] width 17 height 17
type input "[DATE]"
click at [370, 199] on div "10" at bounding box center [364, 201] width 17 height 17
type input "[DATE]"
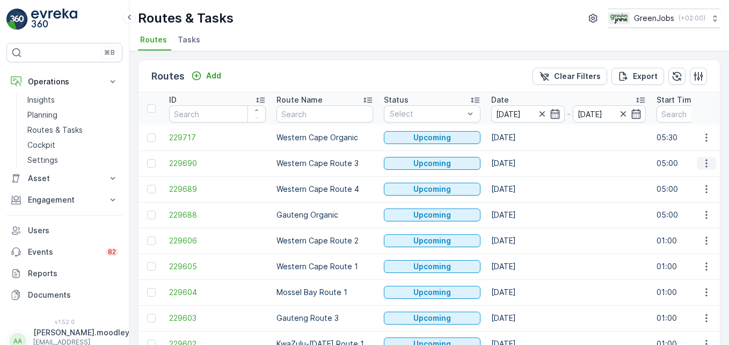
click at [521, 164] on icon "button" at bounding box center [706, 163] width 11 height 11
click at [521, 182] on span "See More Details" at bounding box center [681, 179] width 62 height 11
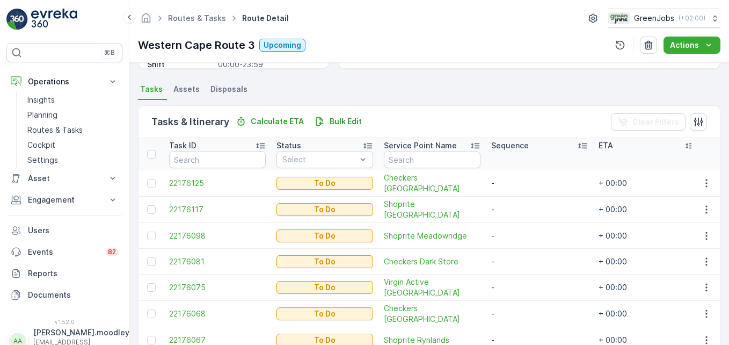
scroll to position [215, 0]
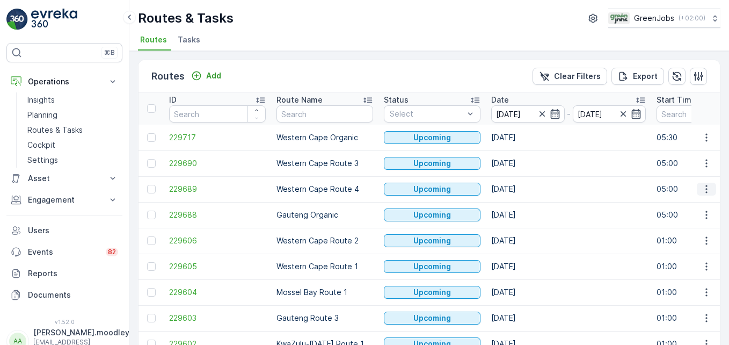
click at [521, 193] on icon "button" at bounding box center [706, 189] width 11 height 11
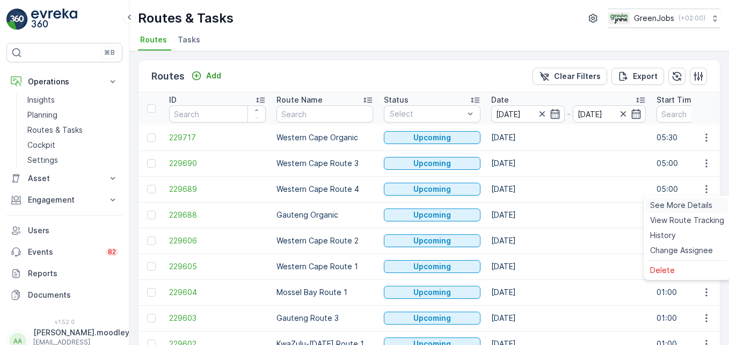
click at [521, 208] on span "See More Details" at bounding box center [681, 205] width 62 height 11
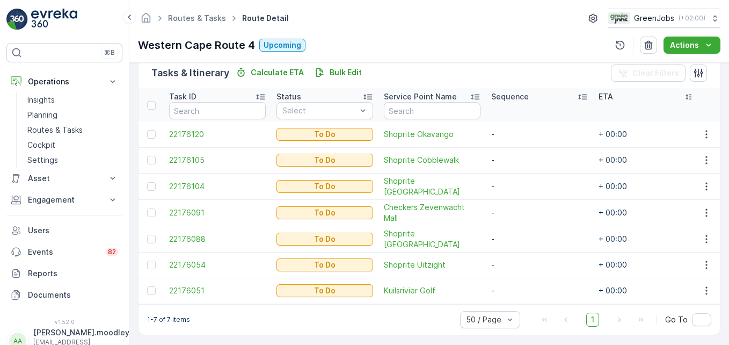
scroll to position [274, 0]
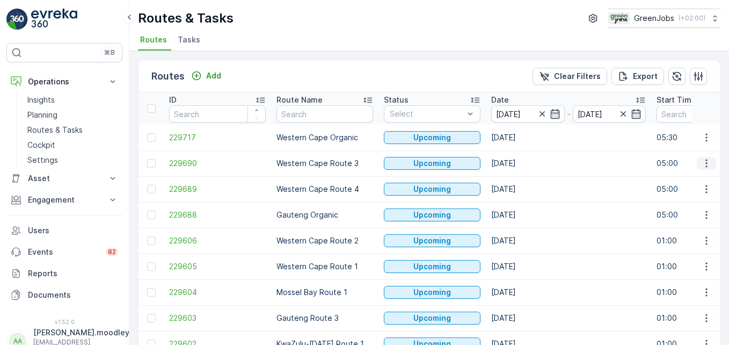
click at [521, 168] on icon "button" at bounding box center [706, 163] width 11 height 11
click at [521, 179] on span "See More Details" at bounding box center [681, 179] width 62 height 11
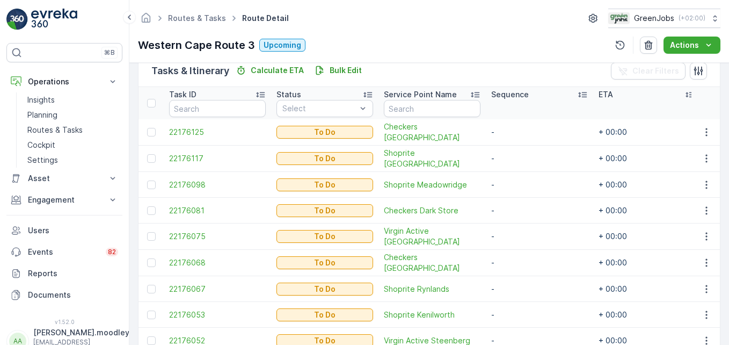
scroll to position [326, 0]
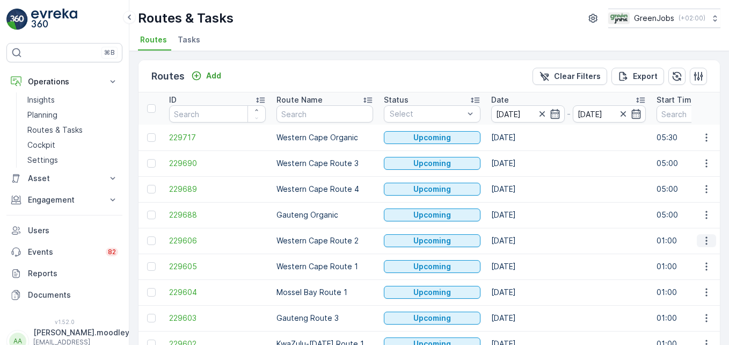
click at [521, 241] on icon "button" at bounding box center [706, 240] width 11 height 11
click at [521, 256] on span "See More Details" at bounding box center [681, 256] width 62 height 11
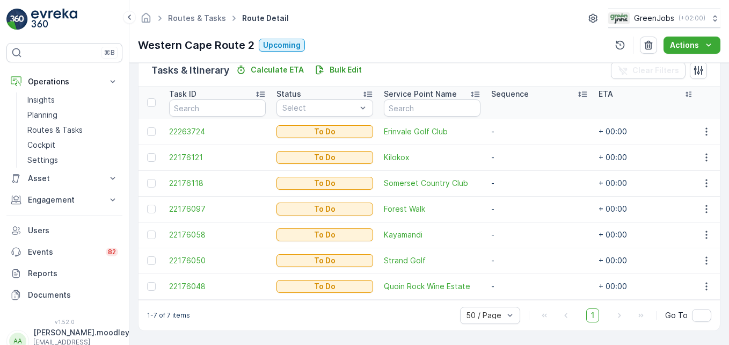
scroll to position [274, 0]
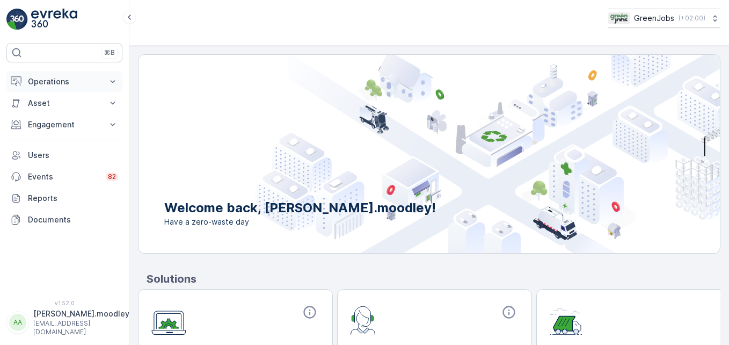
click at [111, 79] on icon at bounding box center [112, 81] width 11 height 11
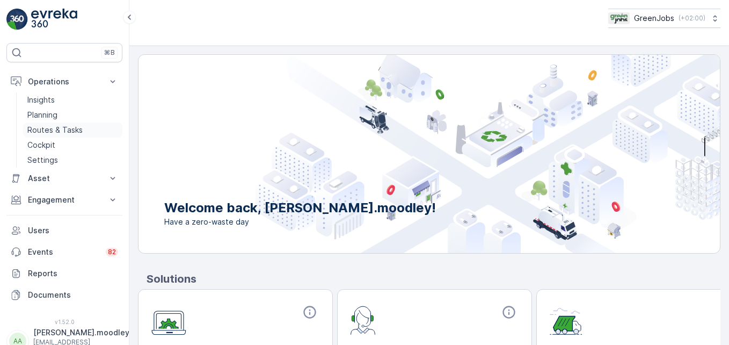
click at [65, 129] on p "Routes & Tasks" at bounding box center [54, 129] width 55 height 11
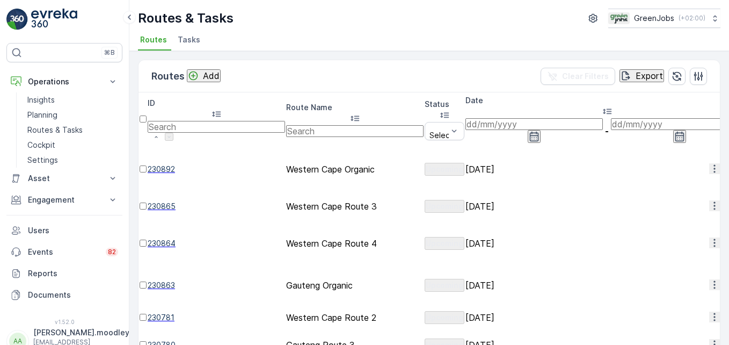
click at [507, 118] on input at bounding box center [533, 124] width 137 height 12
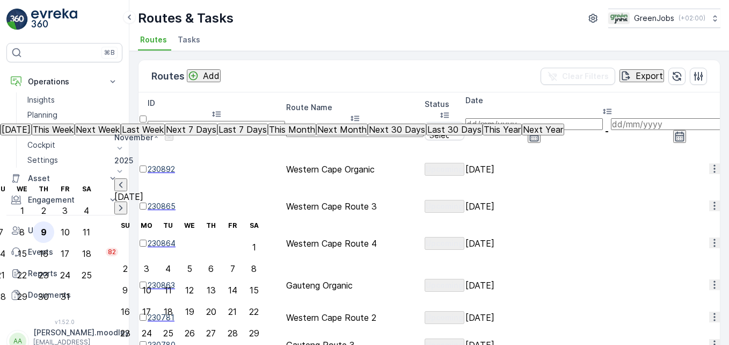
click at [47, 227] on div "9" at bounding box center [44, 232] width 6 height 10
type input "[DATE]"
click at [47, 227] on div "9" at bounding box center [44, 232] width 6 height 10
type input "[DATE]"
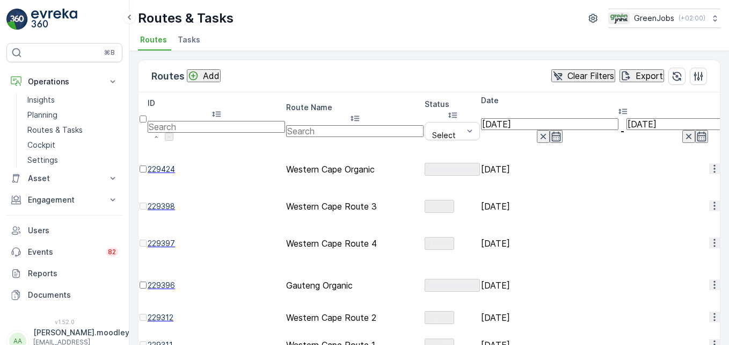
click at [521, 311] on icon "button" at bounding box center [714, 316] width 11 height 11
click at [521, 258] on span "See More Details" at bounding box center [687, 257] width 62 height 11
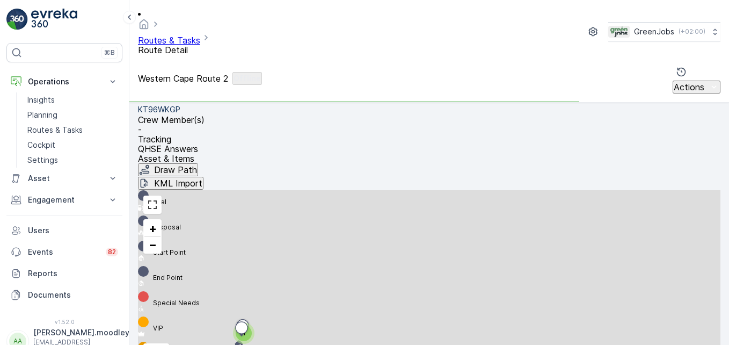
scroll to position [209, 0]
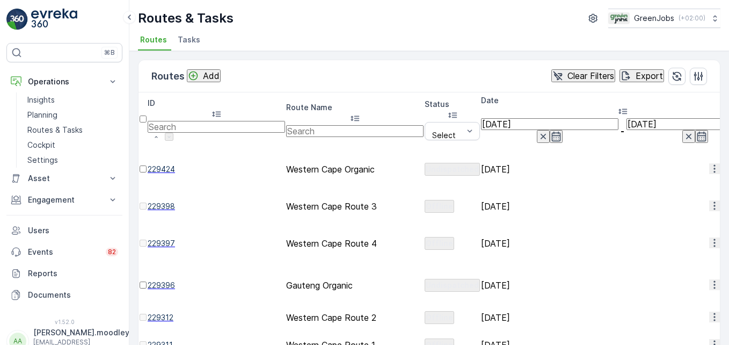
click at [521, 201] on icon "button" at bounding box center [714, 205] width 2 height 8
click at [521, 178] on span "See More Details" at bounding box center [687, 180] width 62 height 11
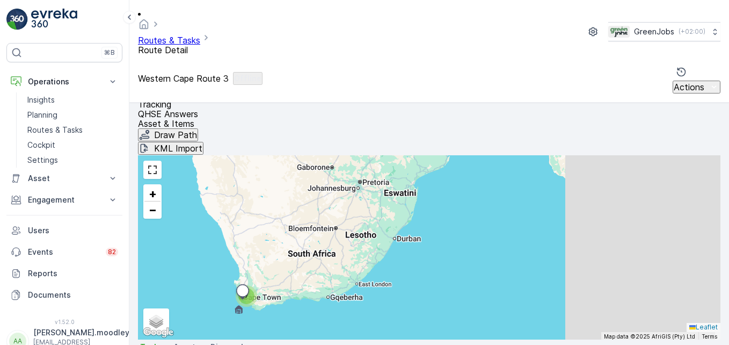
scroll to position [268, 0]
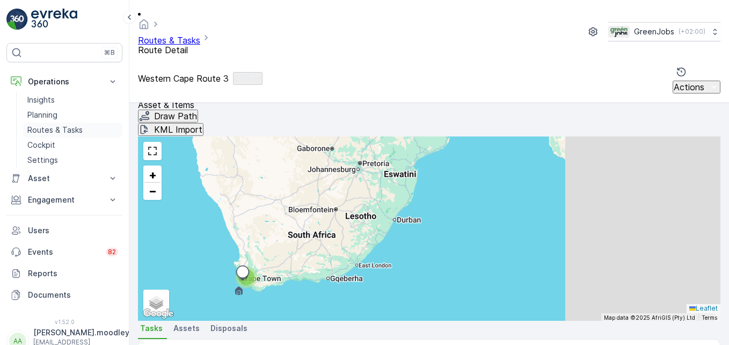
click at [68, 125] on p "Routes & Tasks" at bounding box center [54, 129] width 55 height 11
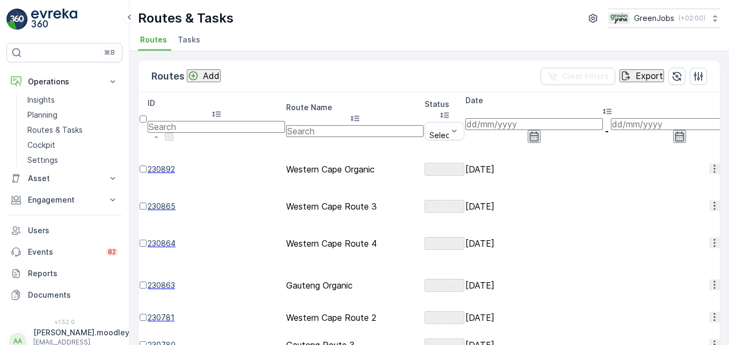
click at [510, 118] on input at bounding box center [533, 124] width 137 height 12
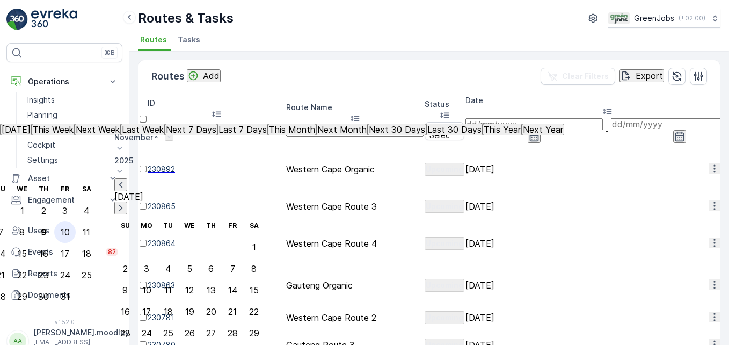
click at [70, 227] on div "10" at bounding box center [65, 232] width 9 height 10
type input "[DATE]"
click at [70, 227] on div "10" at bounding box center [65, 232] width 9 height 10
type input "[DATE]"
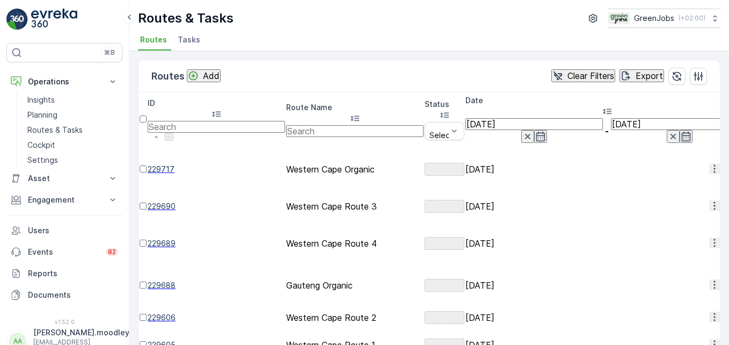
click at [521, 200] on icon "button" at bounding box center [714, 205] width 11 height 11
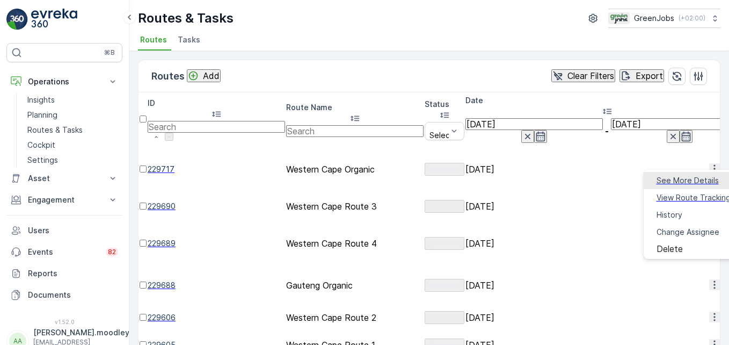
click at [521, 179] on span "See More Details" at bounding box center [687, 180] width 62 height 11
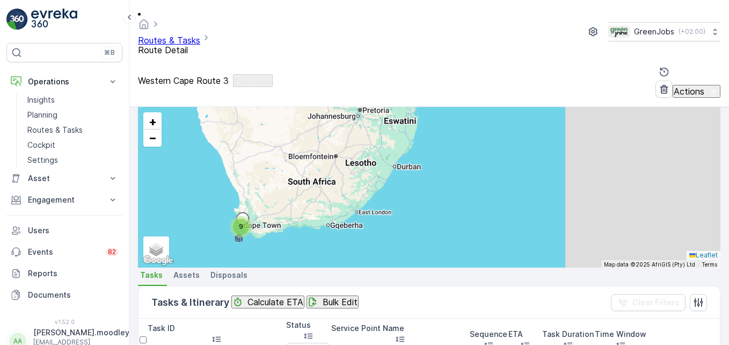
scroll to position [272, 0]
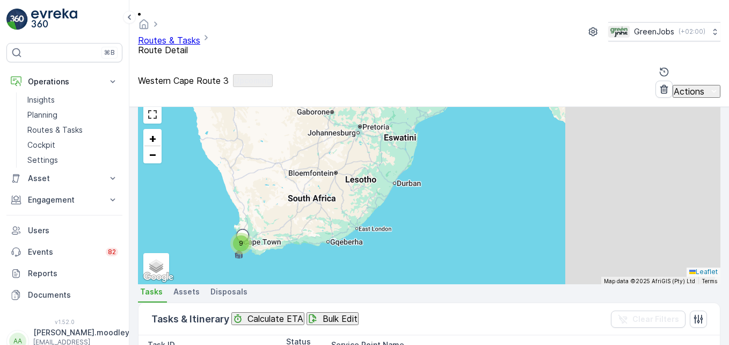
scroll to position [326, 0]
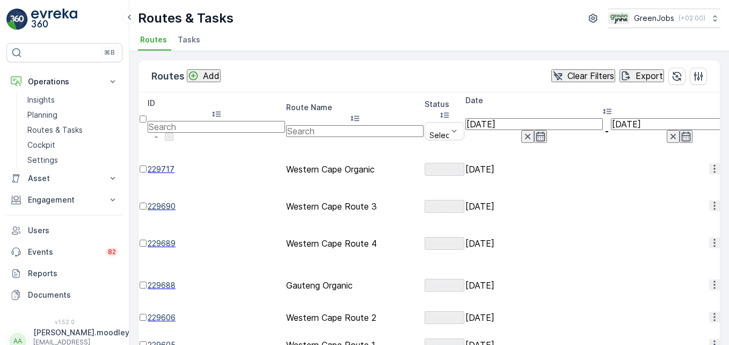
click at [521, 237] on icon "button" at bounding box center [714, 242] width 11 height 11
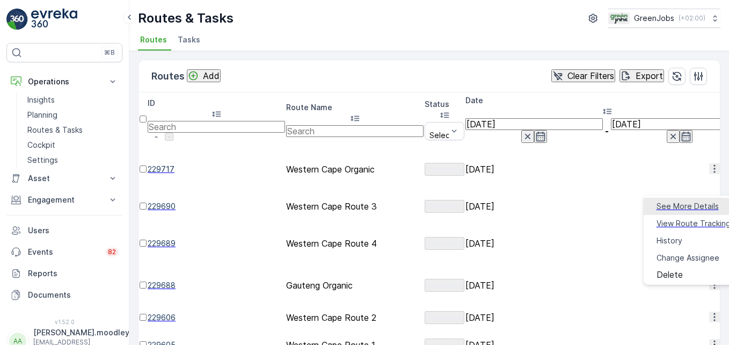
click at [521, 203] on span "See More Details" at bounding box center [687, 206] width 62 height 11
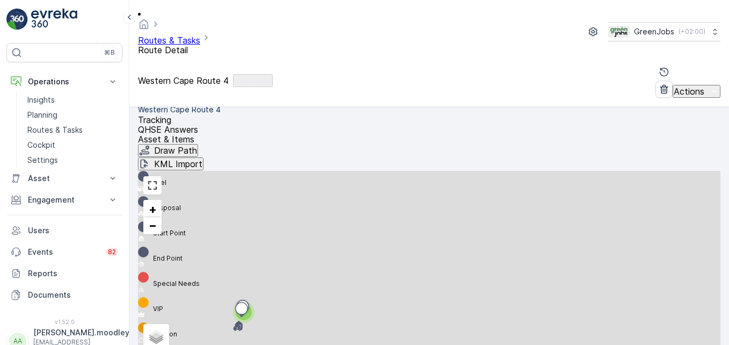
scroll to position [274, 0]
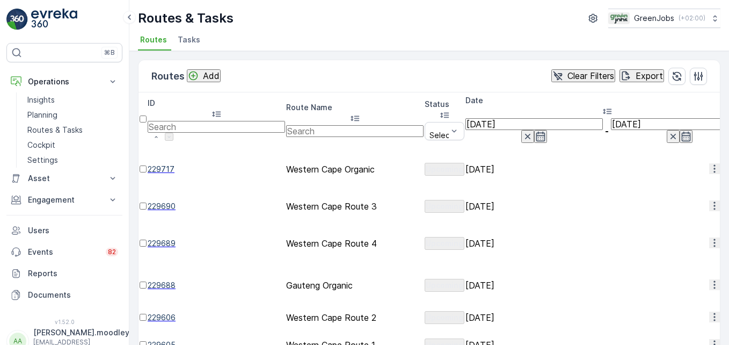
click at [521, 339] on icon "button" at bounding box center [714, 344] width 11 height 11
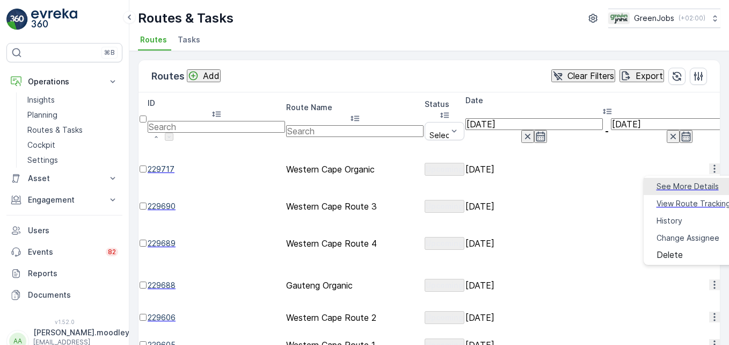
click at [521, 186] on span "See More Details" at bounding box center [687, 186] width 62 height 11
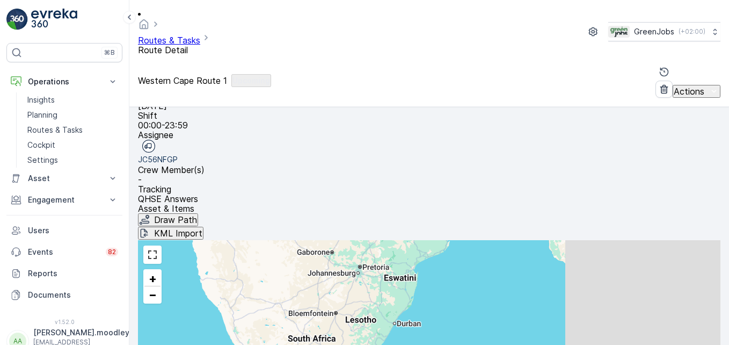
scroll to position [161, 0]
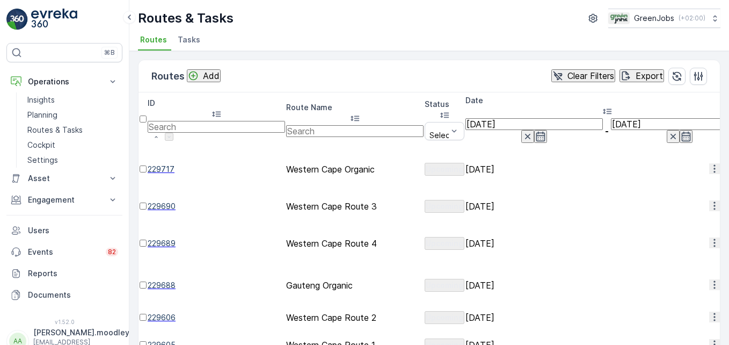
click at [521, 311] on icon "button" at bounding box center [714, 316] width 11 height 11
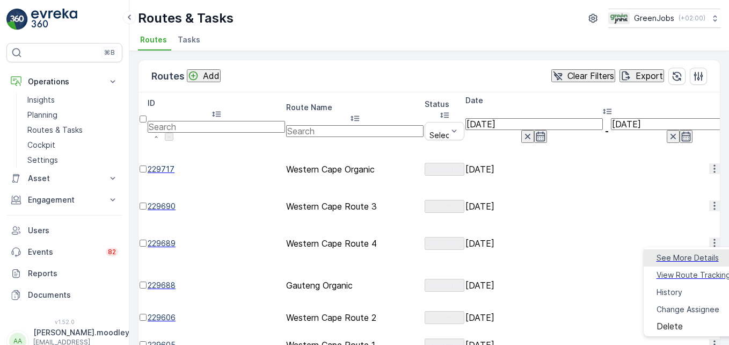
click at [521, 259] on span "See More Details" at bounding box center [687, 257] width 62 height 11
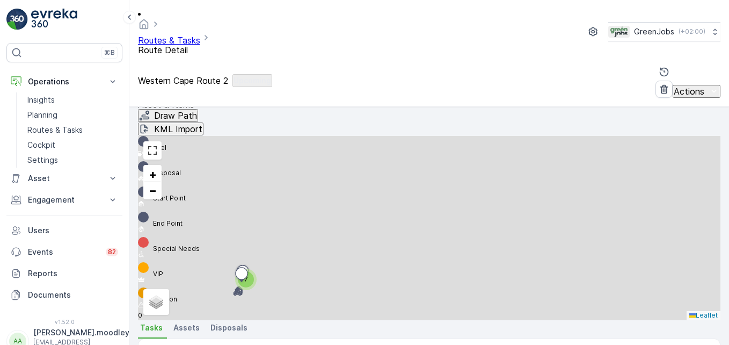
scroll to position [274, 0]
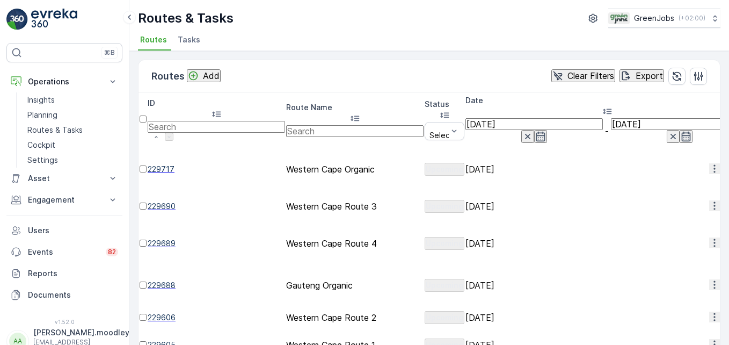
click at [521, 237] on icon "button" at bounding box center [714, 242] width 11 height 11
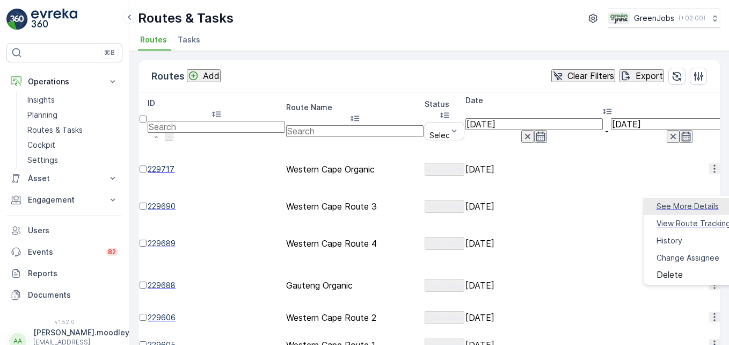
click at [521, 203] on span "See More Details" at bounding box center [687, 206] width 62 height 11
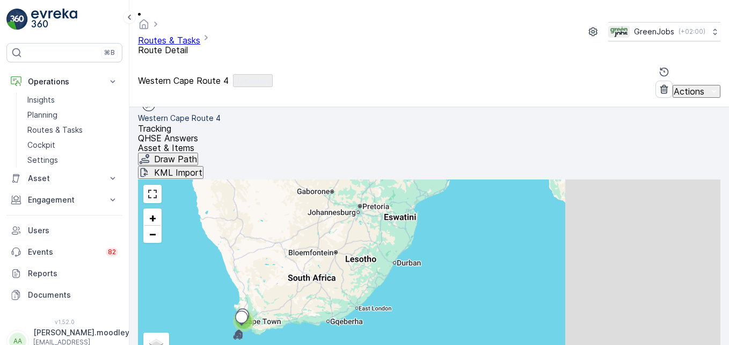
scroll to position [268, 0]
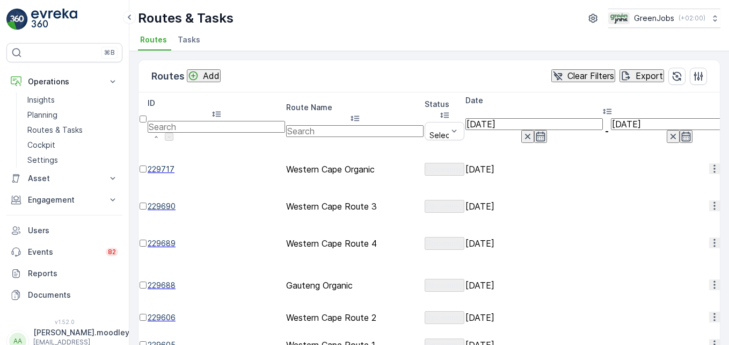
click at [521, 118] on input "[DATE]" at bounding box center [533, 124] width 137 height 12
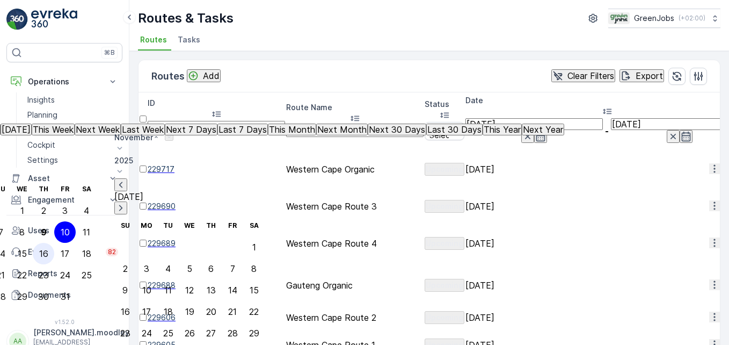
click at [48, 248] on div "16" at bounding box center [43, 253] width 9 height 10
type input "16.10.2025"
click at [48, 248] on div "16" at bounding box center [43, 253] width 9 height 10
type input "16.10.2025"
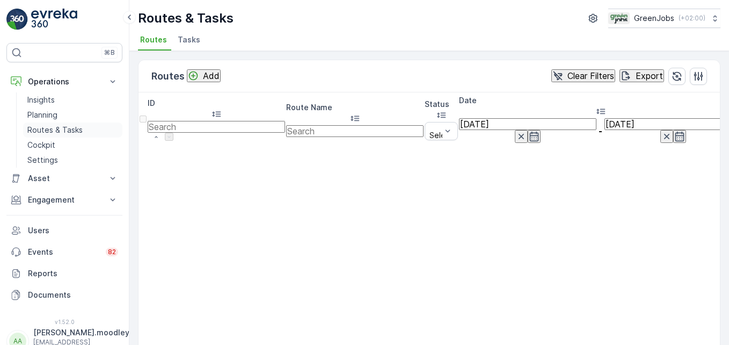
click at [63, 127] on p "Routes & Tasks" at bounding box center [54, 129] width 55 height 11
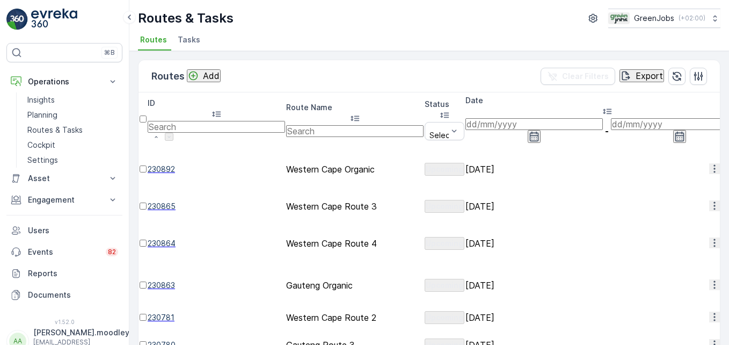
click at [503, 118] on input at bounding box center [533, 124] width 137 height 12
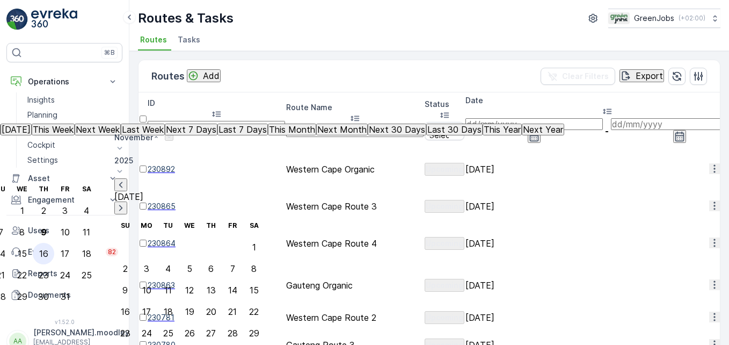
click at [48, 248] on div "16" at bounding box center [43, 253] width 9 height 10
type input "16.10.2025"
click at [48, 248] on div "16" at bounding box center [43, 253] width 9 height 10
type input "16.10.2025"
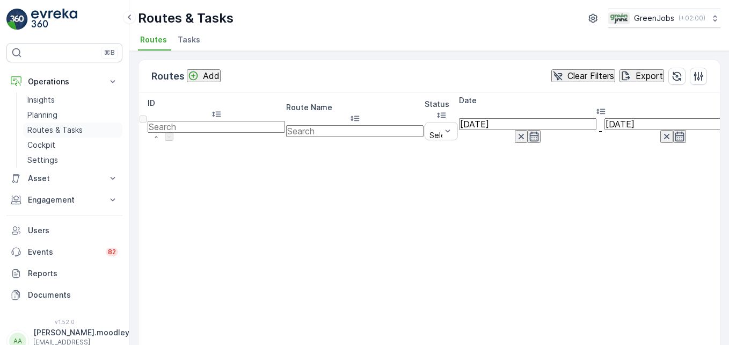
drag, startPoint x: 60, startPoint y: 127, endPoint x: 65, endPoint y: 128, distance: 5.5
click at [60, 127] on p "Routes & Tasks" at bounding box center [54, 129] width 55 height 11
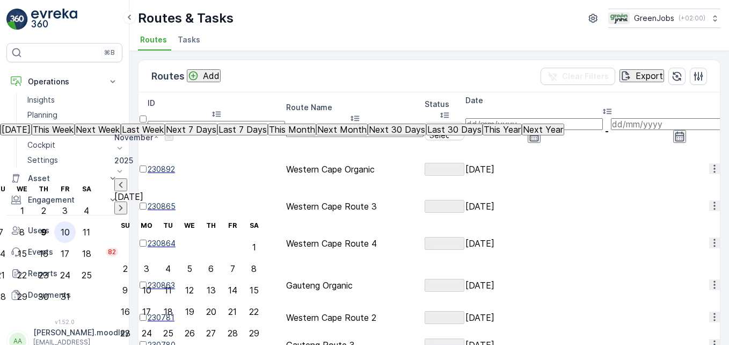
click at [70, 227] on div "10" at bounding box center [65, 232] width 9 height 10
type input "[DATE]"
click at [70, 227] on div "10" at bounding box center [65, 232] width 9 height 10
type input "[DATE]"
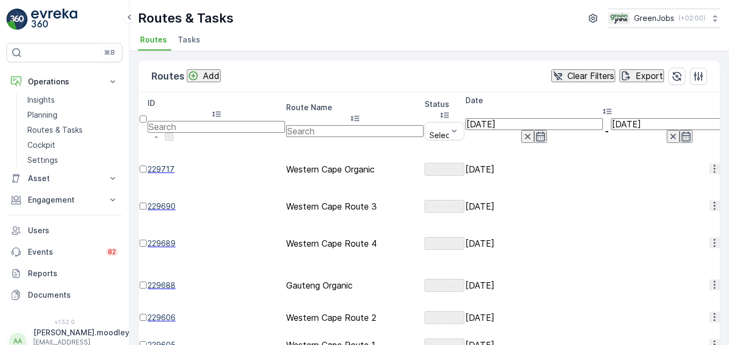
click at [521, 163] on icon "button" at bounding box center [714, 168] width 11 height 11
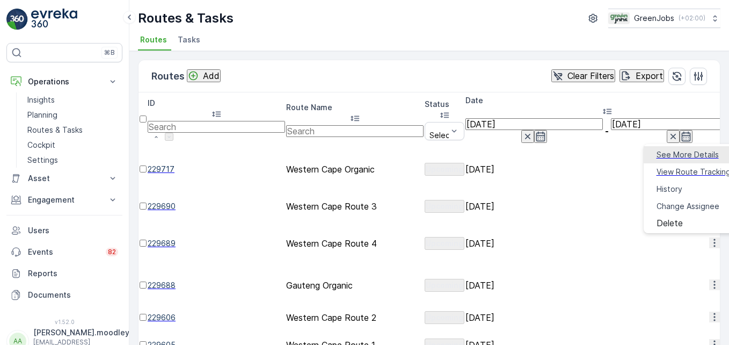
click at [521, 152] on span "See More Details" at bounding box center [687, 154] width 62 height 11
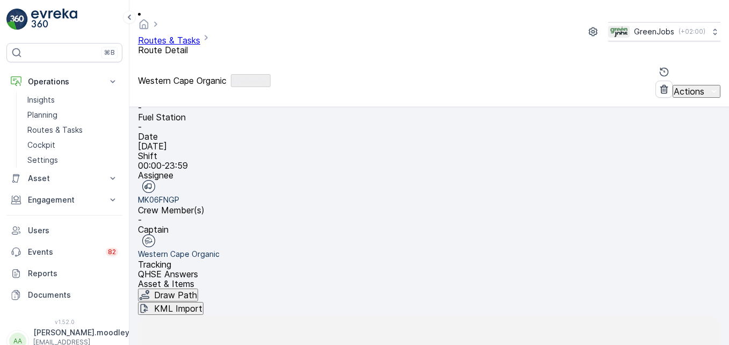
scroll to position [161, 0]
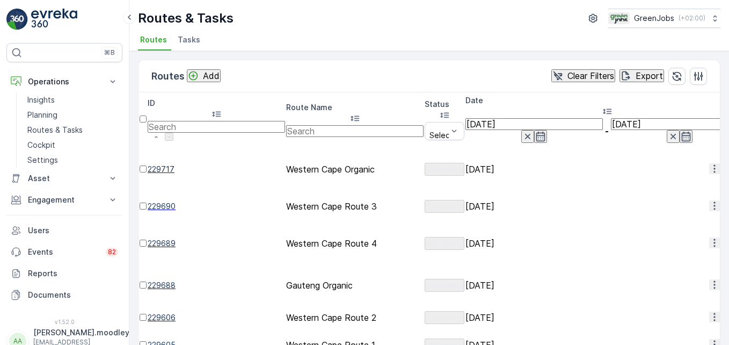
click at [509, 118] on input "[DATE]" at bounding box center [533, 124] width 137 height 12
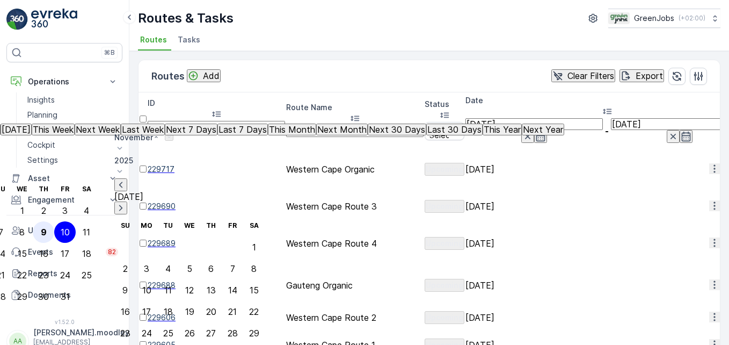
click at [47, 227] on div "9" at bounding box center [44, 232] width 6 height 10
type input "[DATE]"
click at [47, 227] on div "9" at bounding box center [44, 232] width 6 height 10
type input "[DATE]"
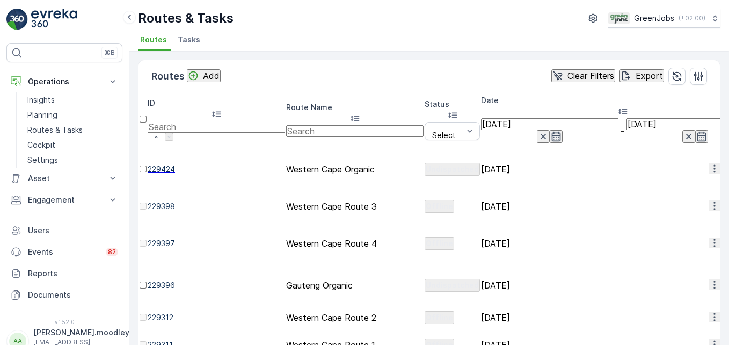
click at [521, 163] on icon "button" at bounding box center [714, 168] width 11 height 11
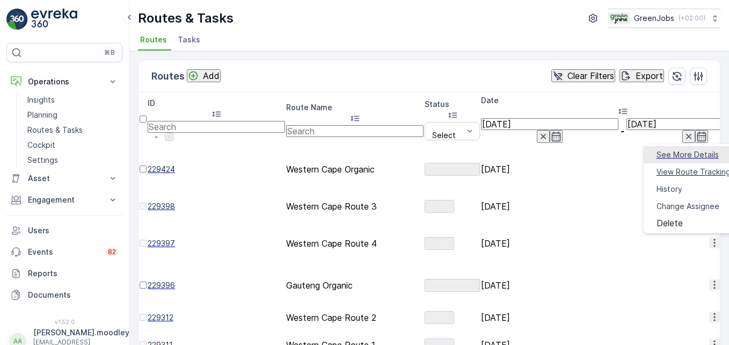
click at [521, 154] on span "See More Details" at bounding box center [687, 154] width 62 height 11
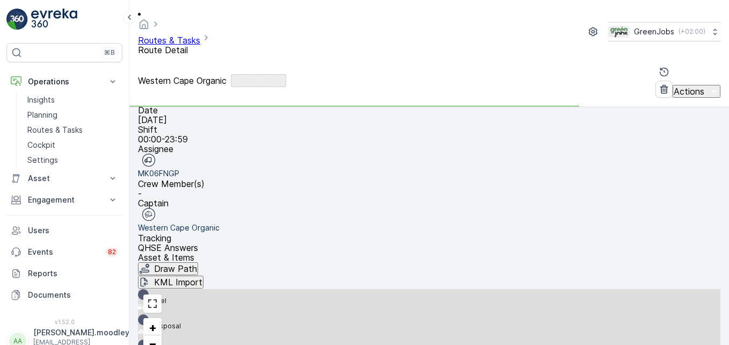
scroll to position [161, 0]
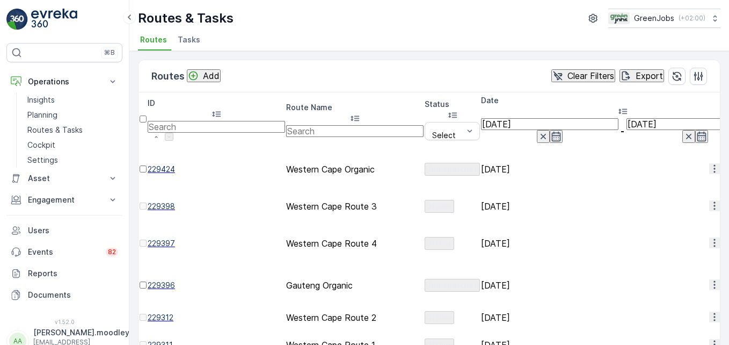
click at [521, 200] on icon "button" at bounding box center [714, 205] width 11 height 11
click at [521, 178] on span "See More Details" at bounding box center [687, 180] width 62 height 11
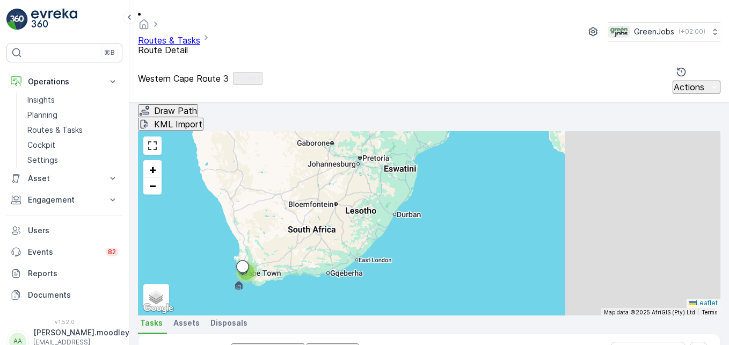
scroll to position [274, 0]
